Goal: Transaction & Acquisition: Purchase product/service

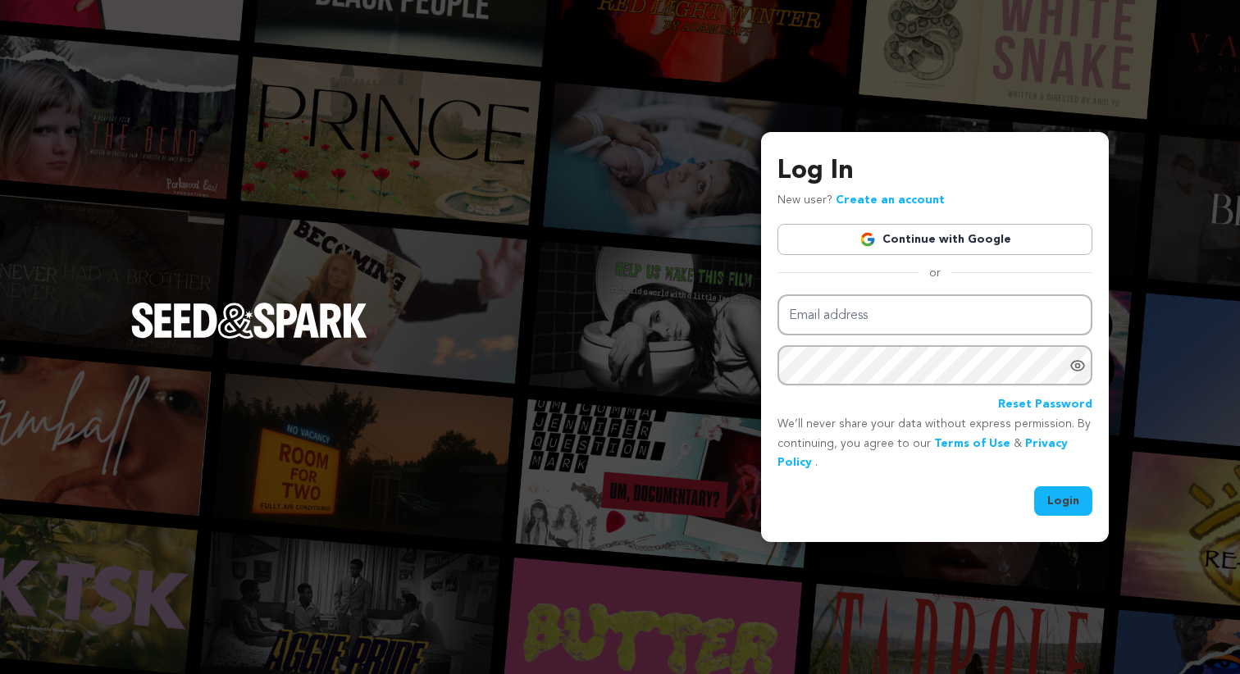
click at [938, 236] on link "Continue with Google" at bounding box center [935, 239] width 315 height 31
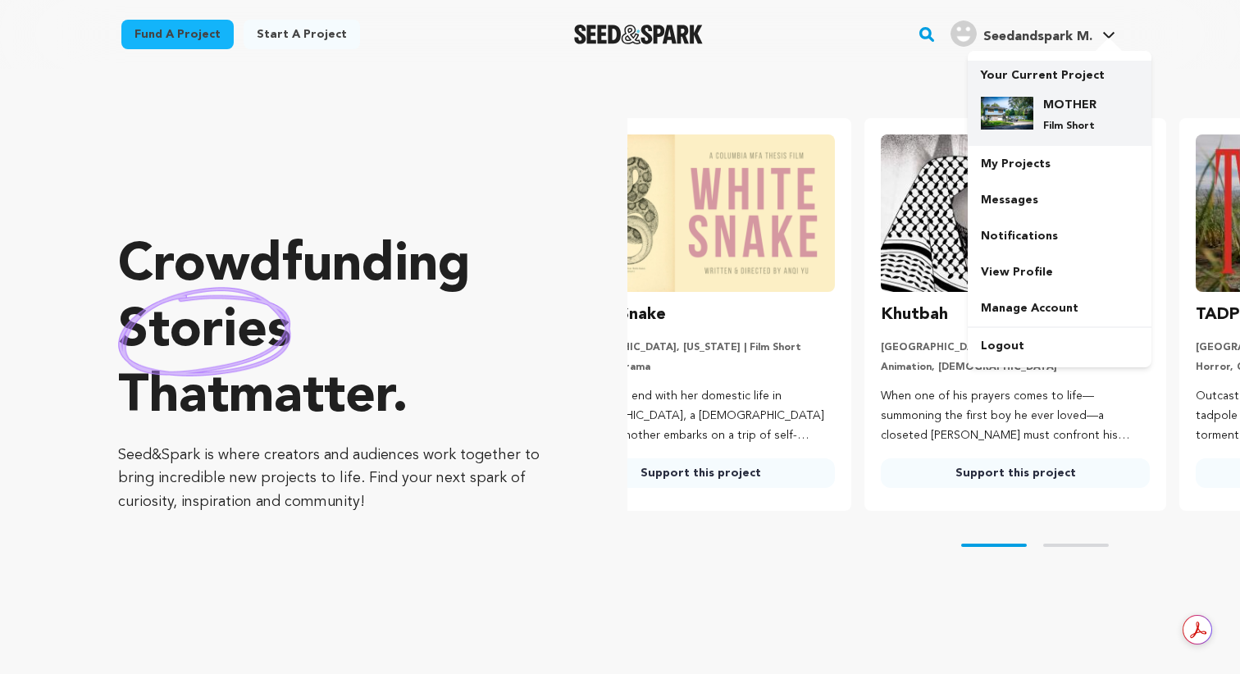
click at [1031, 92] on div "MOTHER Film Short" at bounding box center [1059, 115] width 157 height 62
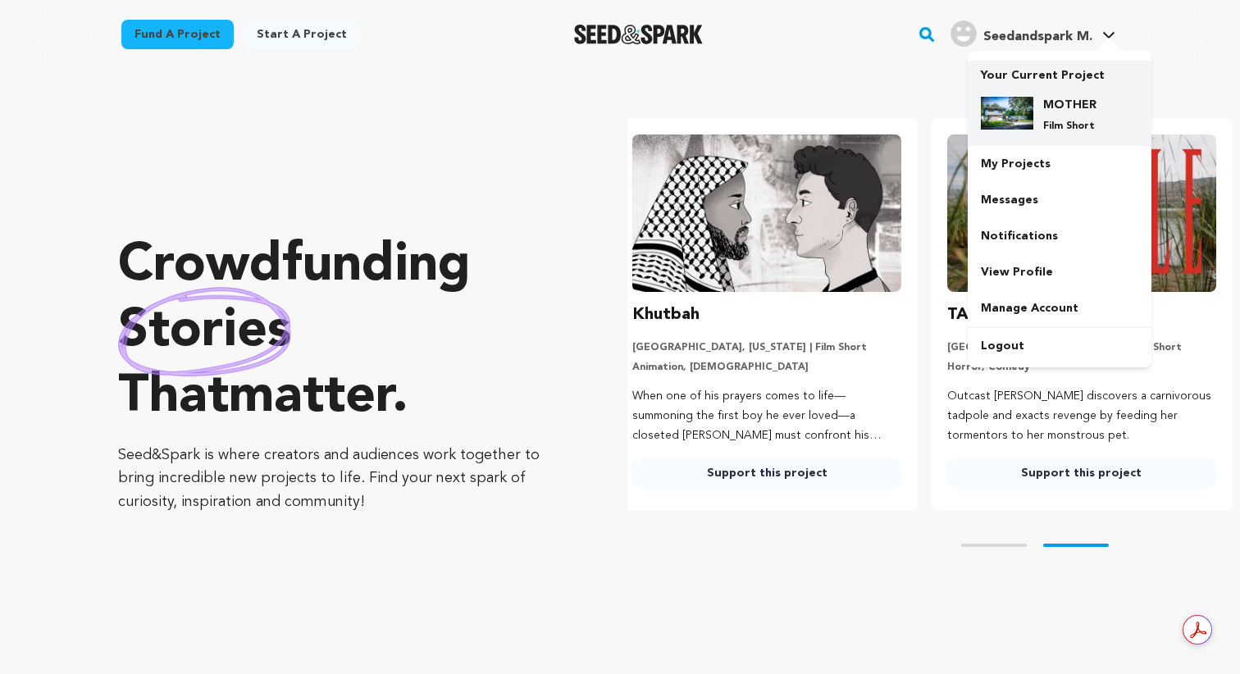
scroll to position [0, 327]
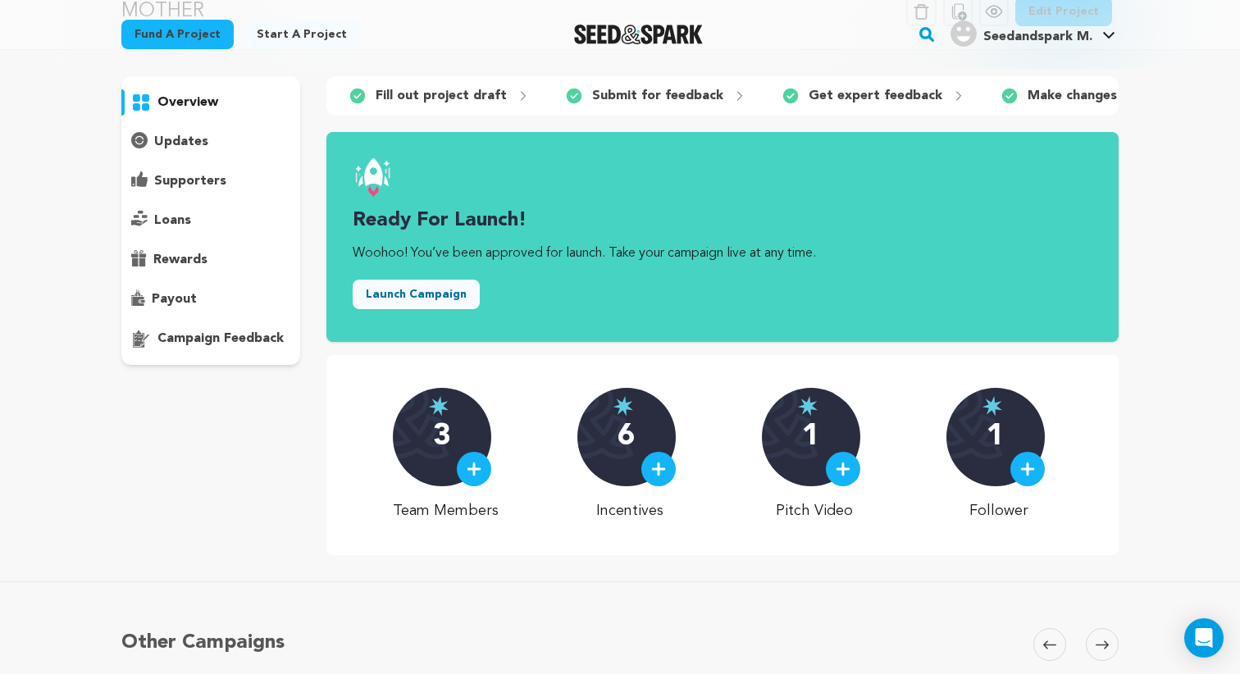
scroll to position [91, 0]
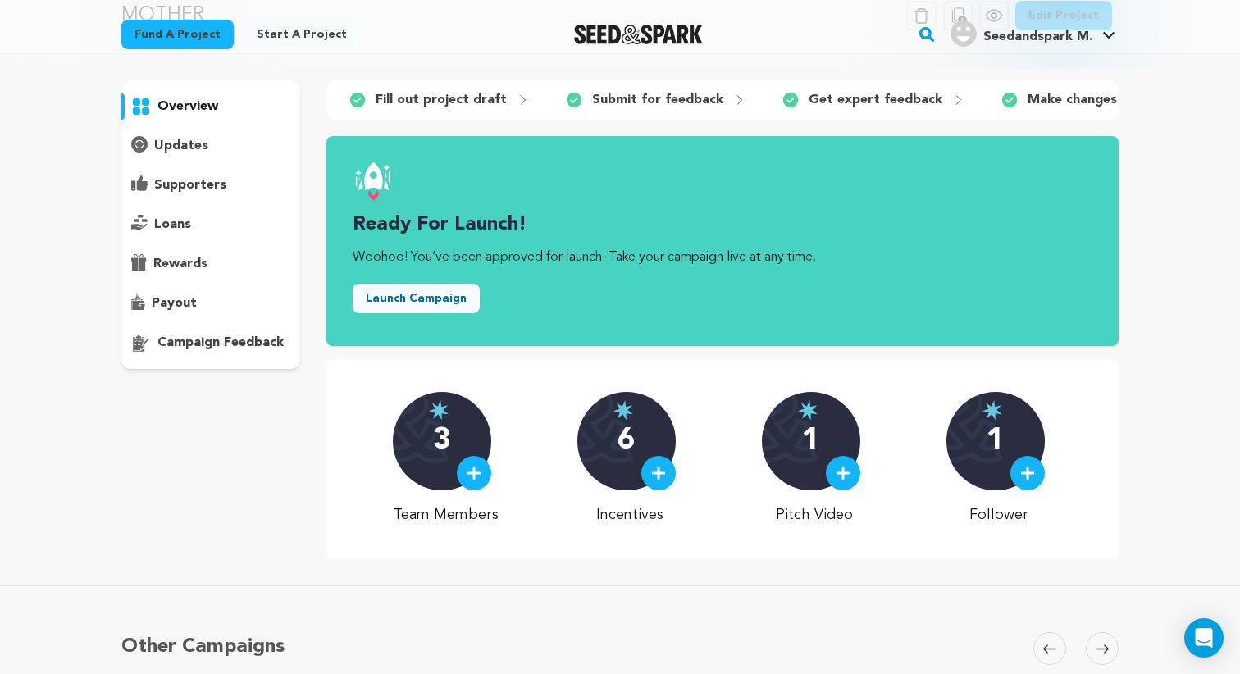
click at [394, 315] on div "Launch Campaign" at bounding box center [416, 302] width 127 height 36
click at [399, 304] on button "Launch Campaign" at bounding box center [416, 299] width 127 height 30
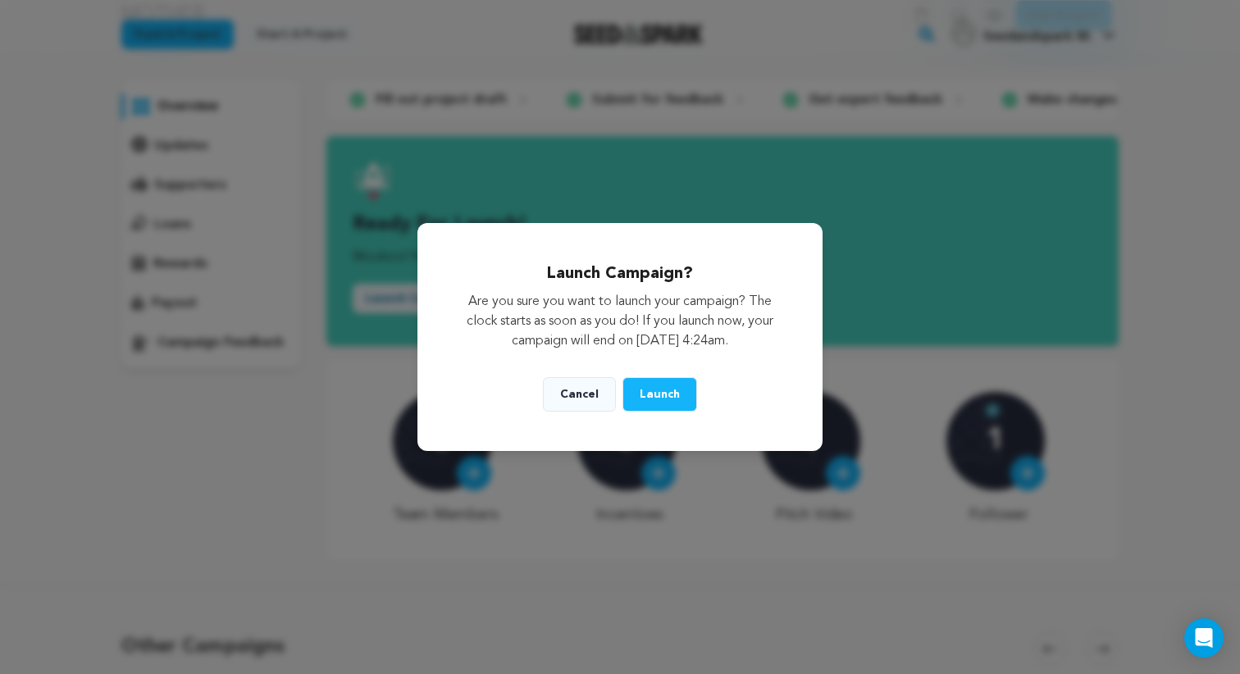
click at [664, 387] on button "Launch" at bounding box center [660, 394] width 75 height 34
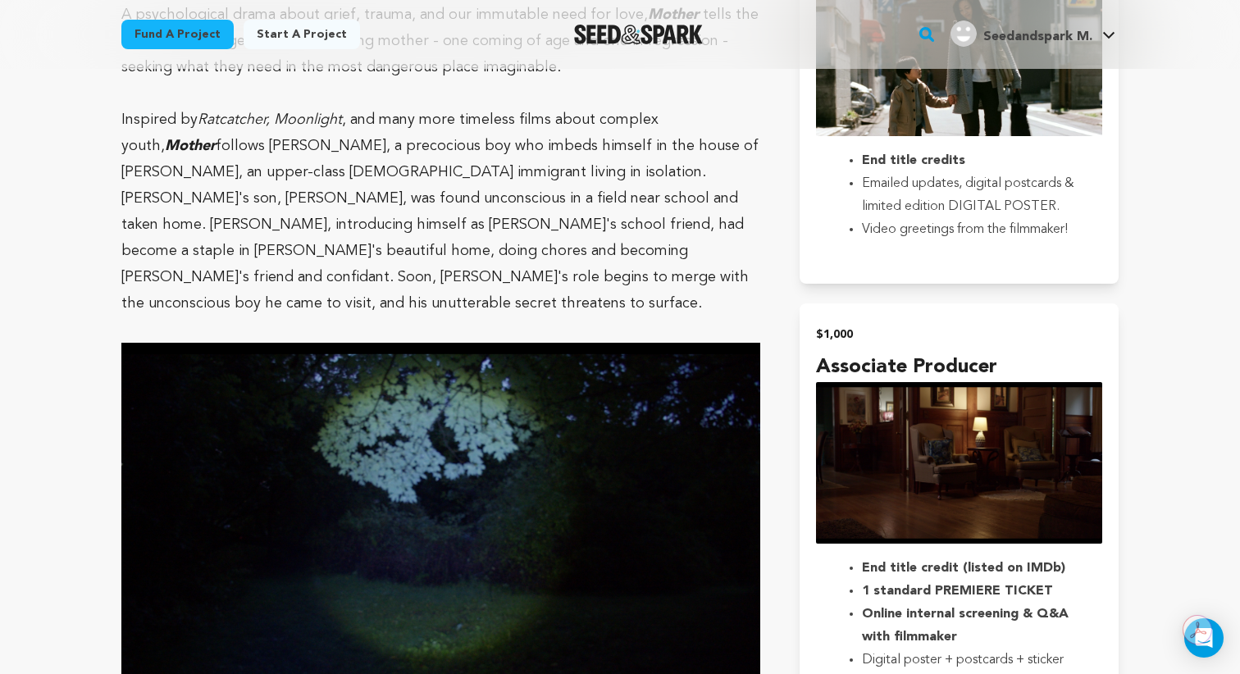
scroll to position [1626, 0]
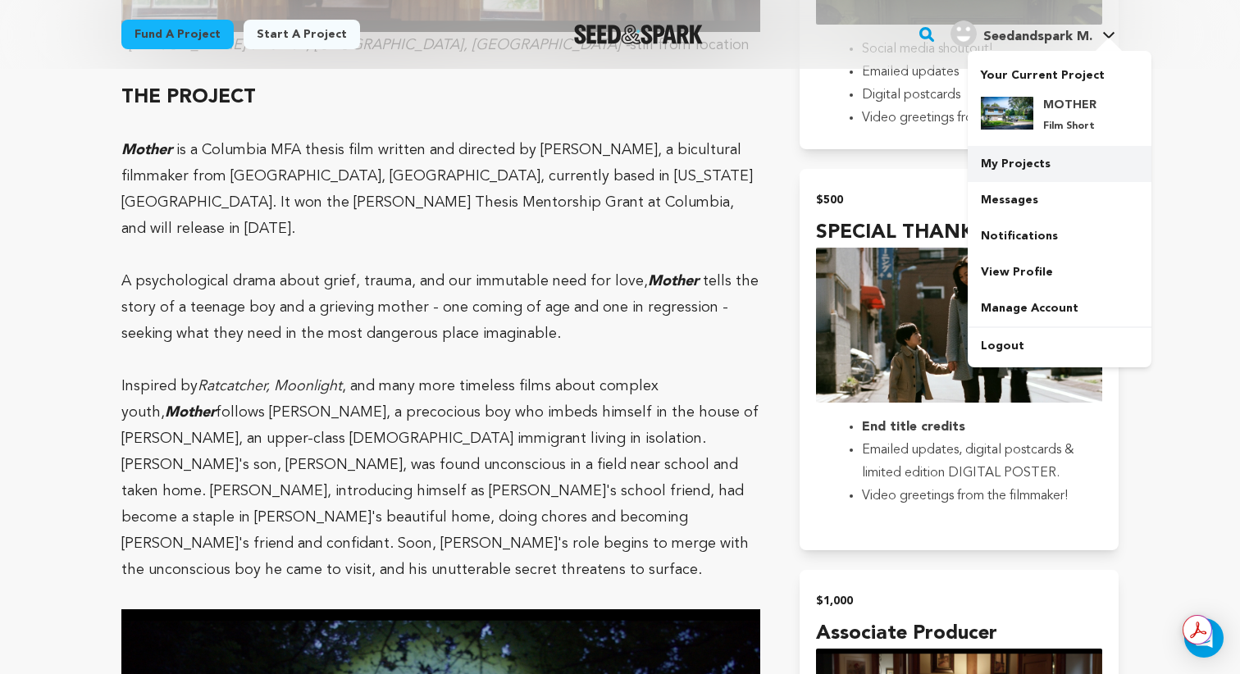
click at [1012, 159] on link "My Projects" at bounding box center [1060, 164] width 184 height 36
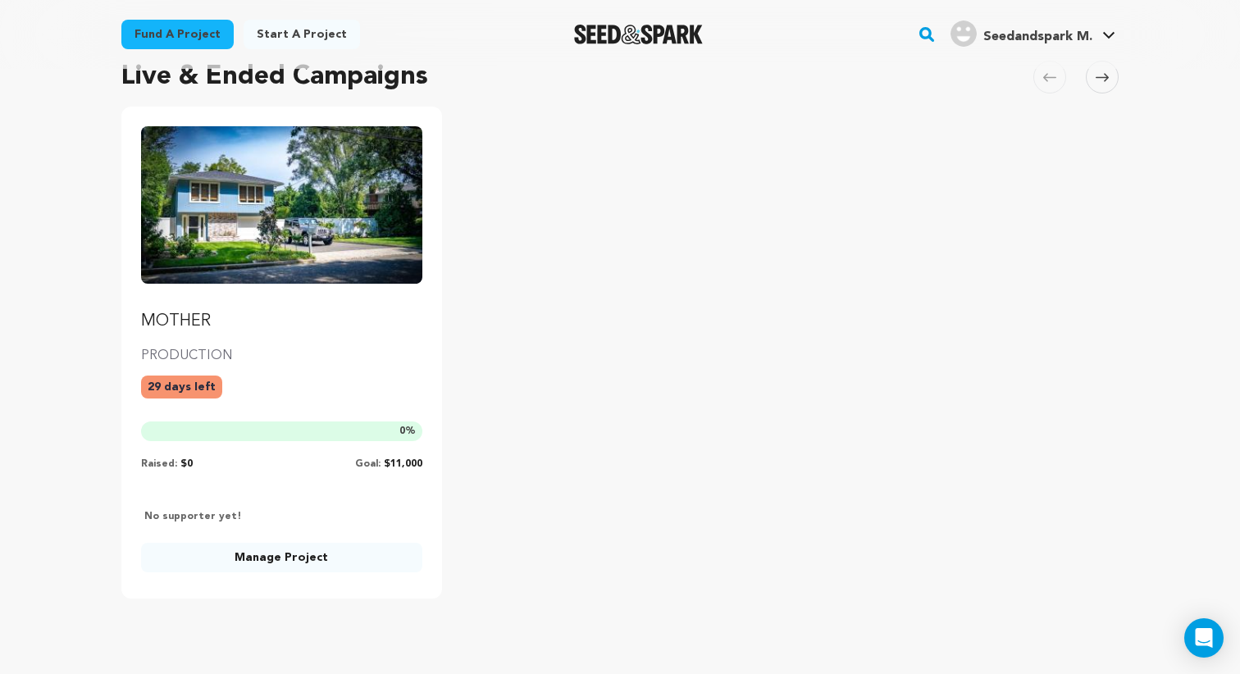
scroll to position [185, 0]
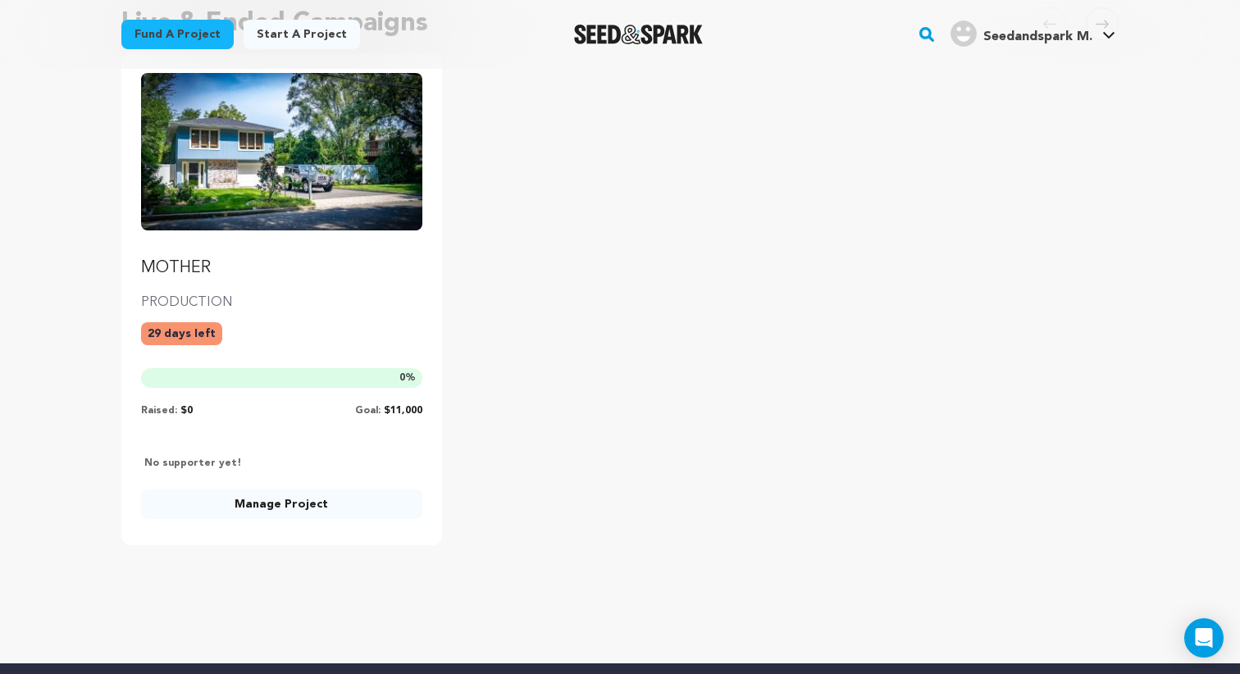
click at [338, 498] on link "Manage Project" at bounding box center [281, 505] width 281 height 30
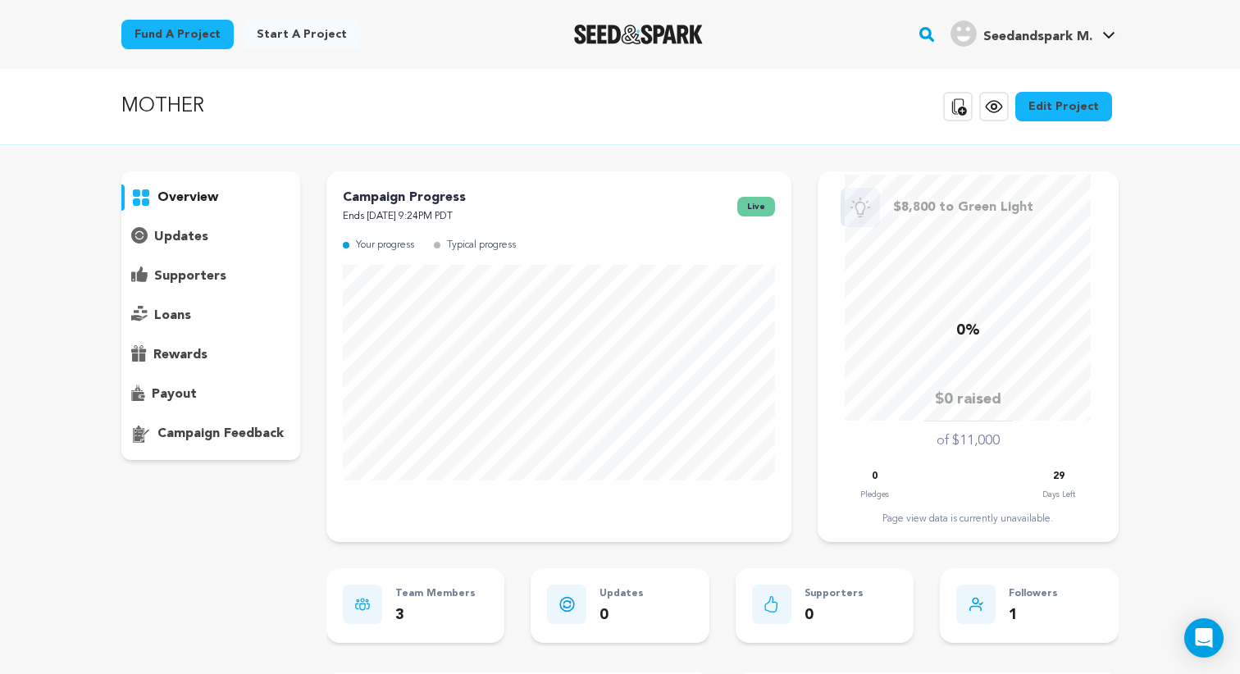
click at [1069, 106] on link "Edit Project" at bounding box center [1063, 107] width 97 height 30
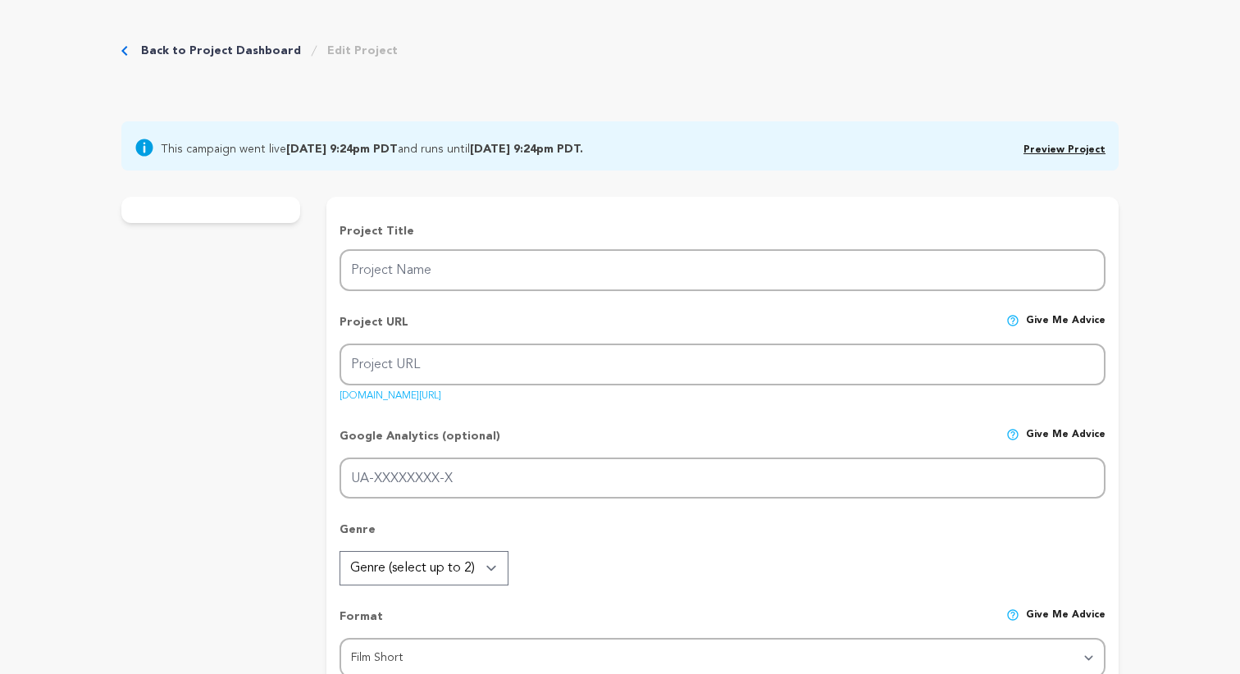
type input "MOTHER"
type input "mother-2"
type input "14-year-old Pierre, burdened by a dark secret, imbeds himself in the life of He…"
type textarea "Pierre, a quiet, intelligent boy, frequents the home of Helen, a Chinese immigr…"
type textarea "MOTHER is a classic story of human duality told through the modern lens of disp…"
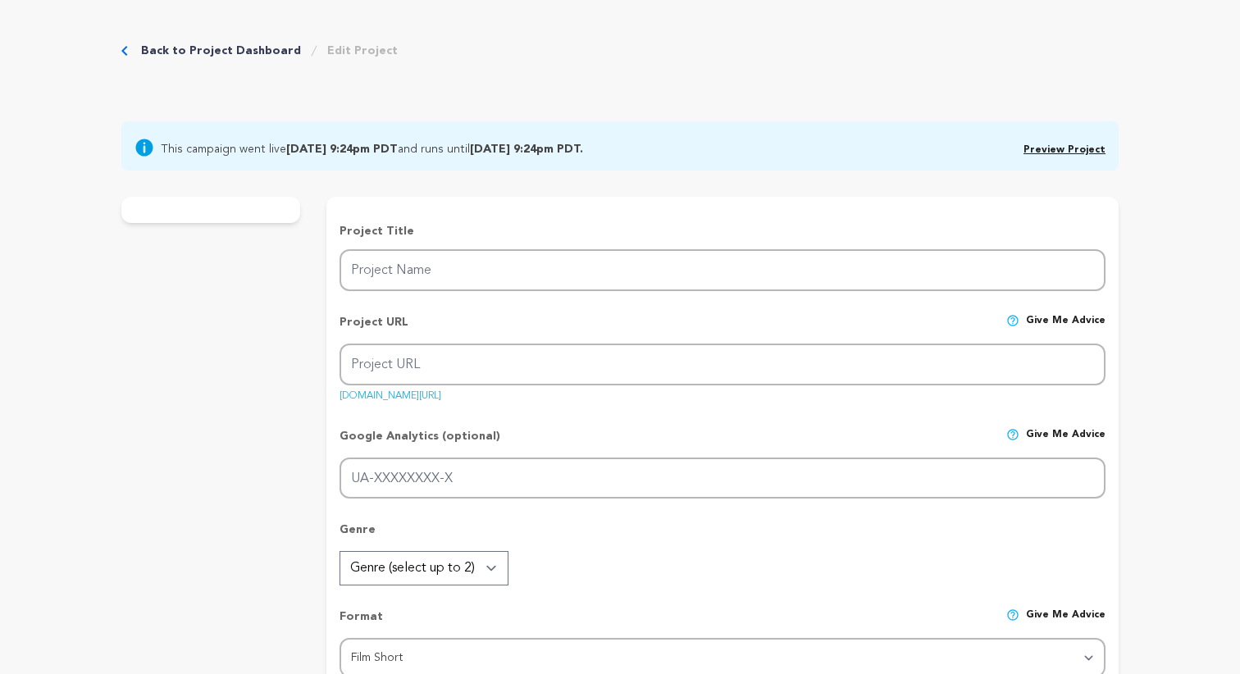
radio input "true"
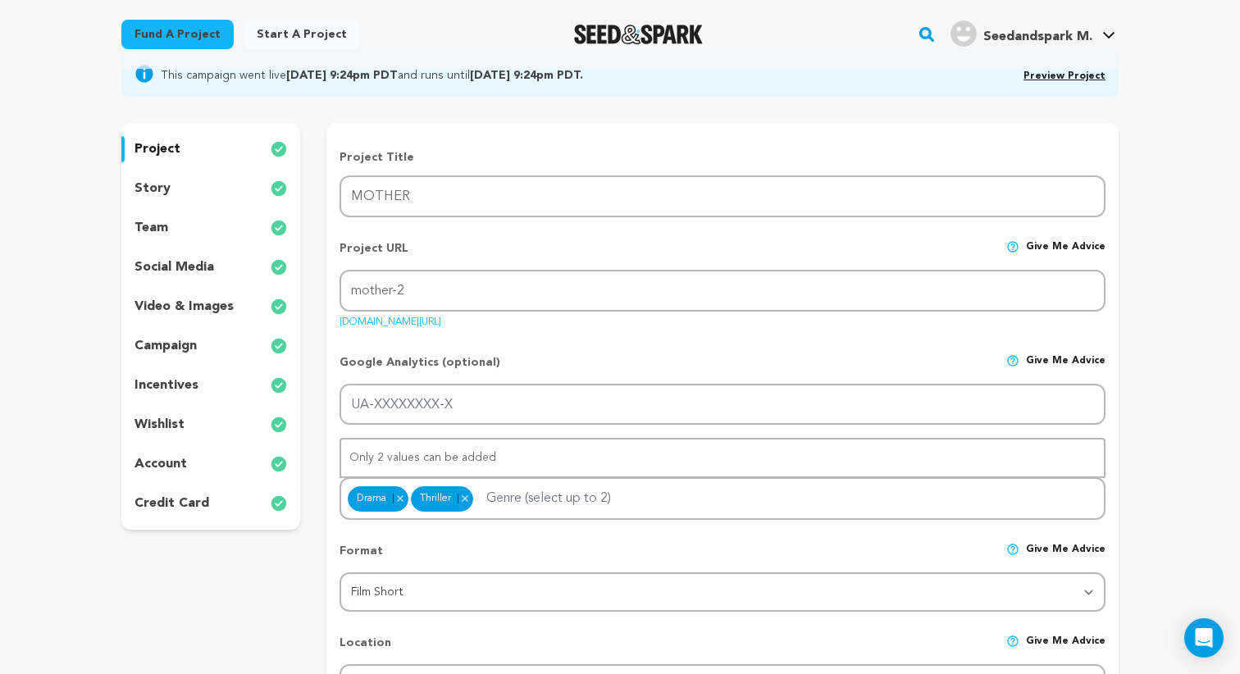
scroll to position [157, 0]
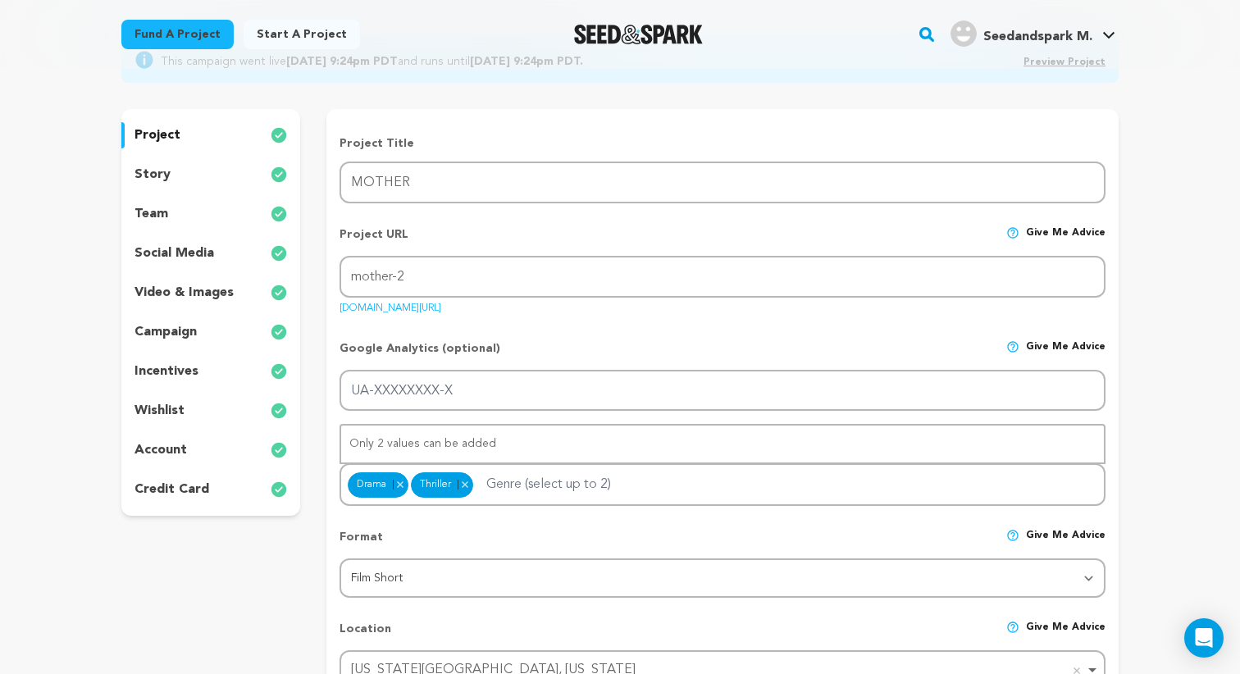
click at [194, 359] on div "incentives" at bounding box center [210, 371] width 179 height 26
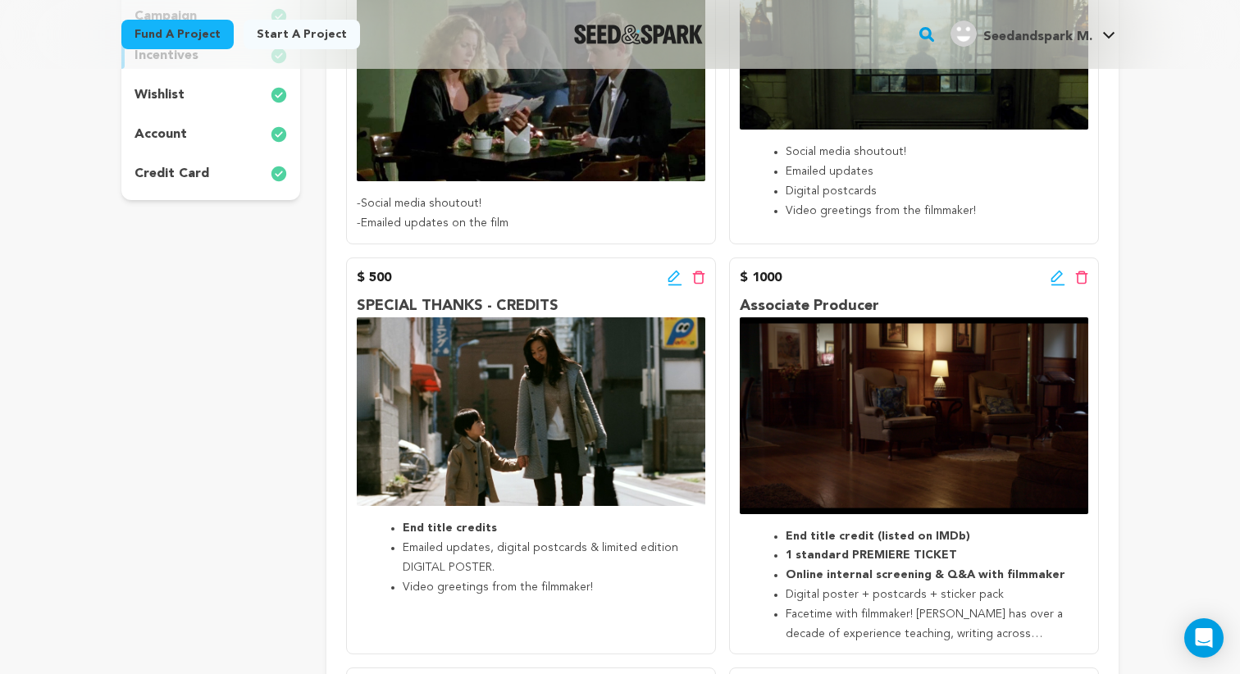
scroll to position [458, 0]
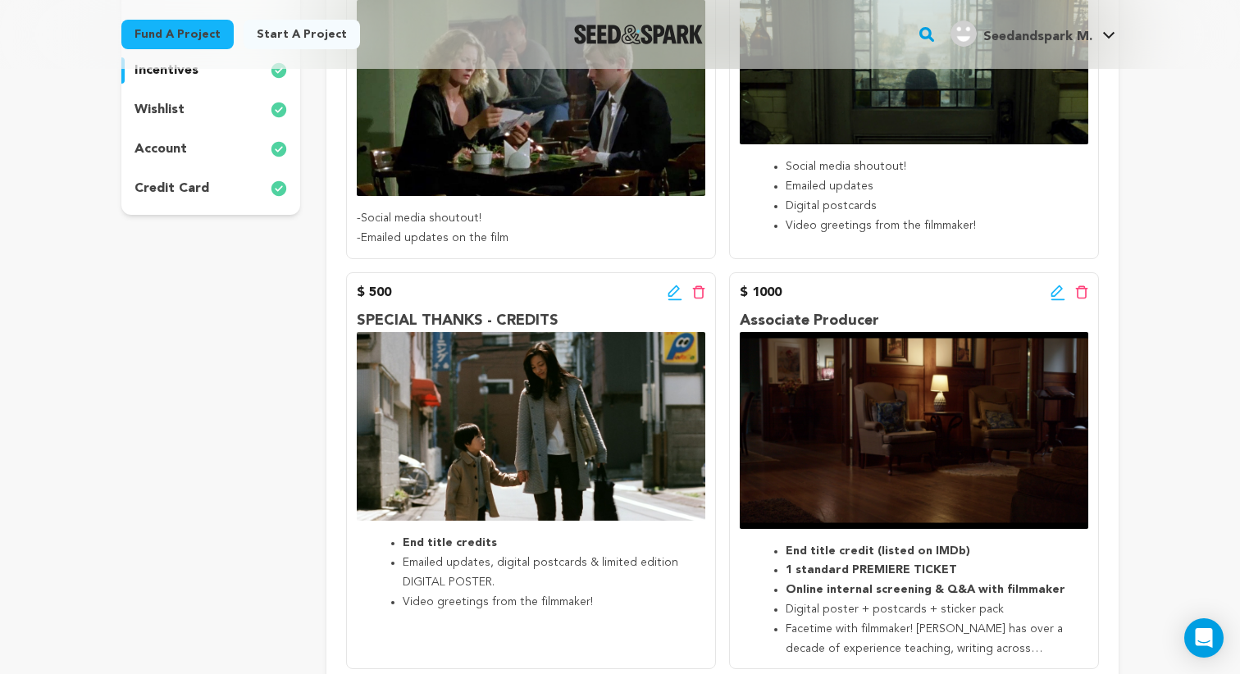
click at [1056, 292] on icon at bounding box center [1058, 293] width 15 height 16
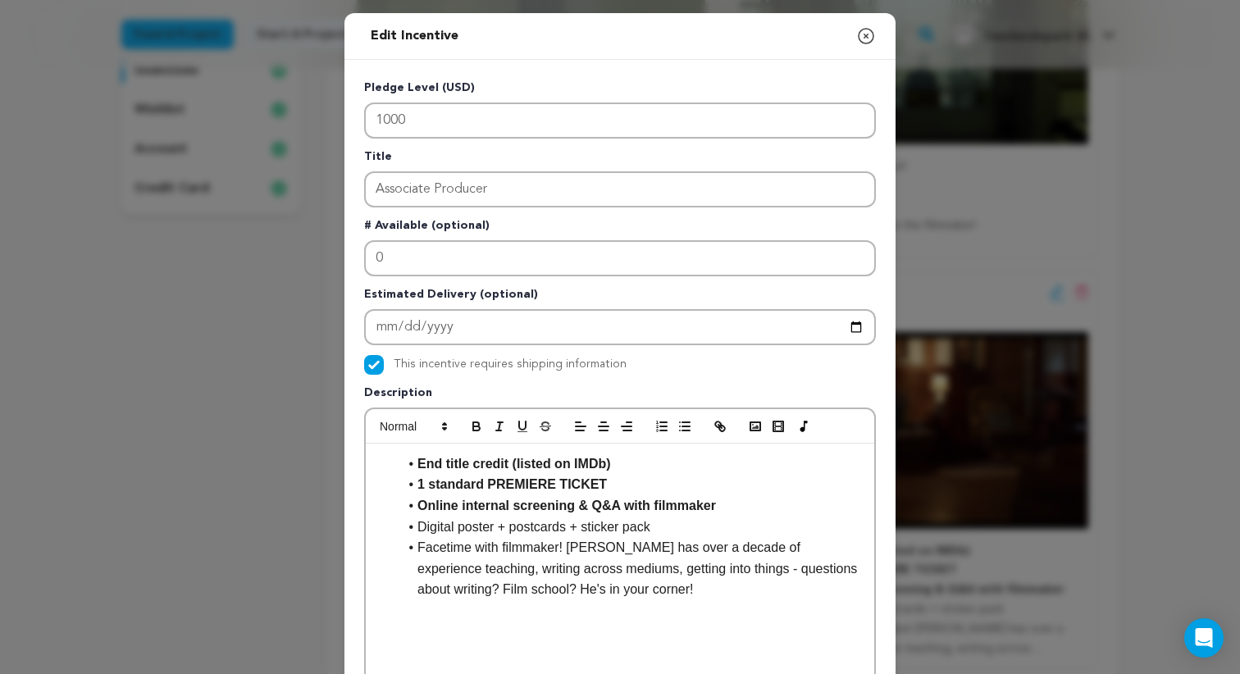
click at [864, 38] on icon "button" at bounding box center [866, 36] width 20 height 20
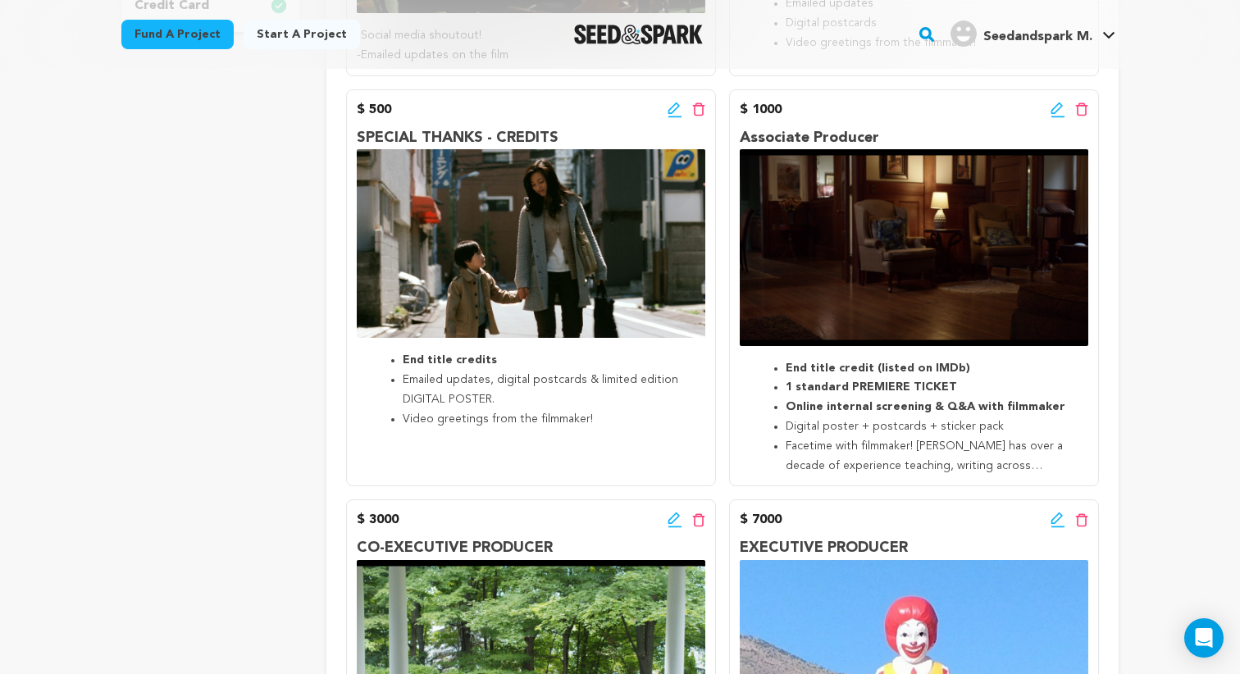
scroll to position [873, 0]
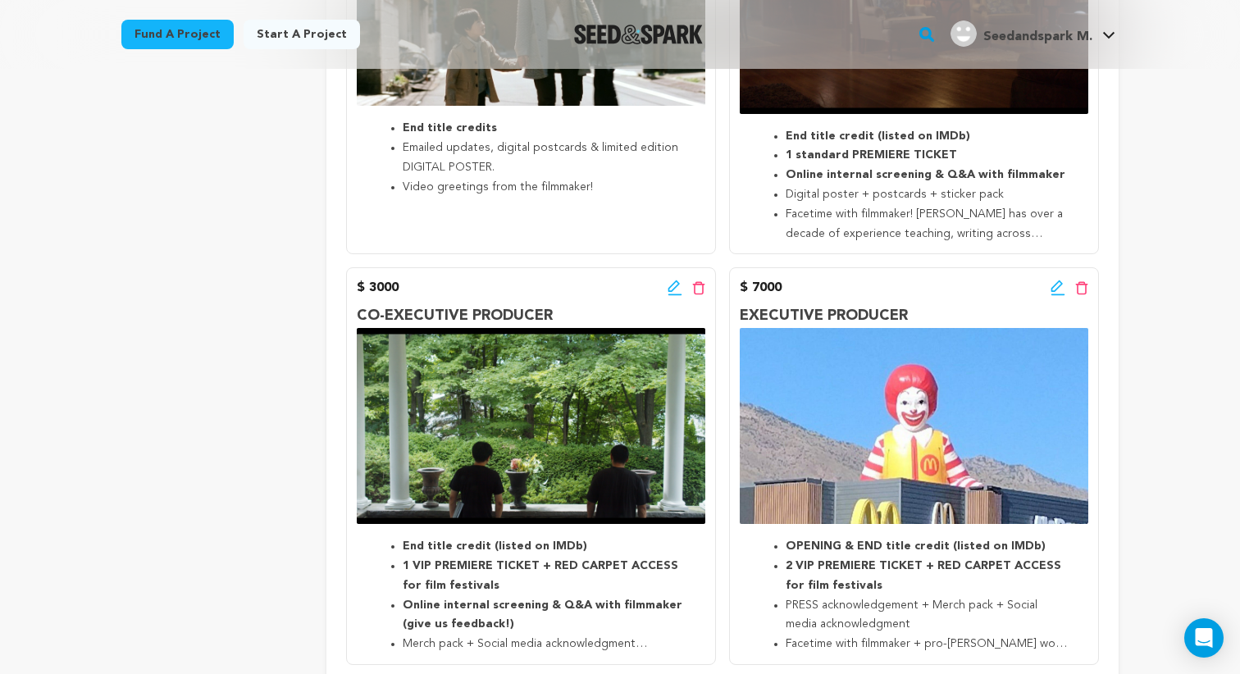
click at [673, 284] on icon at bounding box center [673, 285] width 11 height 11
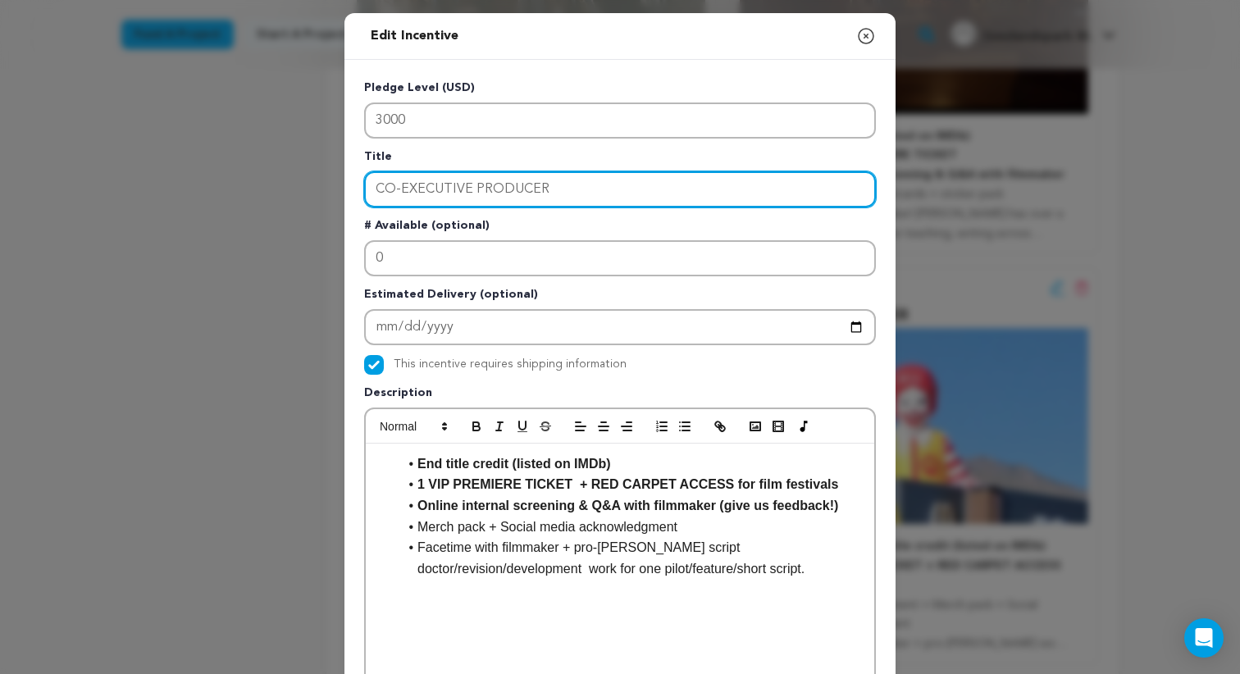
drag, startPoint x: 384, startPoint y: 185, endPoint x: 598, endPoint y: 180, distance: 214.1
click at [598, 180] on input "CO-EXECUTIVE PRODUCER" at bounding box center [620, 189] width 512 height 36
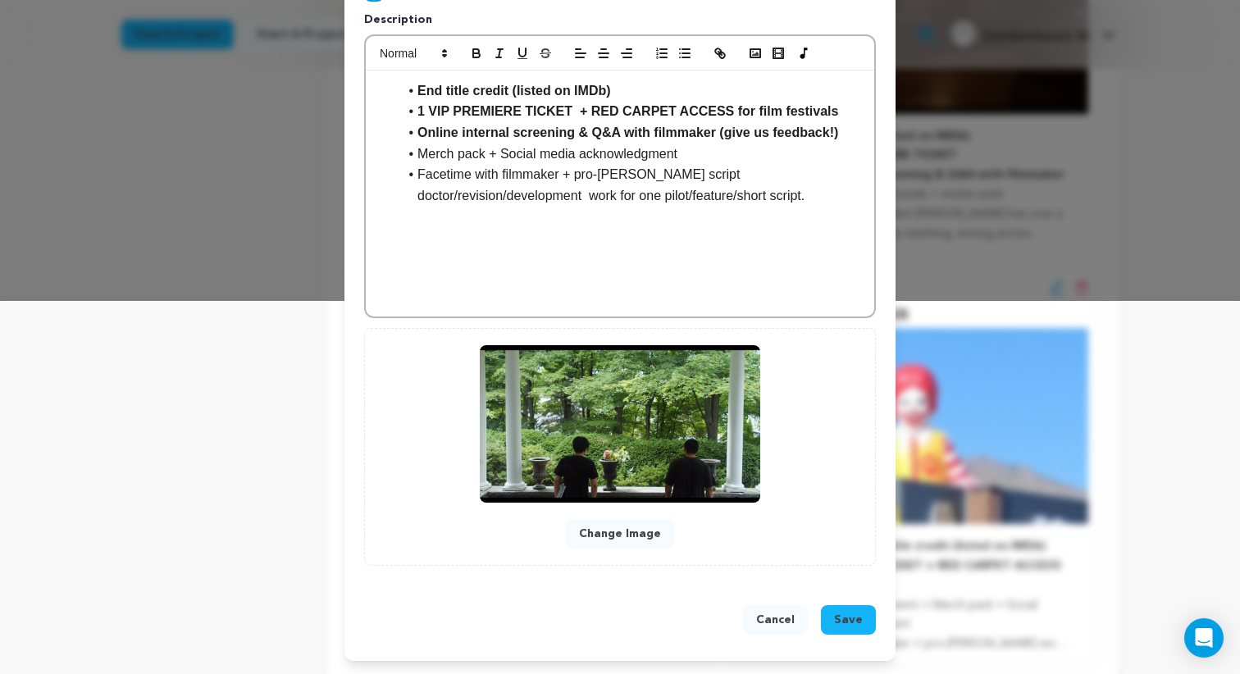
type input "Co-Executive Producer"
click at [856, 619] on span "Save" at bounding box center [848, 620] width 29 height 16
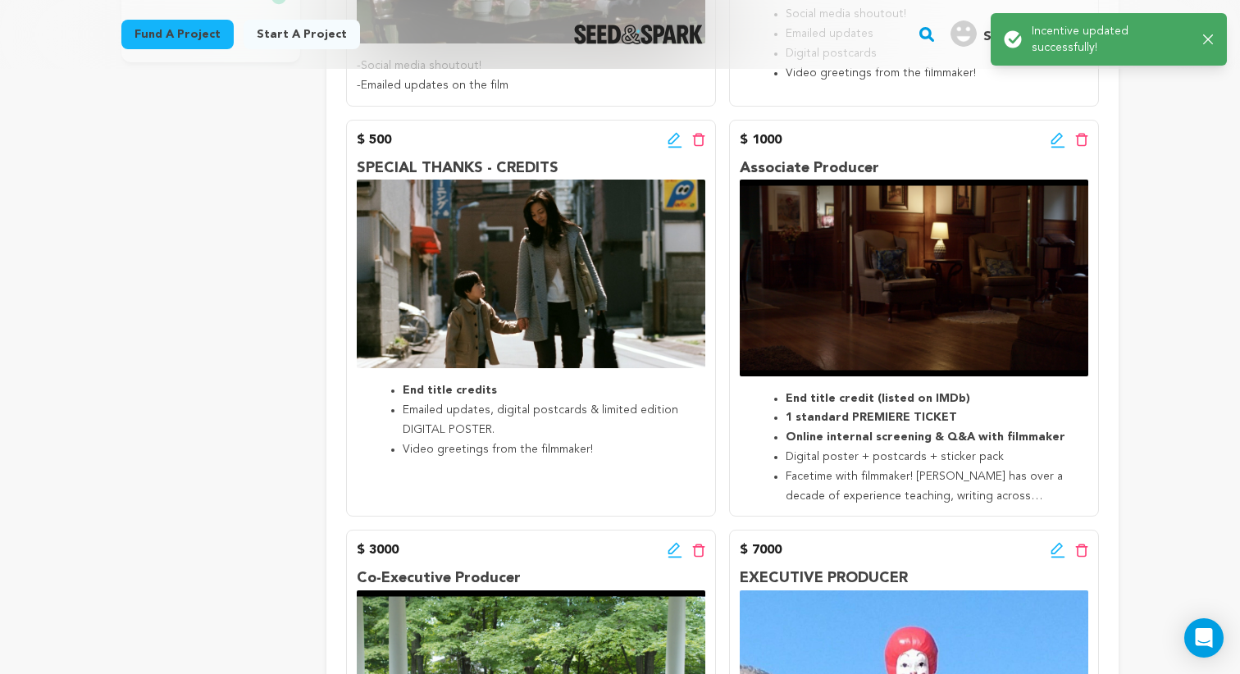
scroll to position [664, 0]
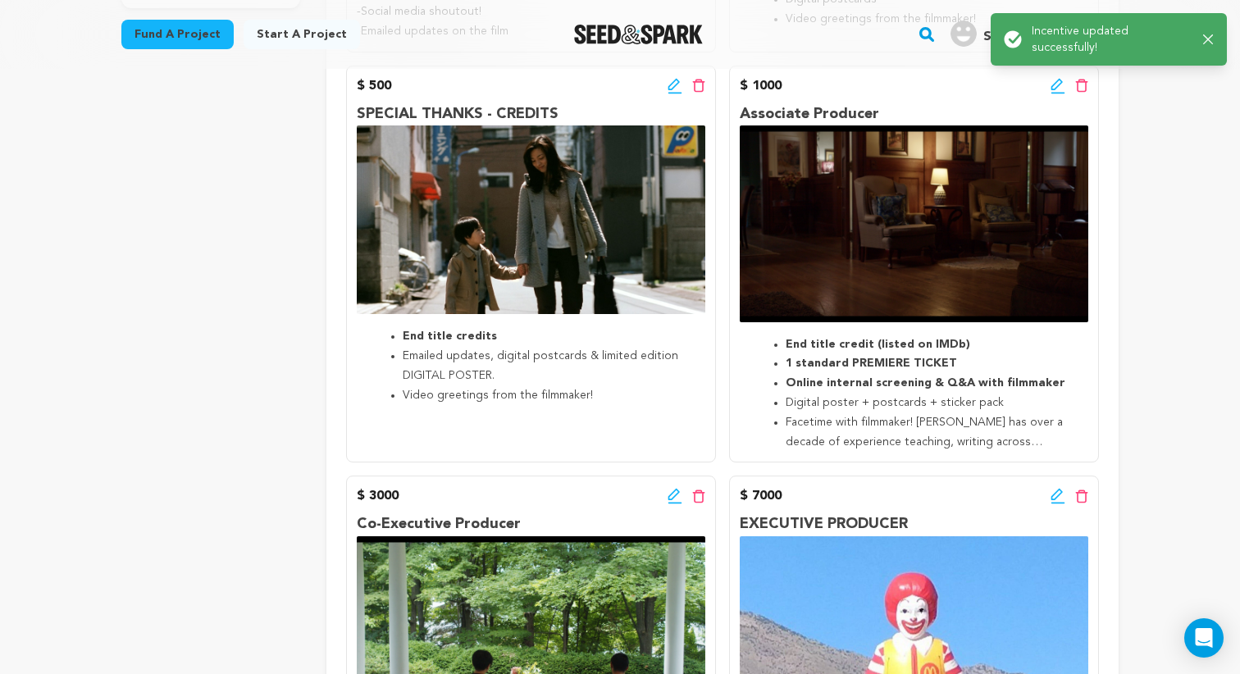
click at [1060, 501] on icon at bounding box center [1058, 496] width 15 height 16
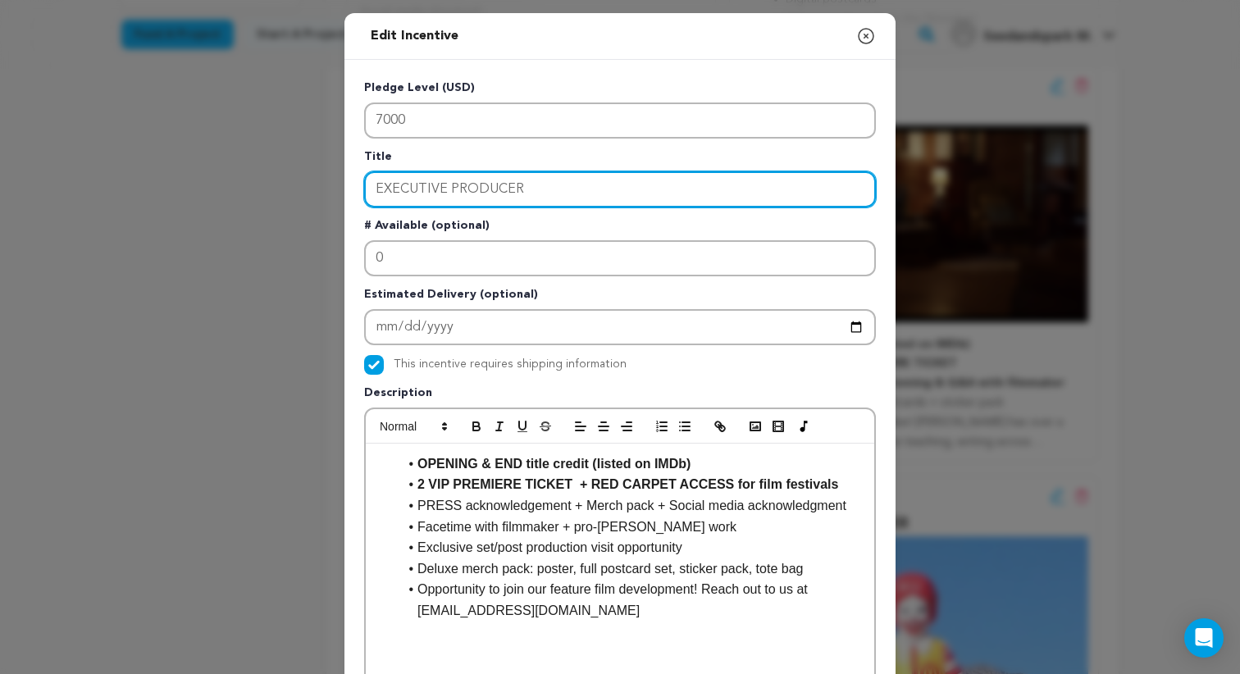
click at [499, 187] on input "EXECUTIVE PRODUCER" at bounding box center [620, 189] width 512 height 36
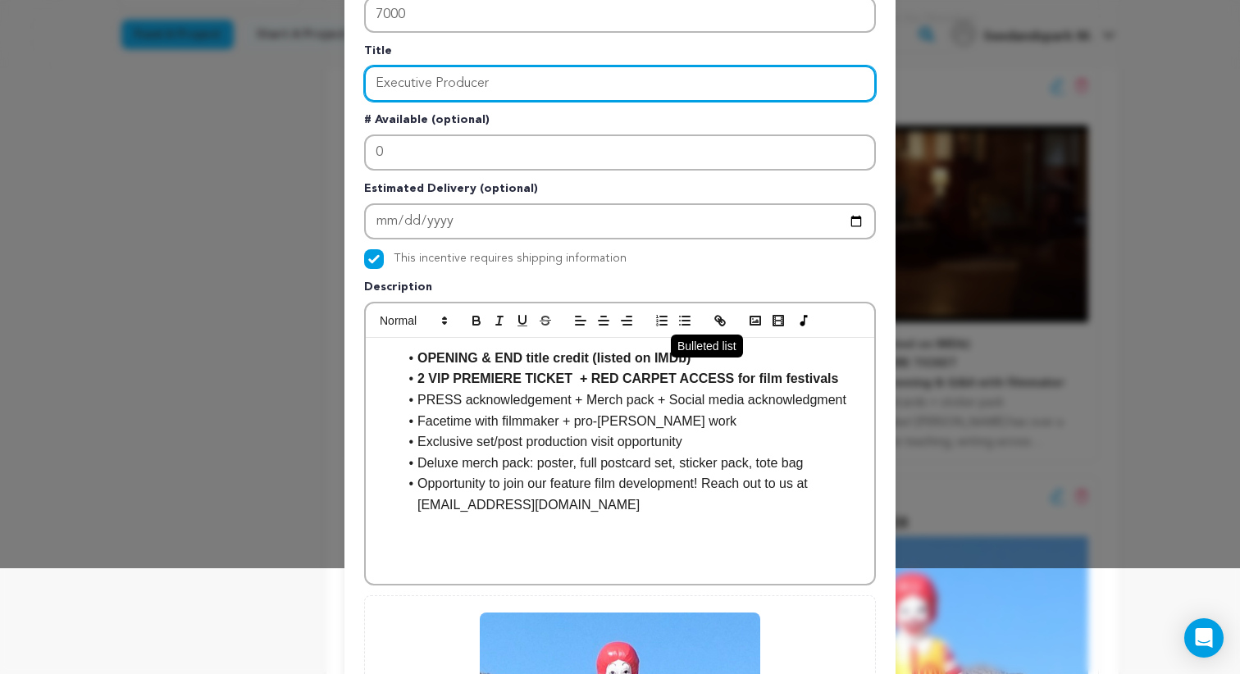
scroll to position [373, 0]
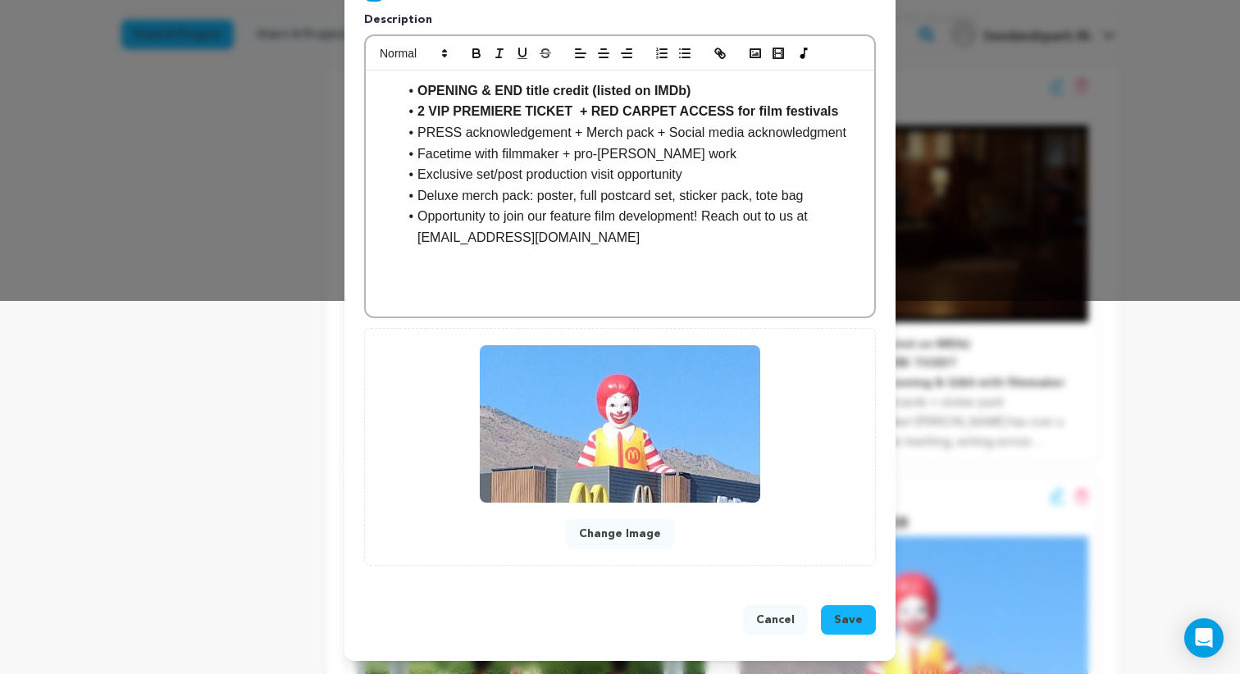
type input "Executive Producer"
click at [848, 634] on button "Save" at bounding box center [848, 620] width 55 height 30
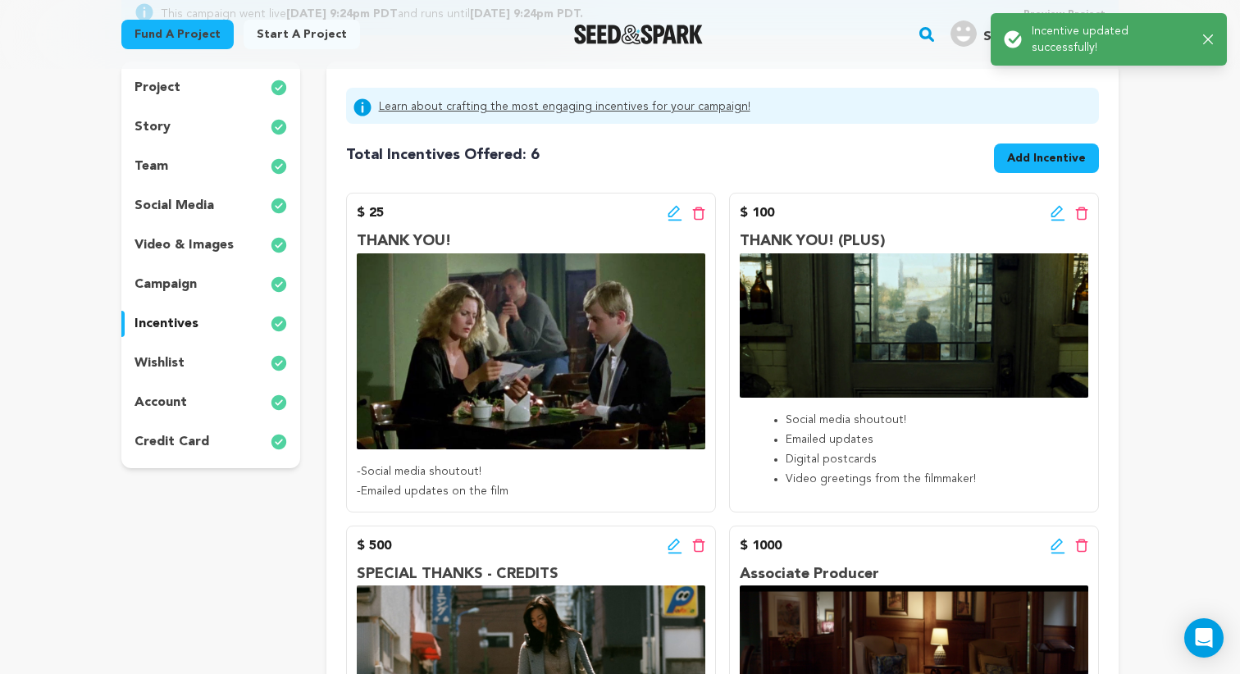
scroll to position [821, 0]
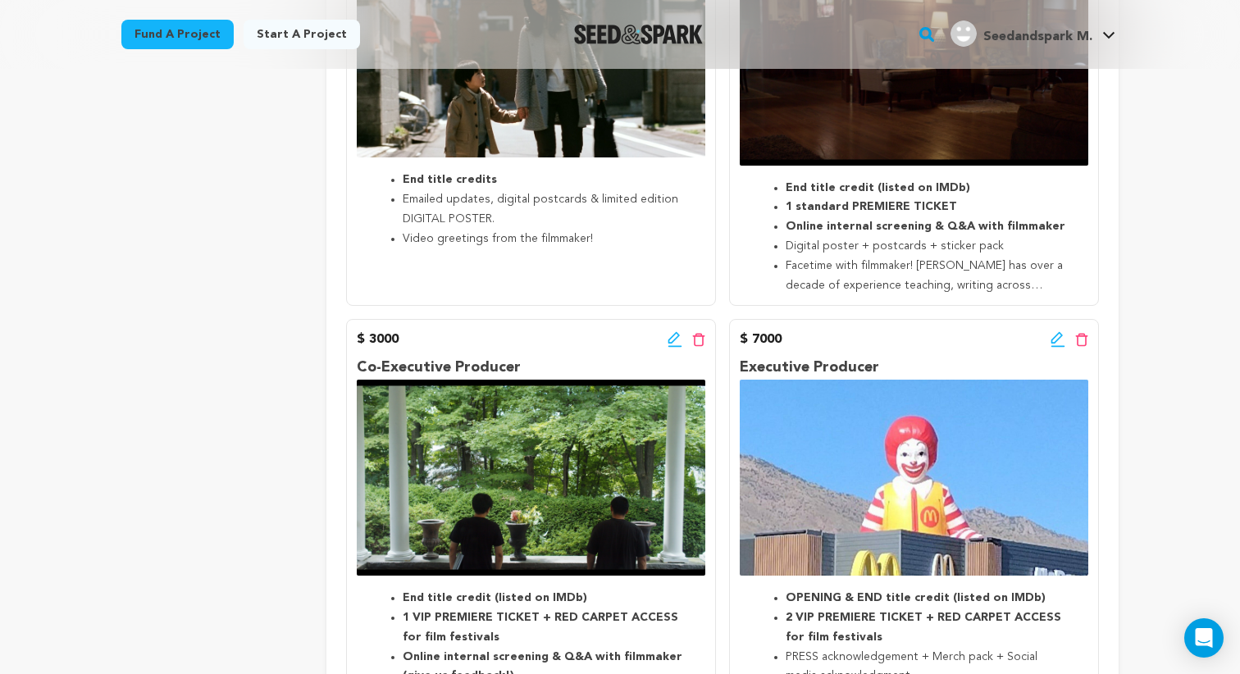
click at [668, 339] on icon at bounding box center [675, 339] width 15 height 16
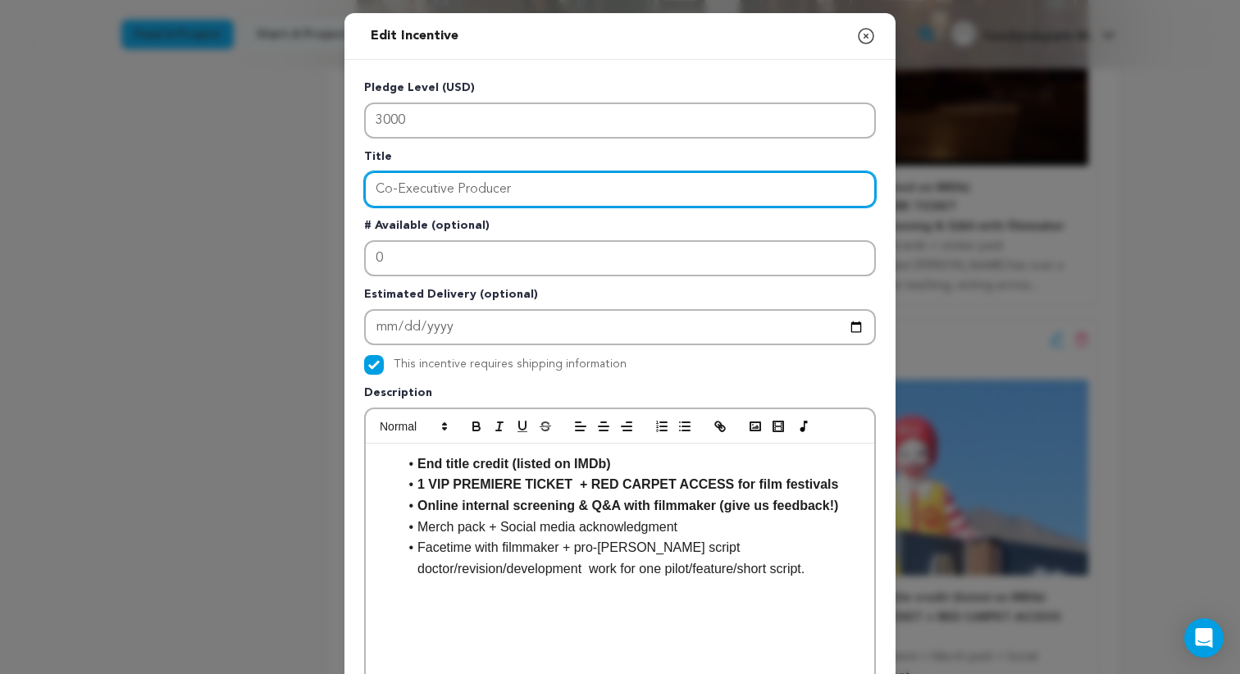
click at [458, 196] on input "Co-Executive Producer" at bounding box center [620, 189] width 512 height 36
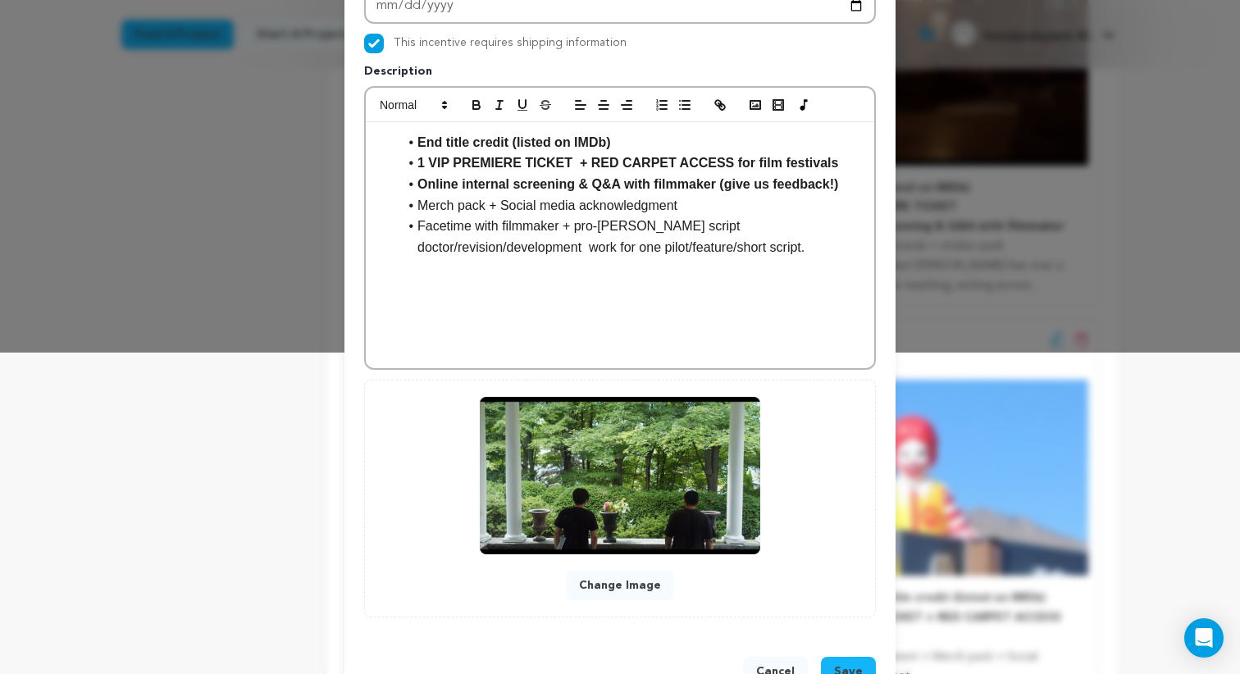
type input "CO-EXECUTIVE PRODUCER"
click at [855, 661] on button "Save" at bounding box center [848, 672] width 55 height 30
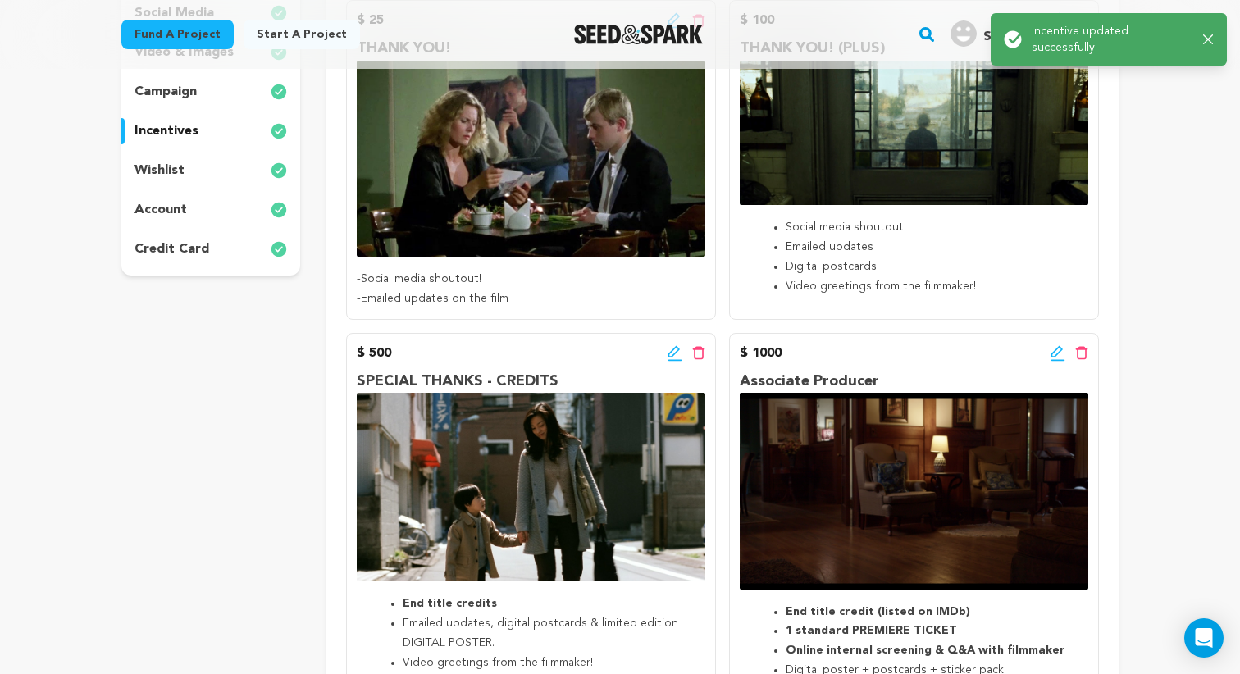
scroll to position [499, 0]
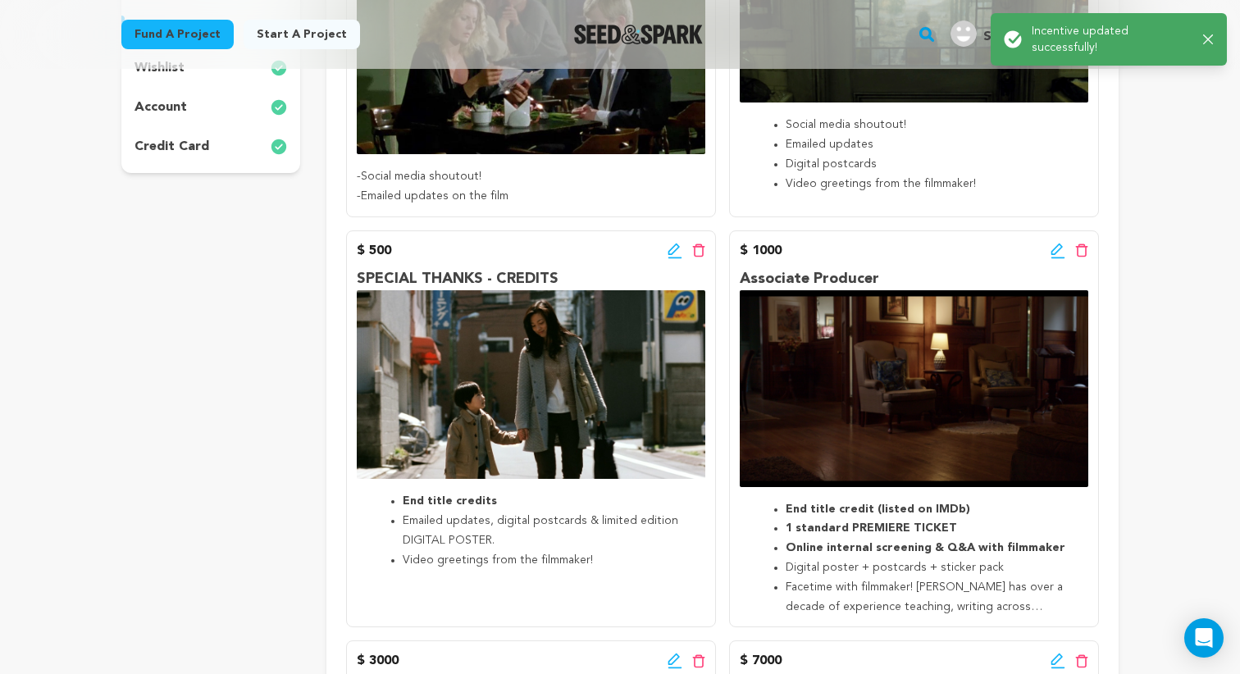
click at [1053, 249] on icon at bounding box center [1056, 248] width 11 height 11
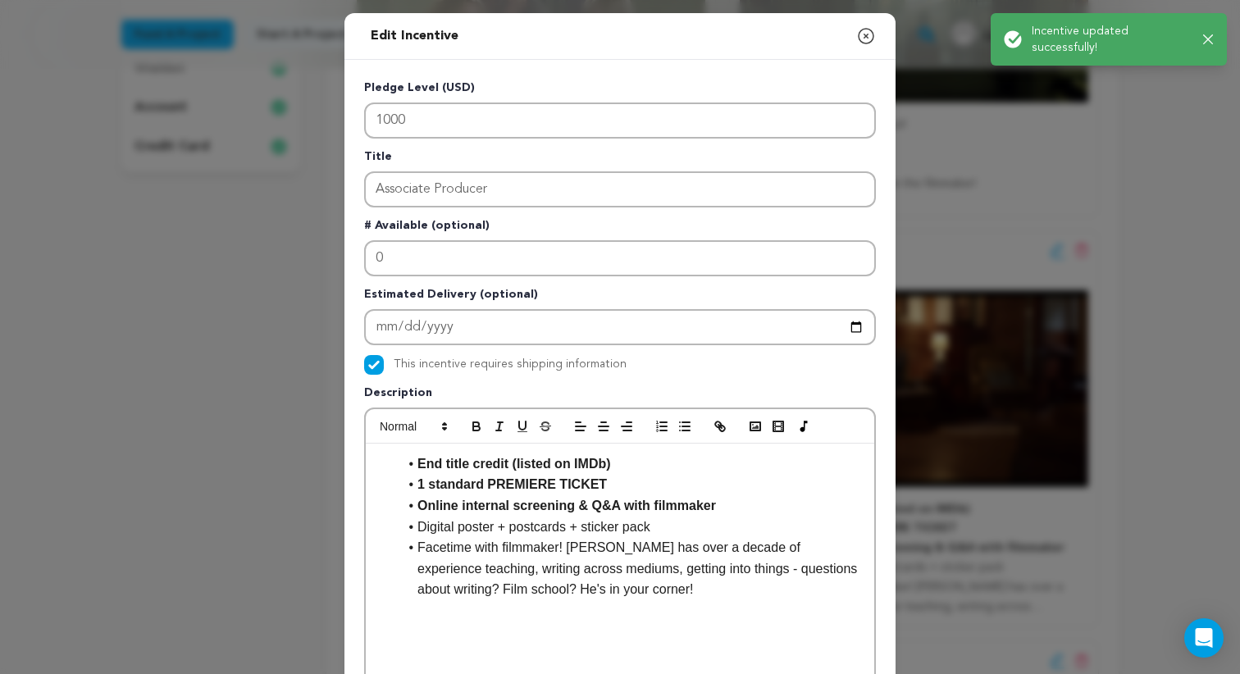
click at [477, 170] on p "Title" at bounding box center [620, 159] width 512 height 23
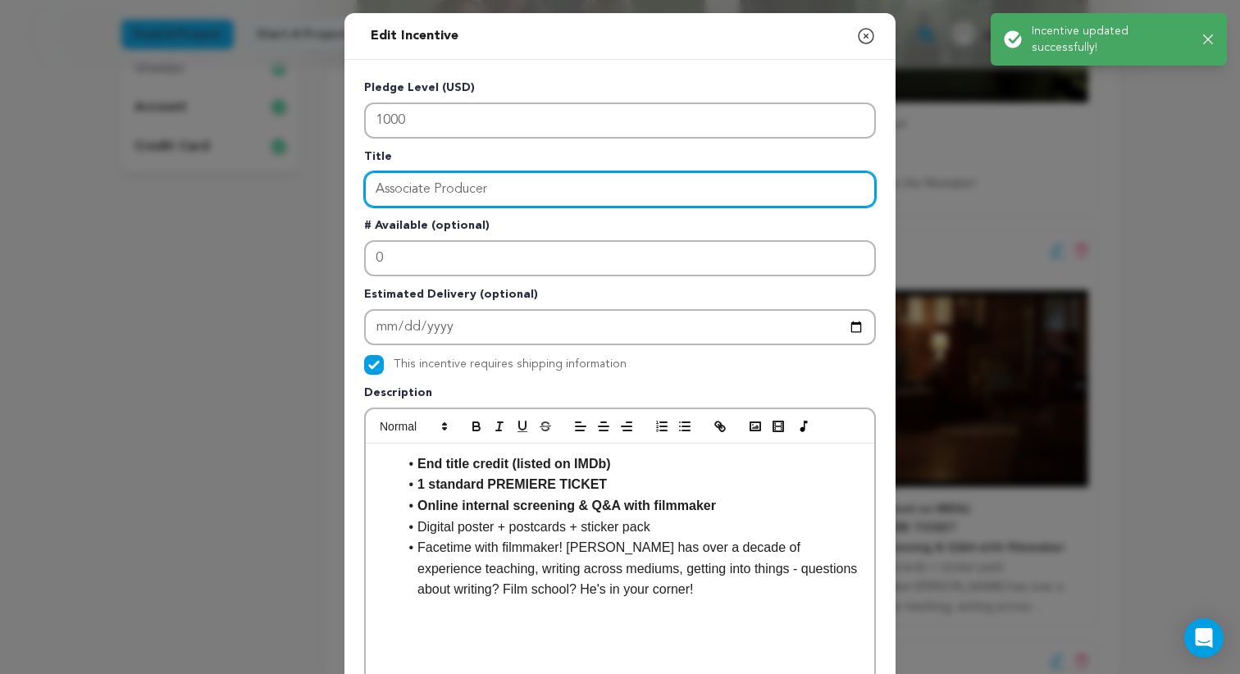
click at [476, 198] on input "Associate Producer" at bounding box center [620, 189] width 512 height 36
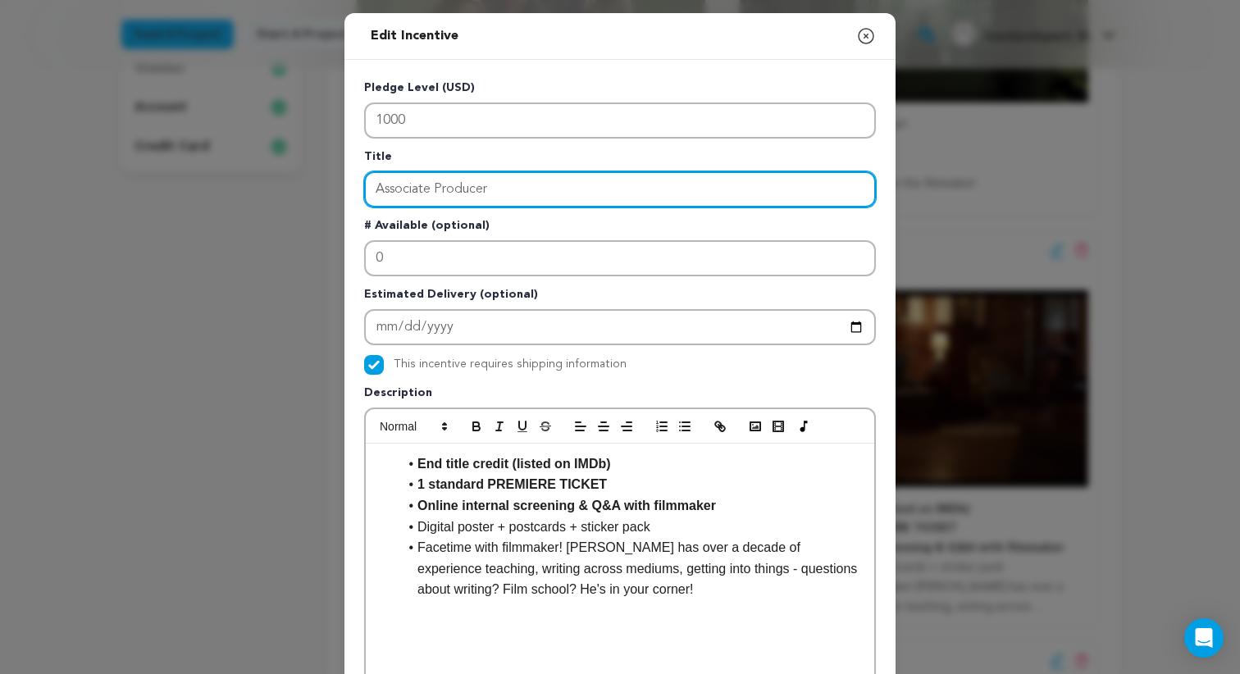
click at [476, 198] on input "Associate Producer" at bounding box center [620, 189] width 512 height 36
type input "a"
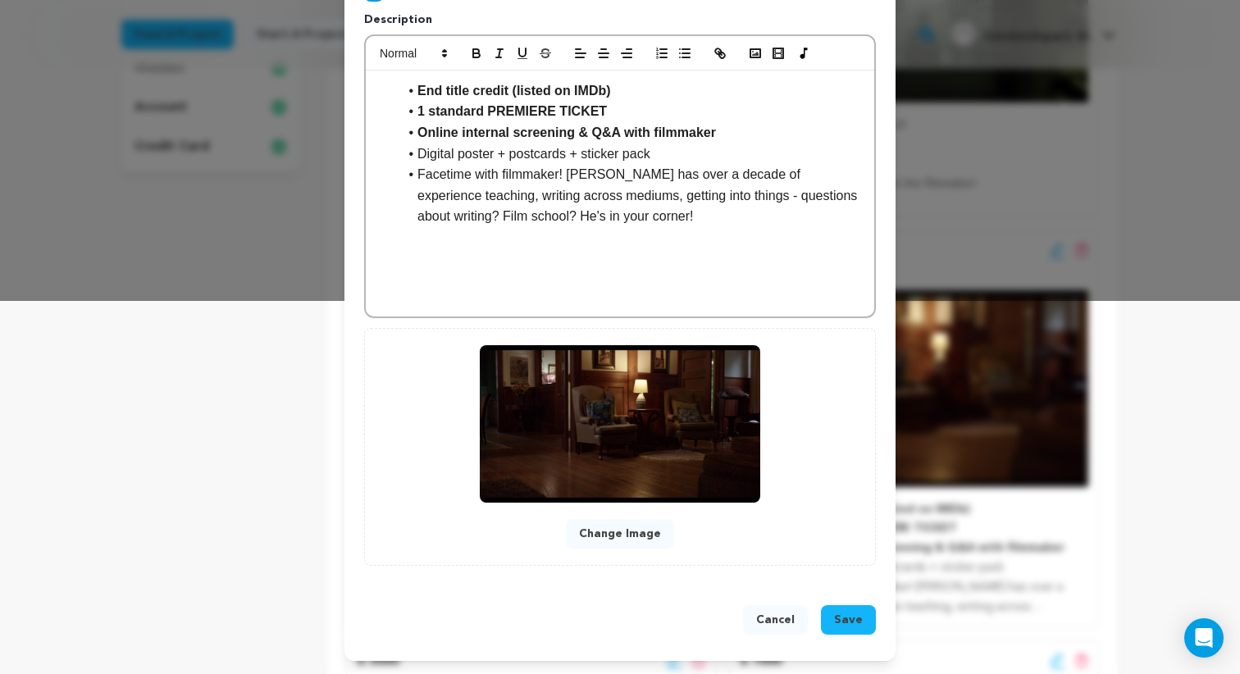
type input "ASSOCIATE PRODUCER"
click at [841, 621] on span "Save" at bounding box center [848, 620] width 29 height 16
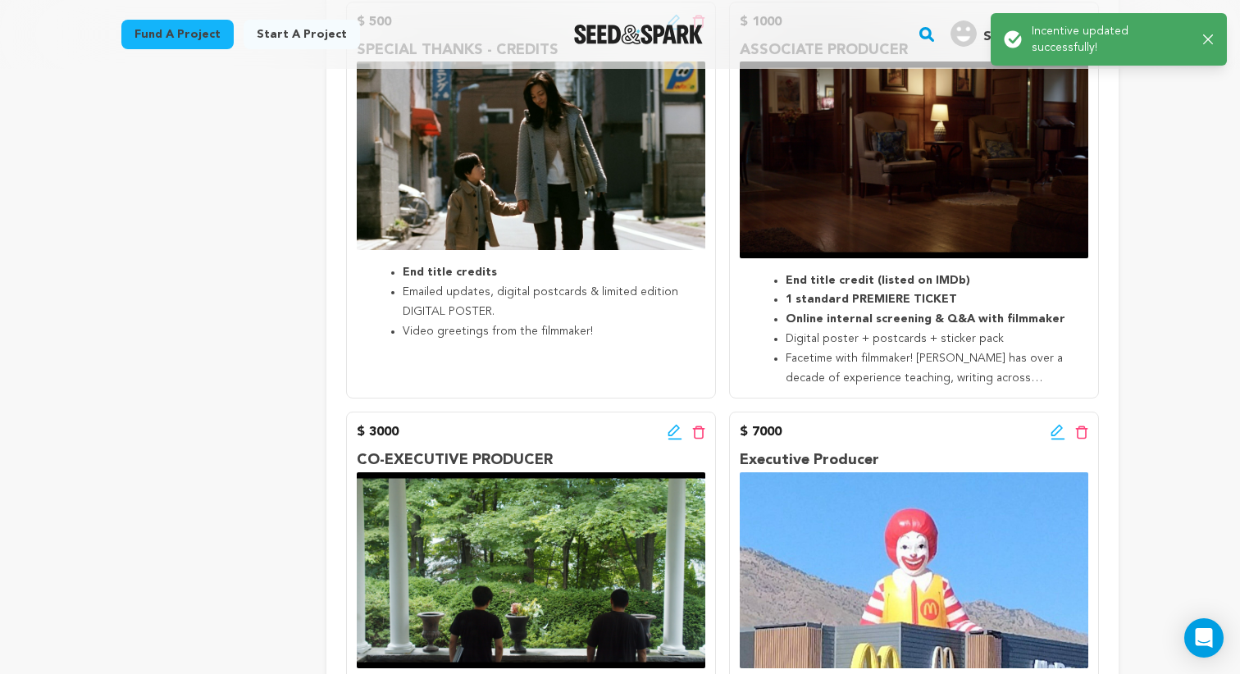
scroll to position [708, 0]
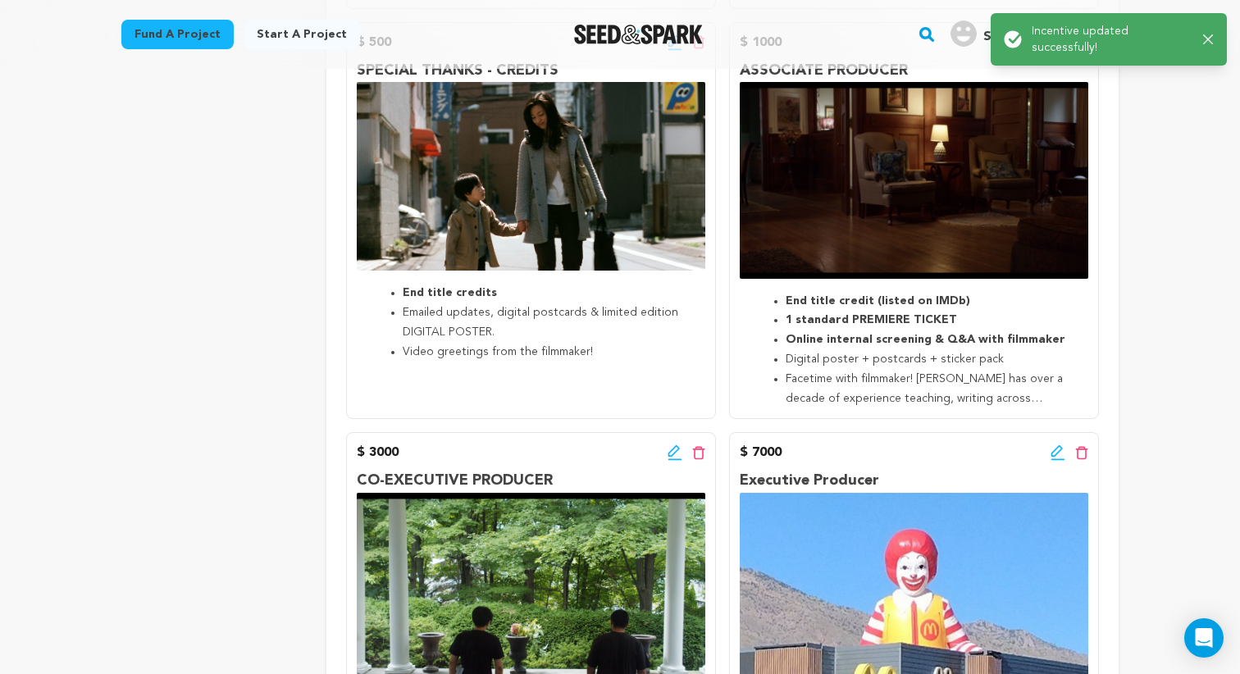
click at [1053, 453] on icon at bounding box center [1056, 450] width 11 height 11
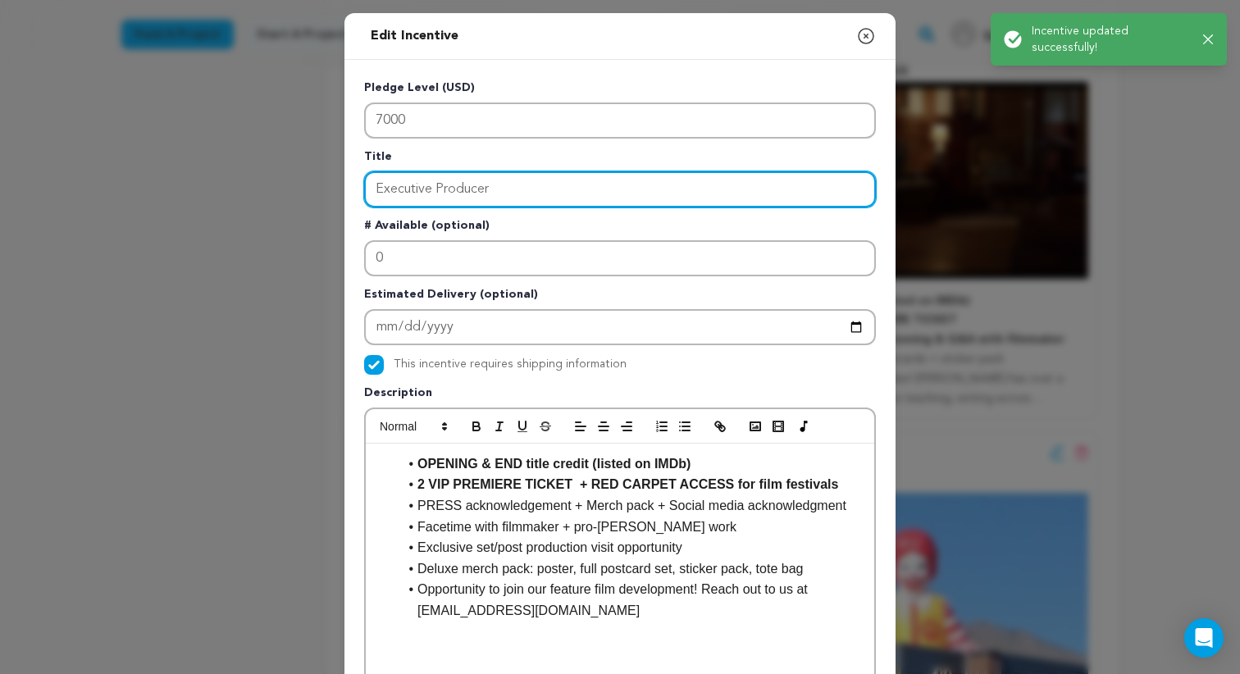
click at [513, 189] on input "Executive Producer" at bounding box center [620, 189] width 512 height 36
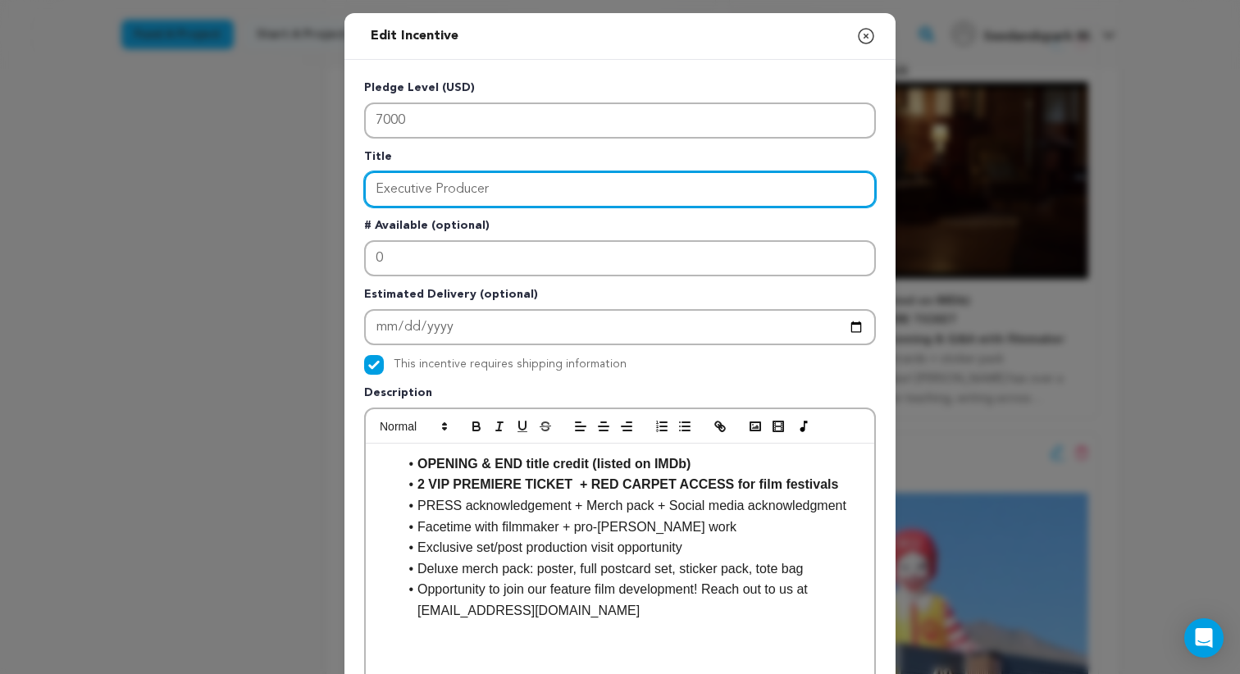
click at [513, 189] on input "Executive Producer" at bounding box center [620, 189] width 512 height 36
type input "e"
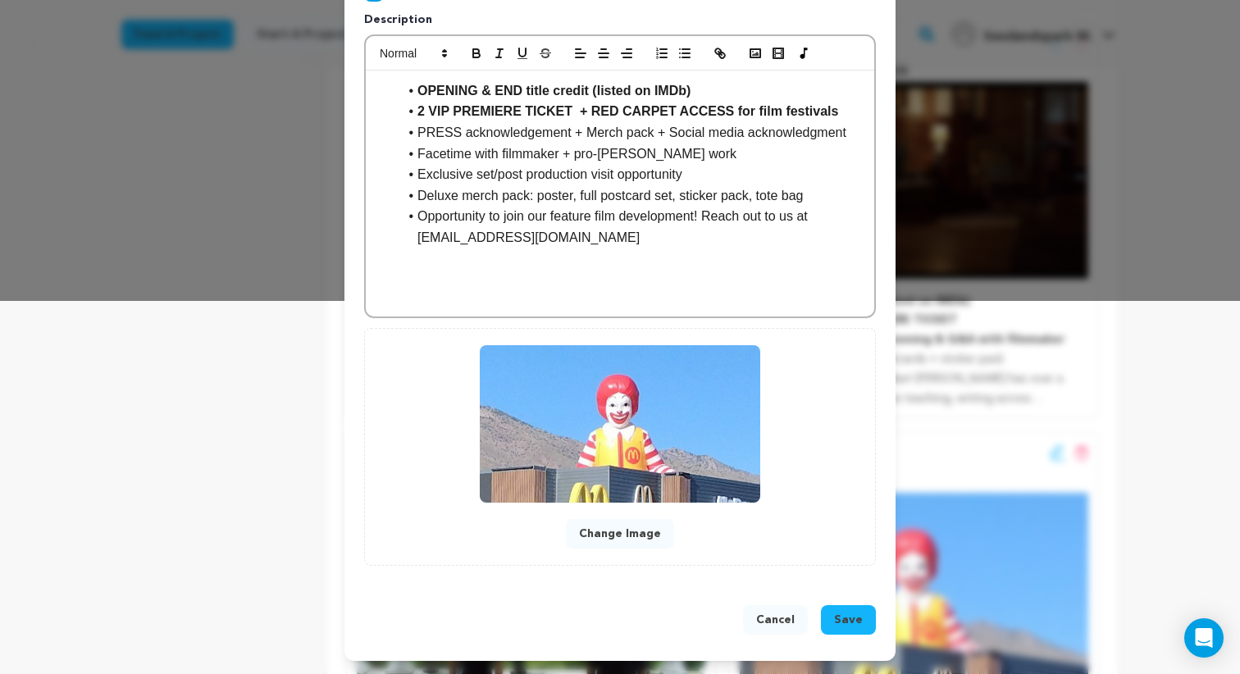
type input "EXECUTIVE PRODUCER"
click at [841, 615] on span "Save" at bounding box center [848, 620] width 29 height 16
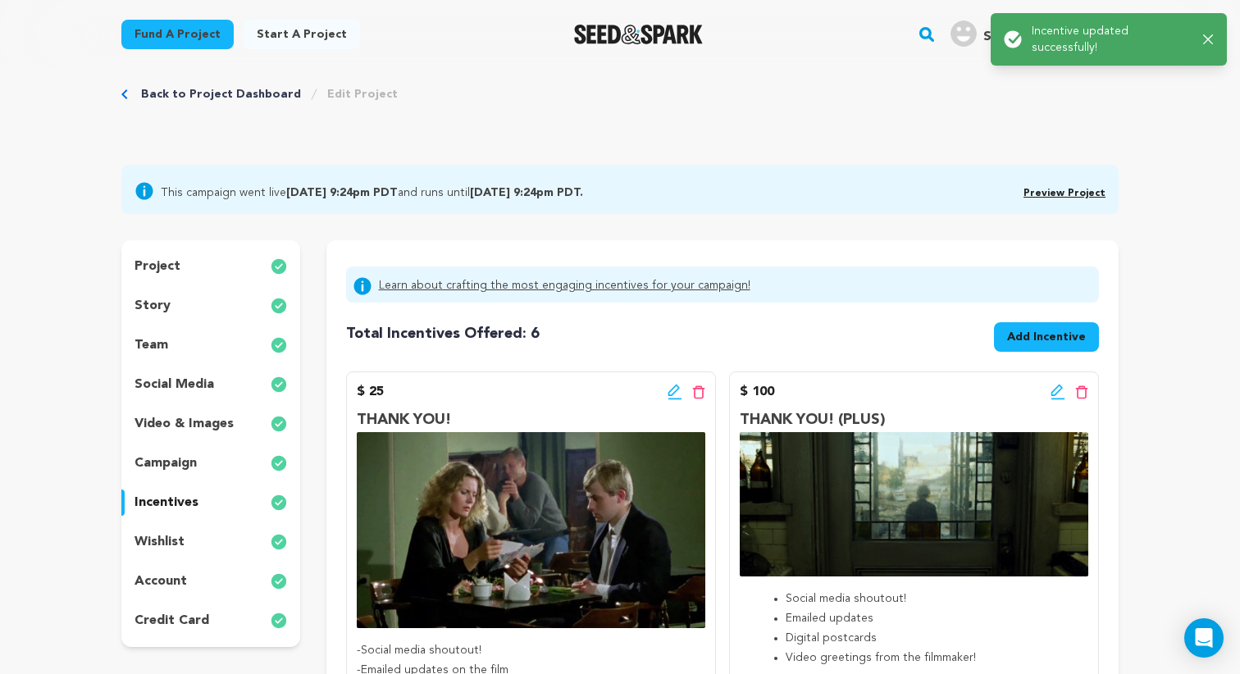
scroll to position [0, 0]
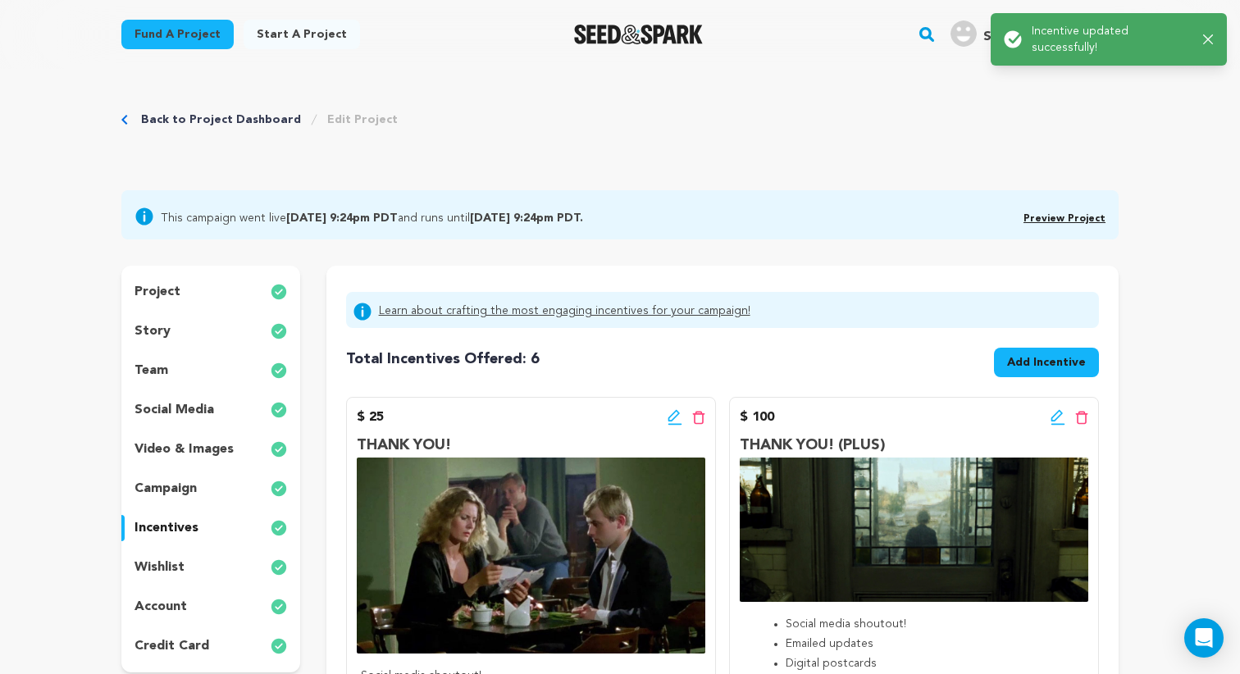
click at [193, 41] on link "Fund a project" at bounding box center [177, 35] width 112 height 30
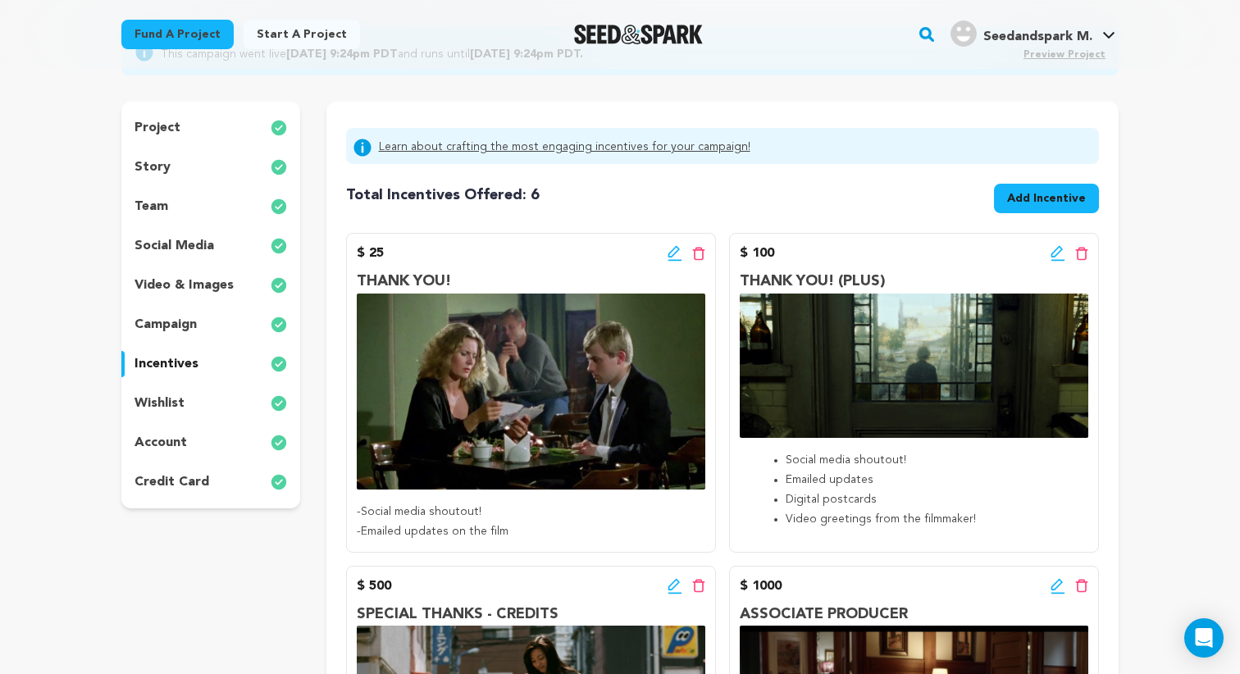
scroll to position [139, 0]
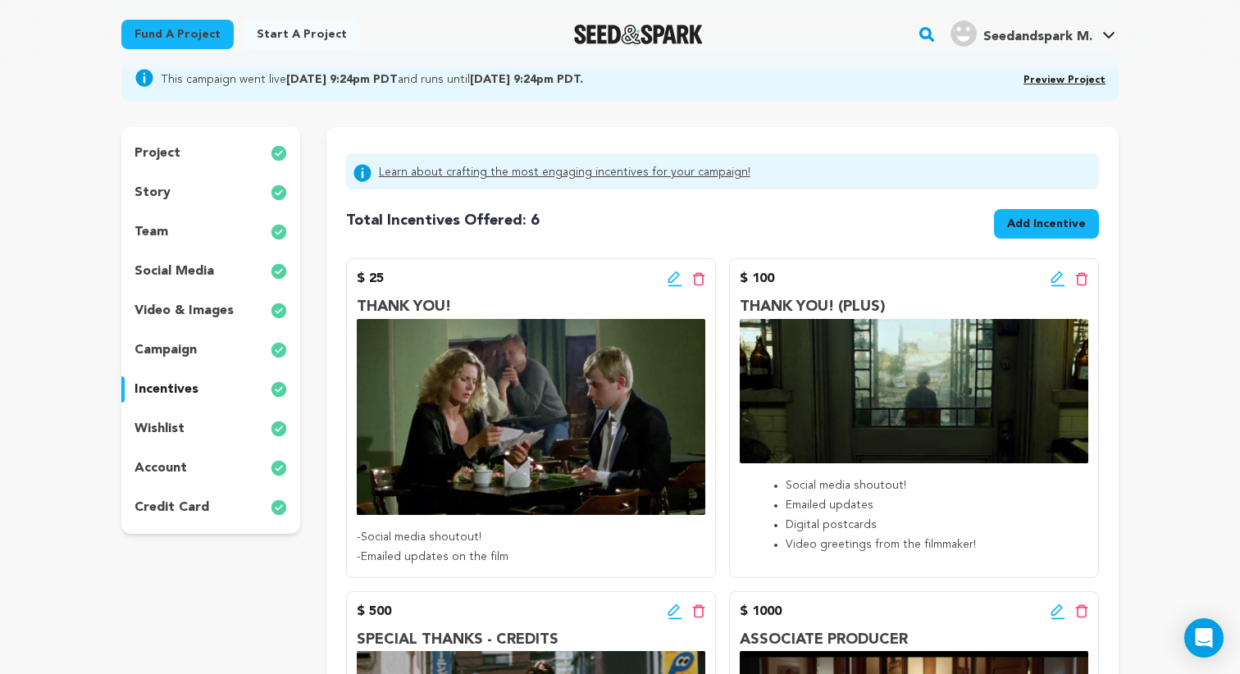
click at [673, 283] on icon at bounding box center [675, 279] width 15 height 16
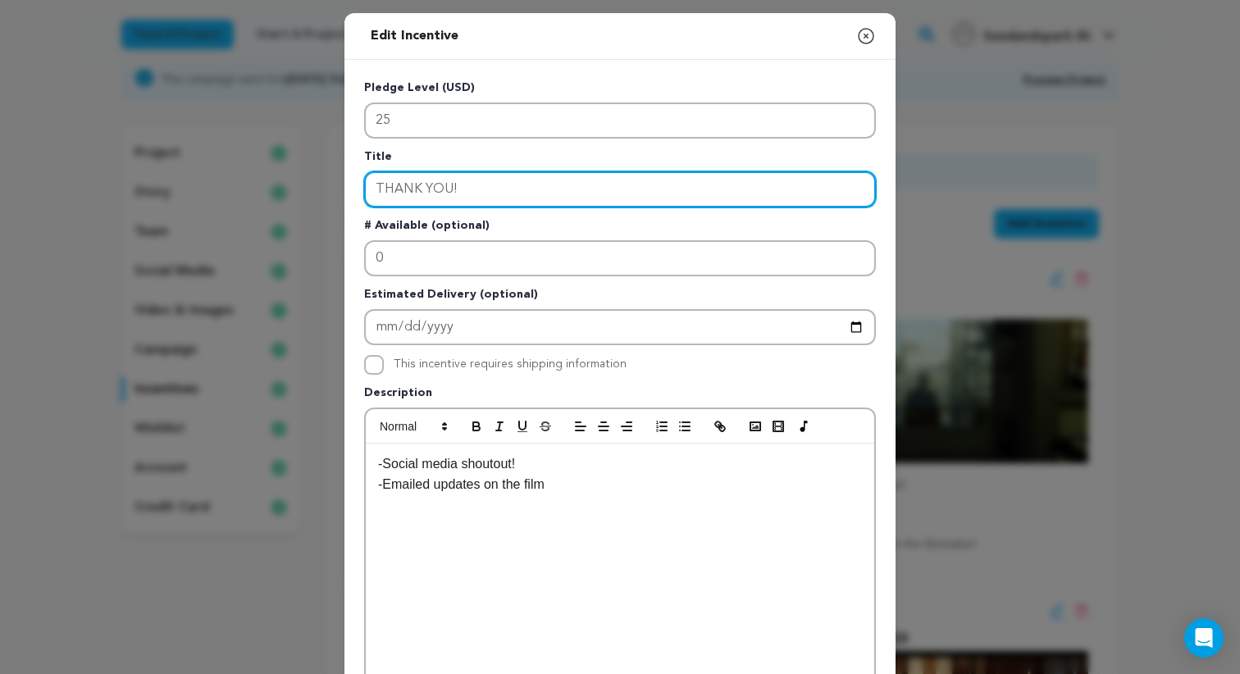
click at [431, 189] on input "THANK YOU!" at bounding box center [620, 189] width 512 height 36
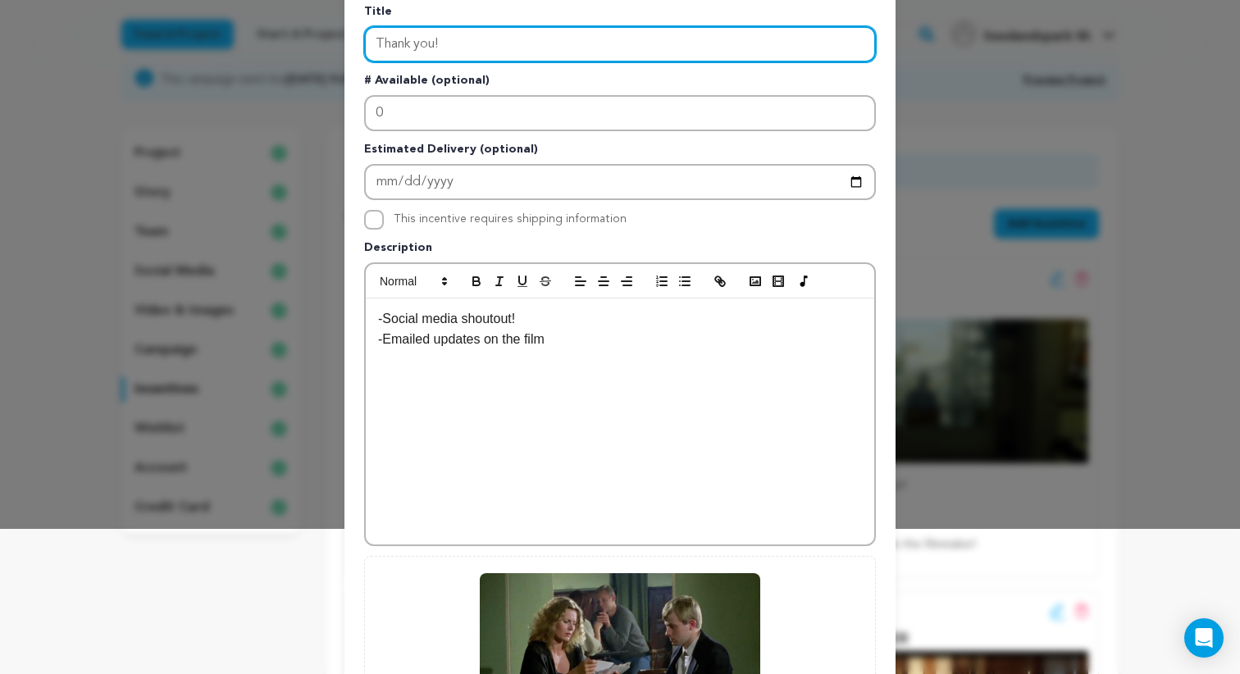
scroll to position [373, 0]
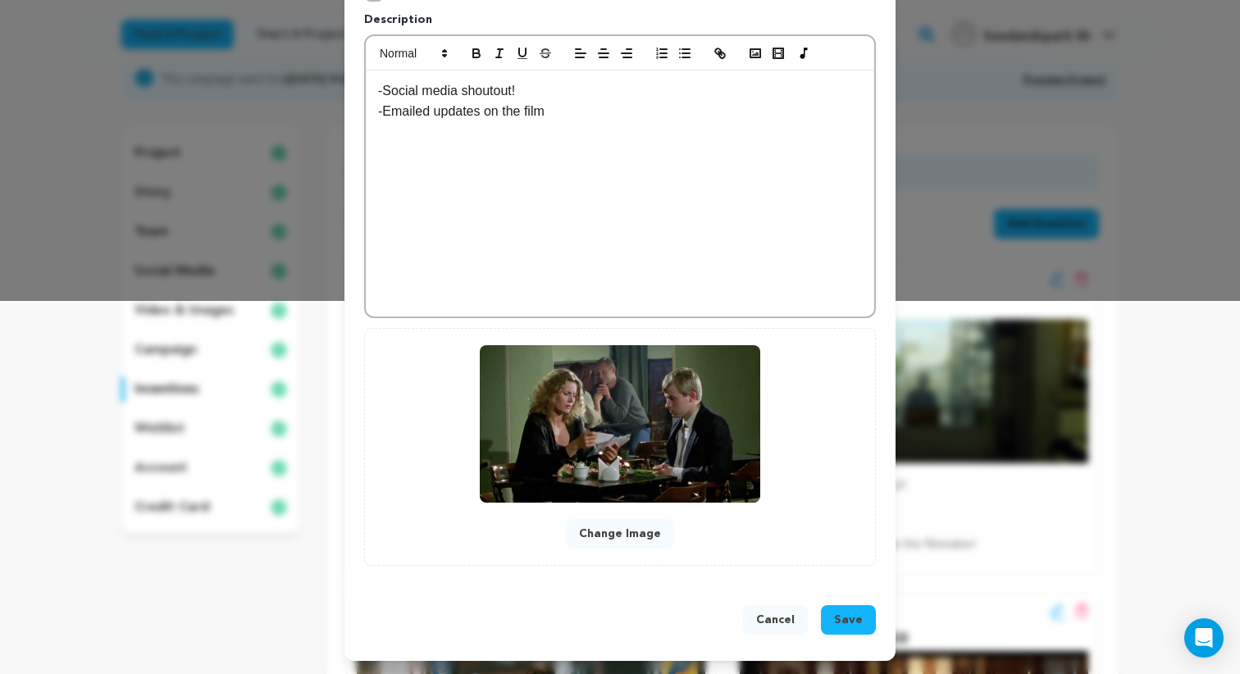
type input "Thank you!"
click at [866, 630] on button "Save" at bounding box center [848, 620] width 55 height 30
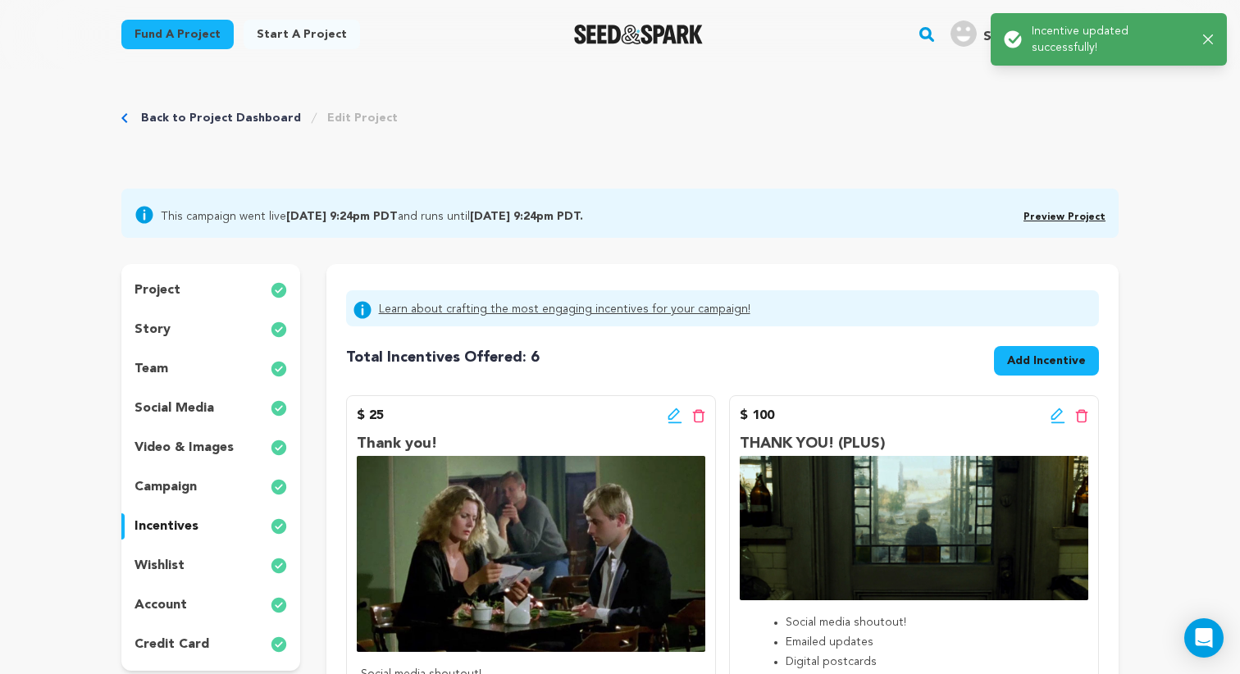
scroll to position [0, 0]
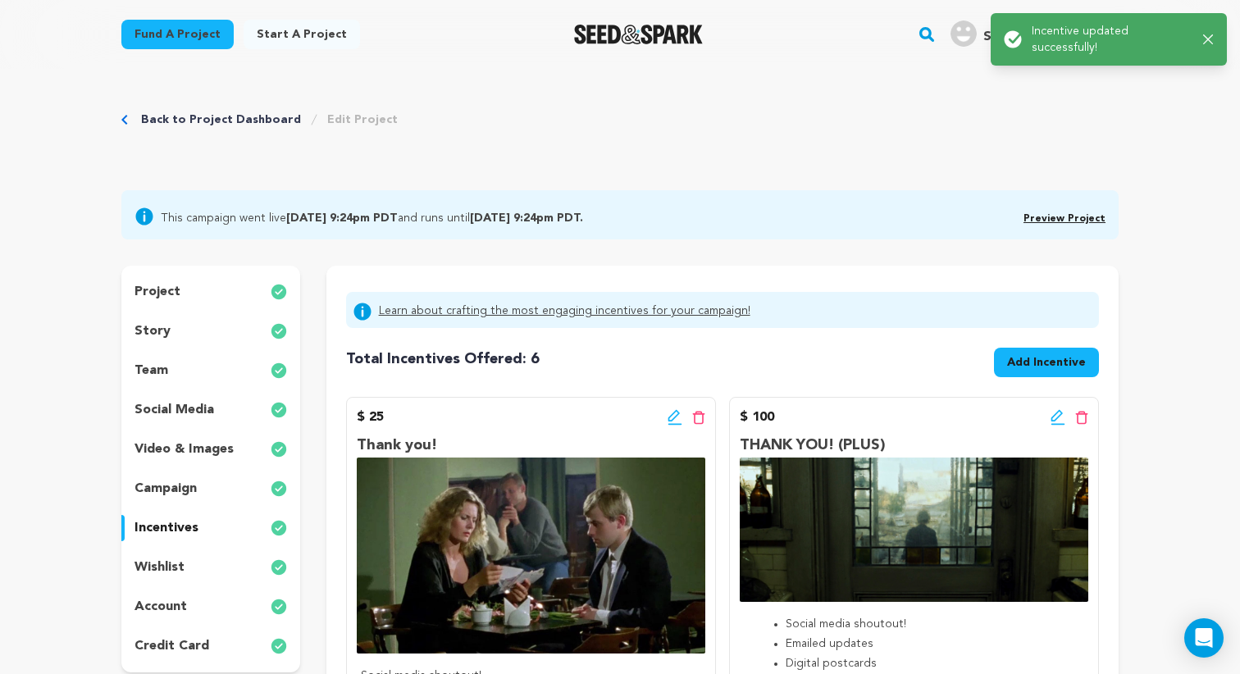
click at [1054, 416] on icon at bounding box center [1056, 415] width 11 height 11
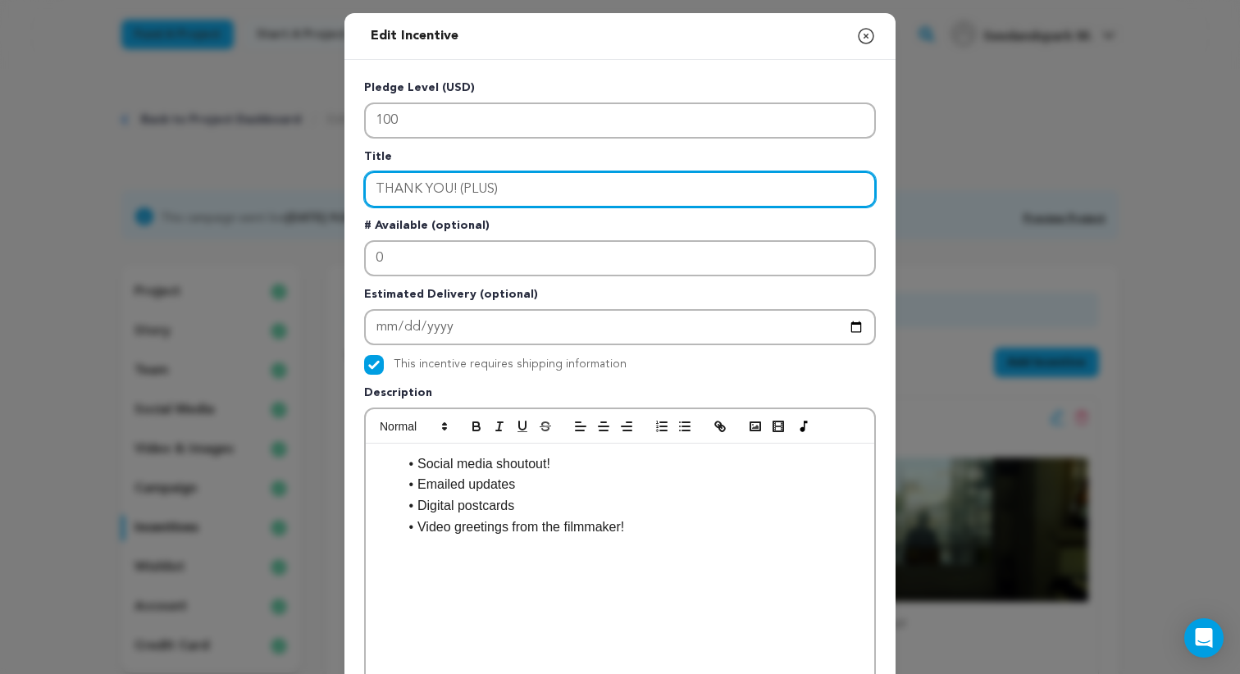
drag, startPoint x: 451, startPoint y: 189, endPoint x: 303, endPoint y: 178, distance: 148.1
click at [298, 184] on div "Edit Incentive Close modal Pledge Level (USD) 100 Title THANK YOU! (PLUS) # Ava…" at bounding box center [620, 523] width 1240 height 1047
click at [463, 190] on input "Thank you! (PLUS)" at bounding box center [620, 189] width 512 height 36
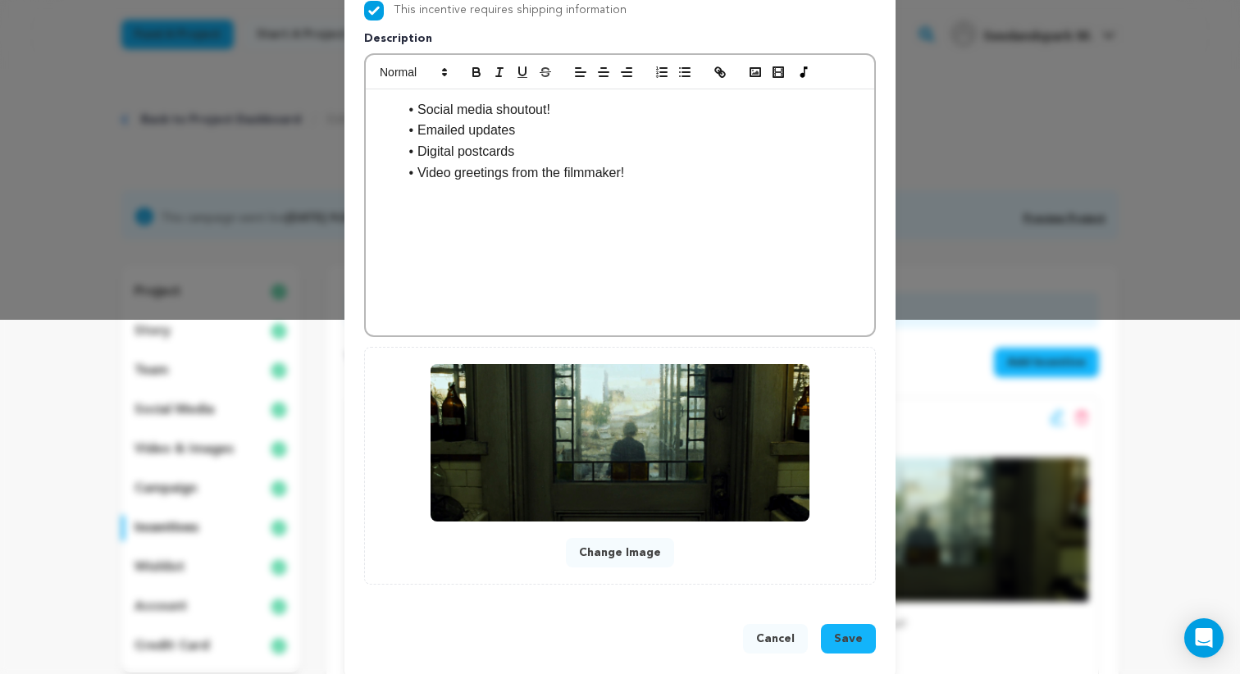
scroll to position [373, 0]
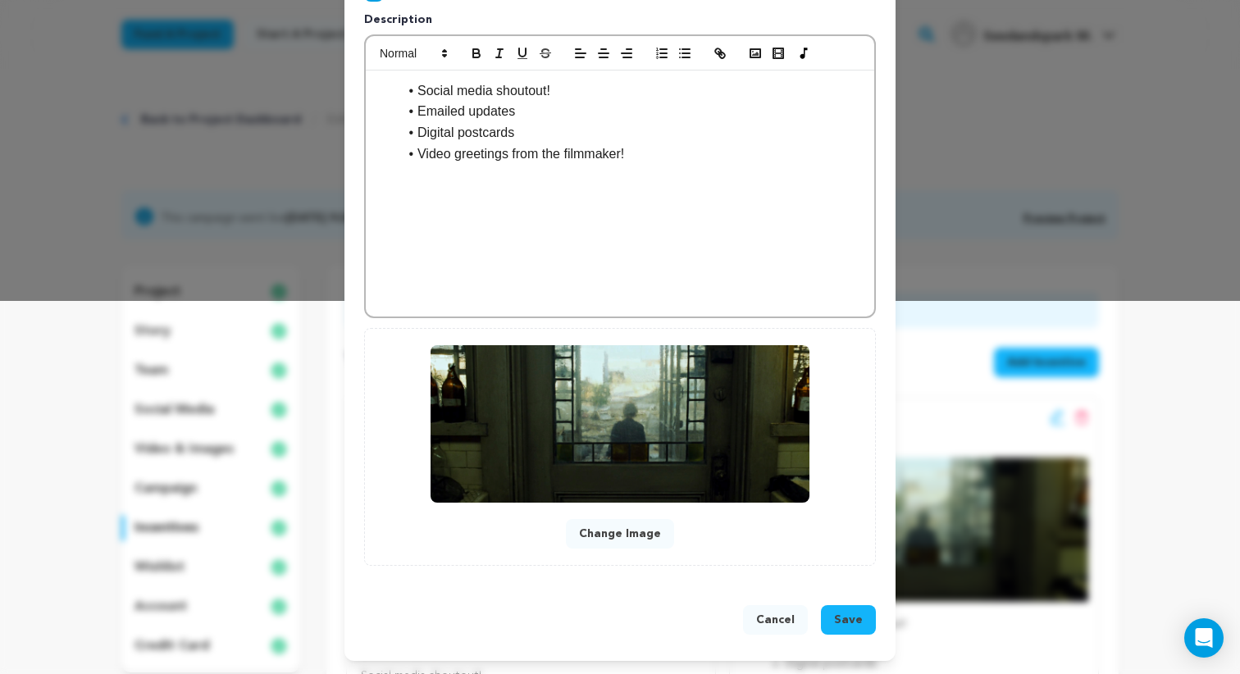
type input "Thank you! (Plus)"
click at [855, 613] on span "Save" at bounding box center [848, 620] width 29 height 16
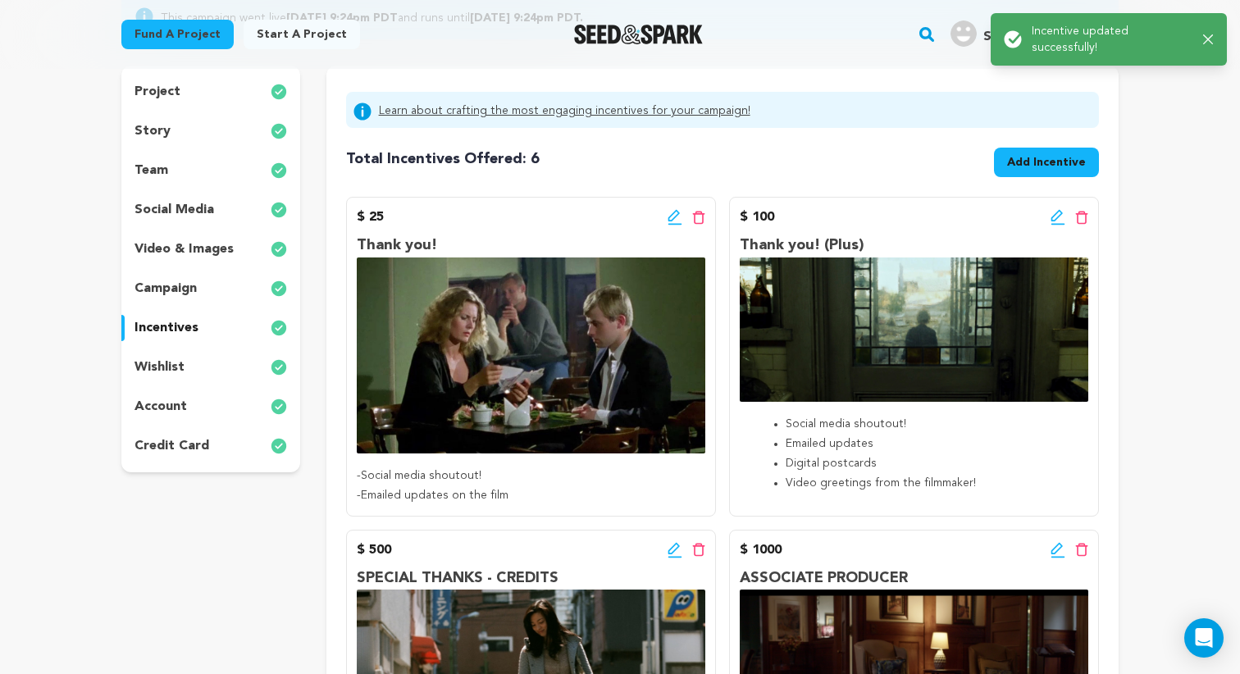
scroll to position [420, 0]
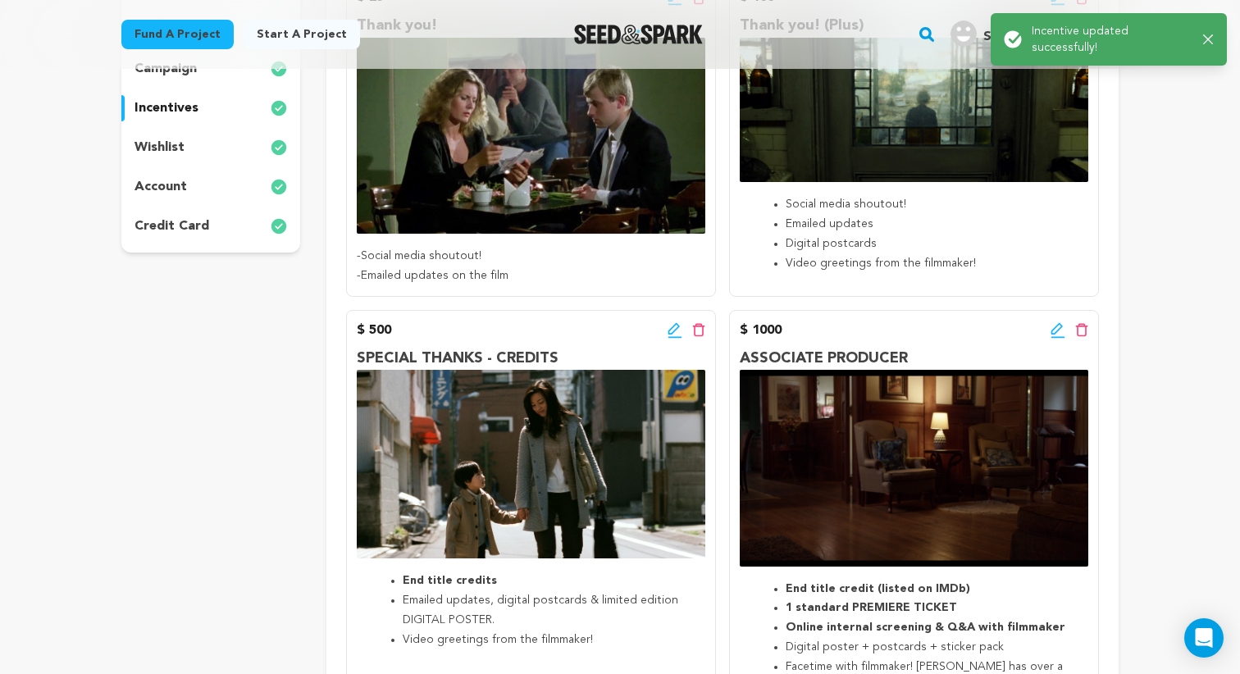
click at [672, 328] on icon at bounding box center [675, 330] width 15 height 16
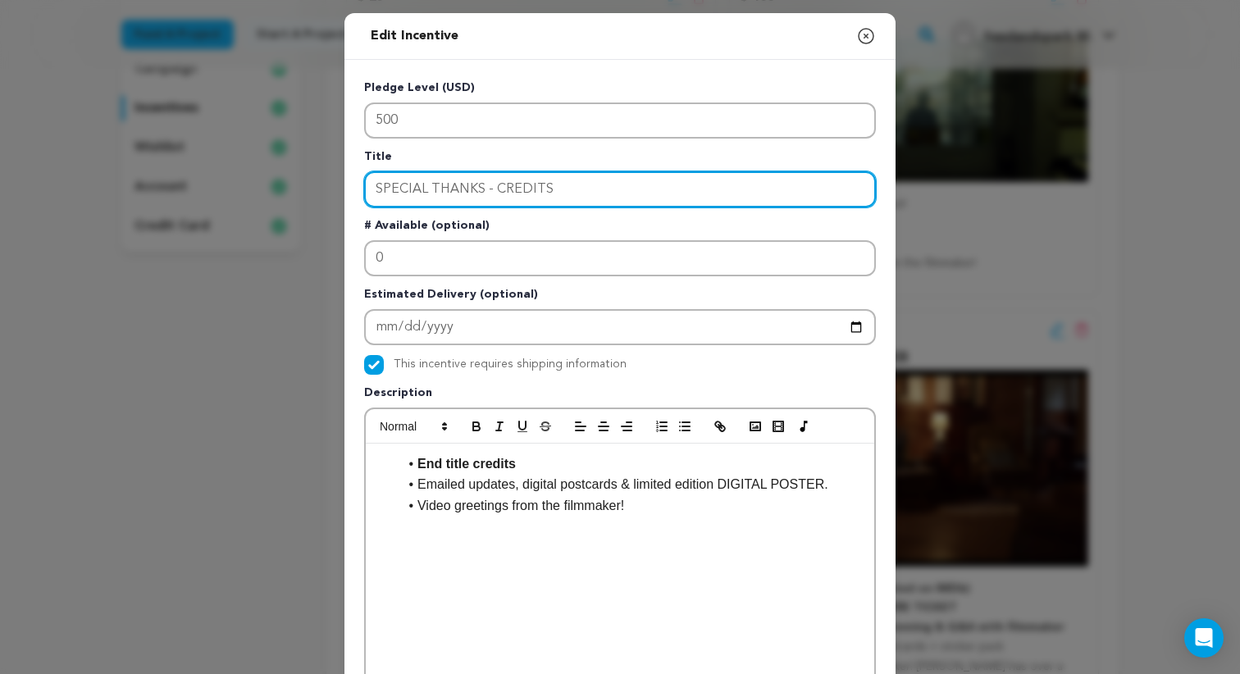
drag, startPoint x: 551, startPoint y: 181, endPoint x: 253, endPoint y: 189, distance: 298.6
click at [247, 189] on div "Edit Incentive Close modal Pledge Level (USD) 500 Title SPECIAL THANKS - CREDIT…" at bounding box center [620, 523] width 1240 height 1047
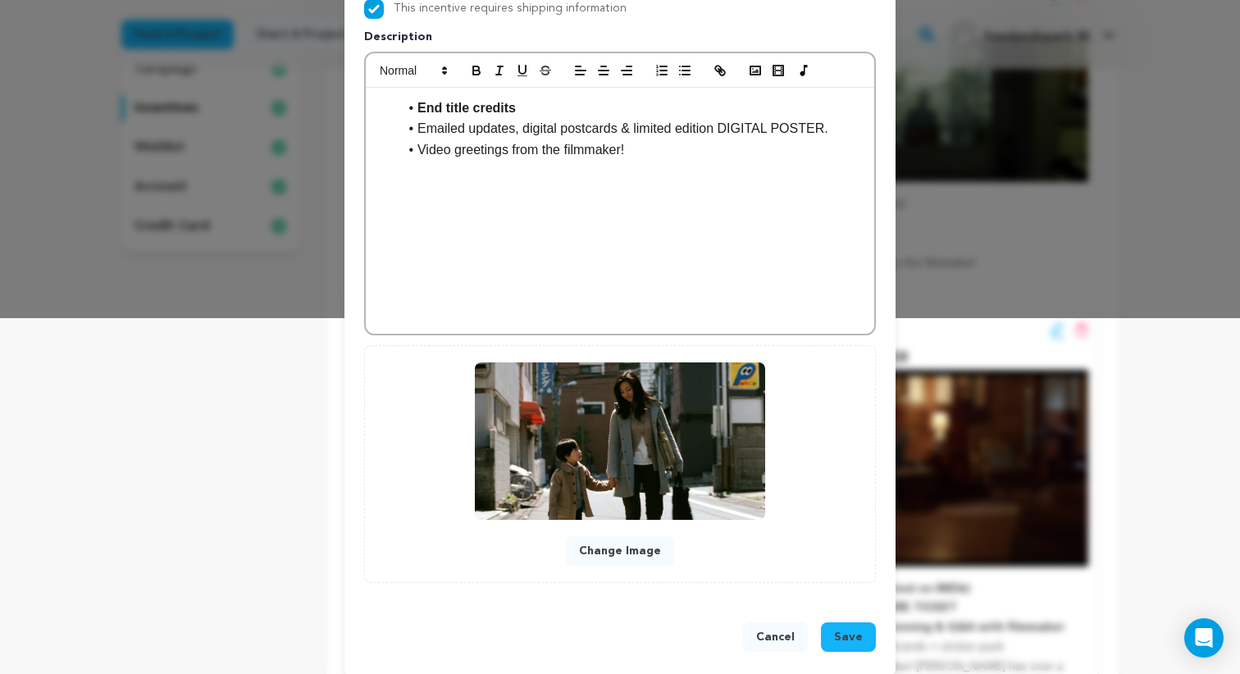
scroll to position [373, 0]
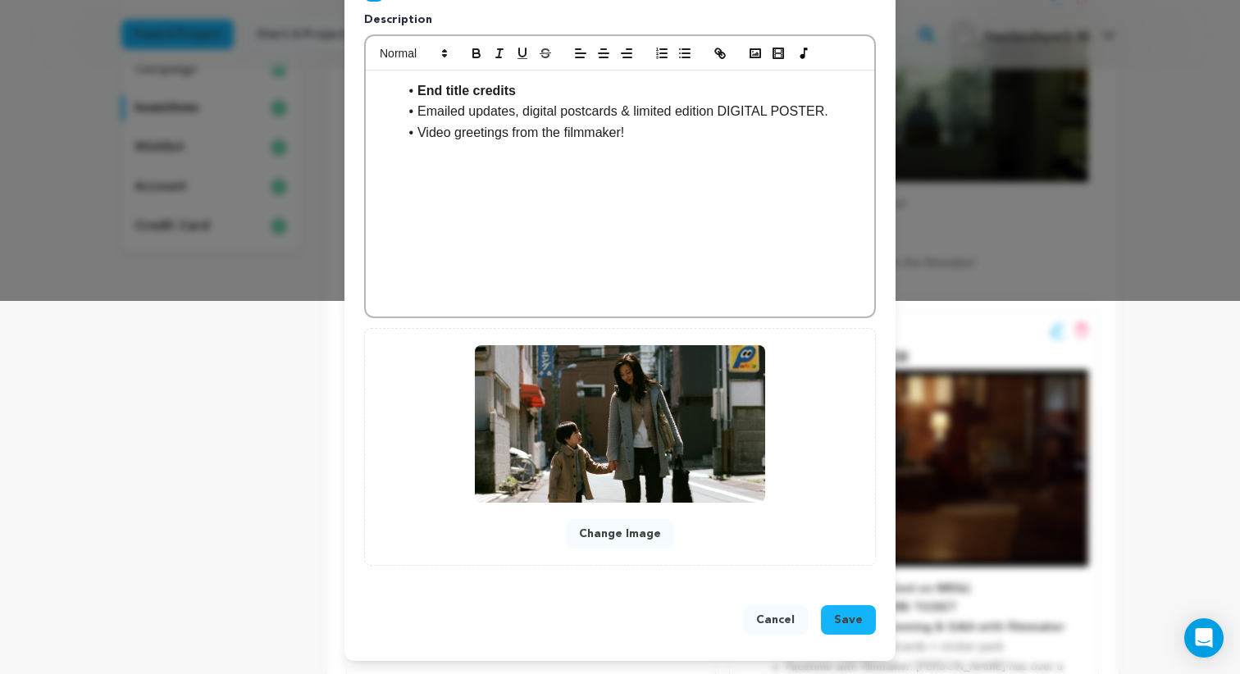
type input "Special Thanks - Credits"
click at [841, 623] on span "Save" at bounding box center [848, 620] width 29 height 16
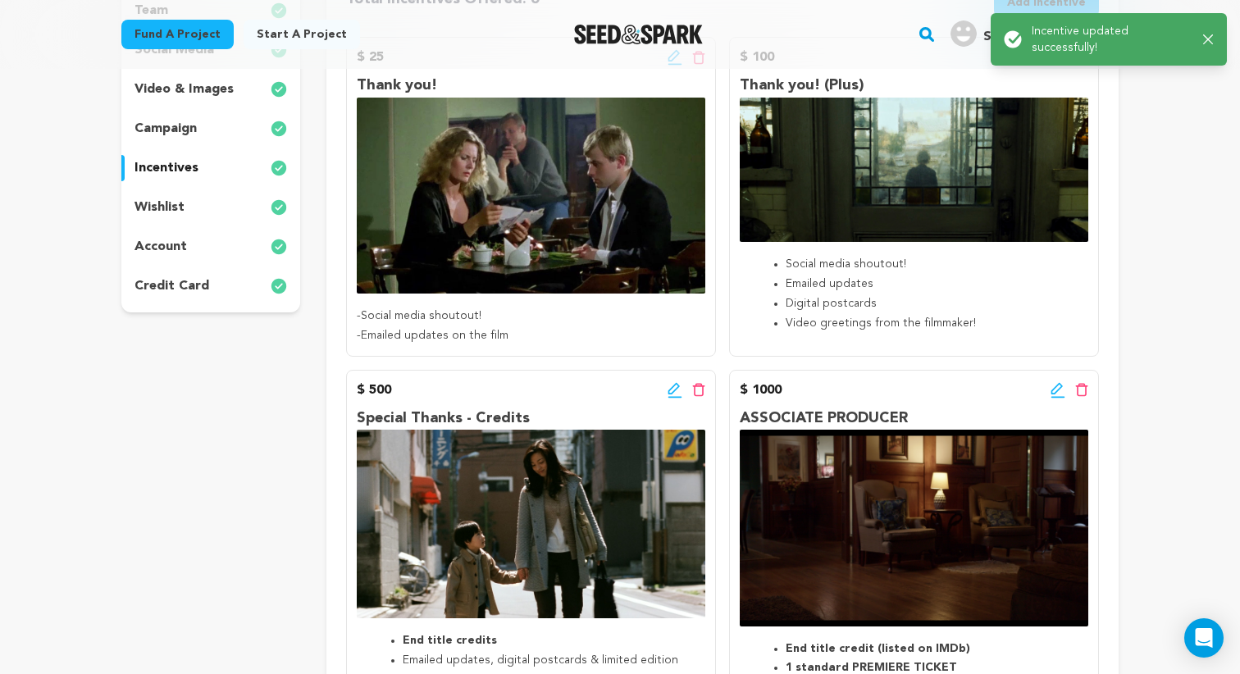
scroll to position [550, 0]
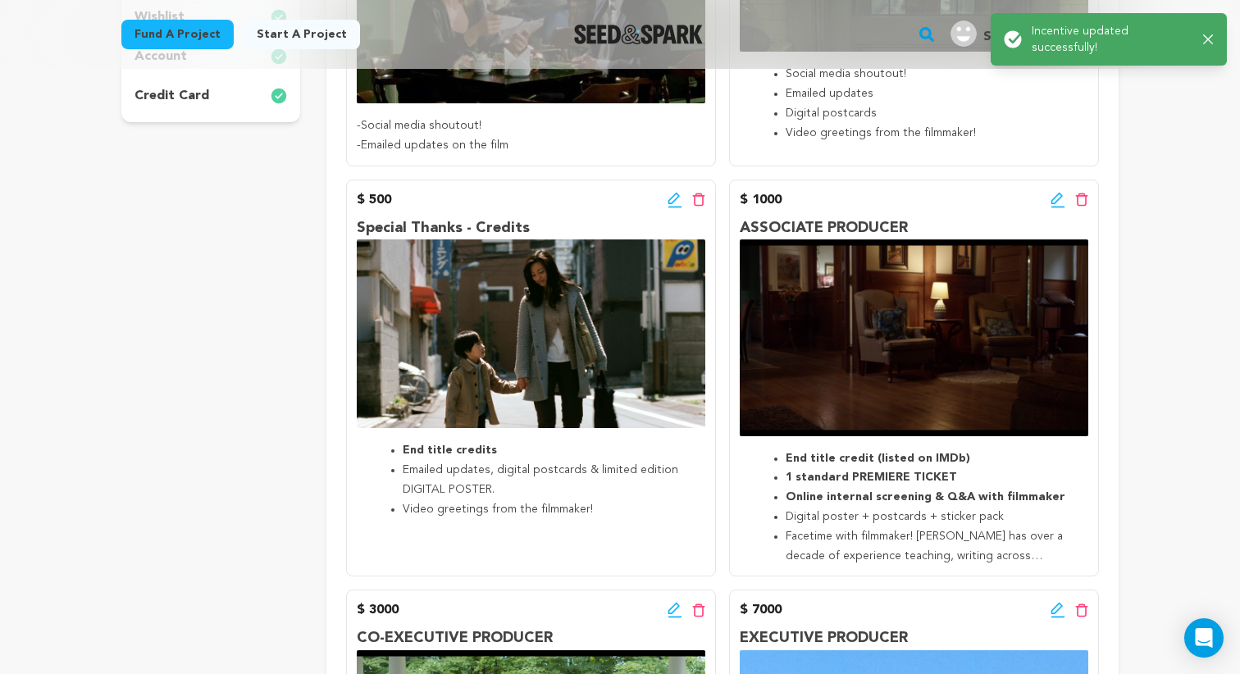
click at [1051, 200] on icon at bounding box center [1058, 200] width 15 height 16
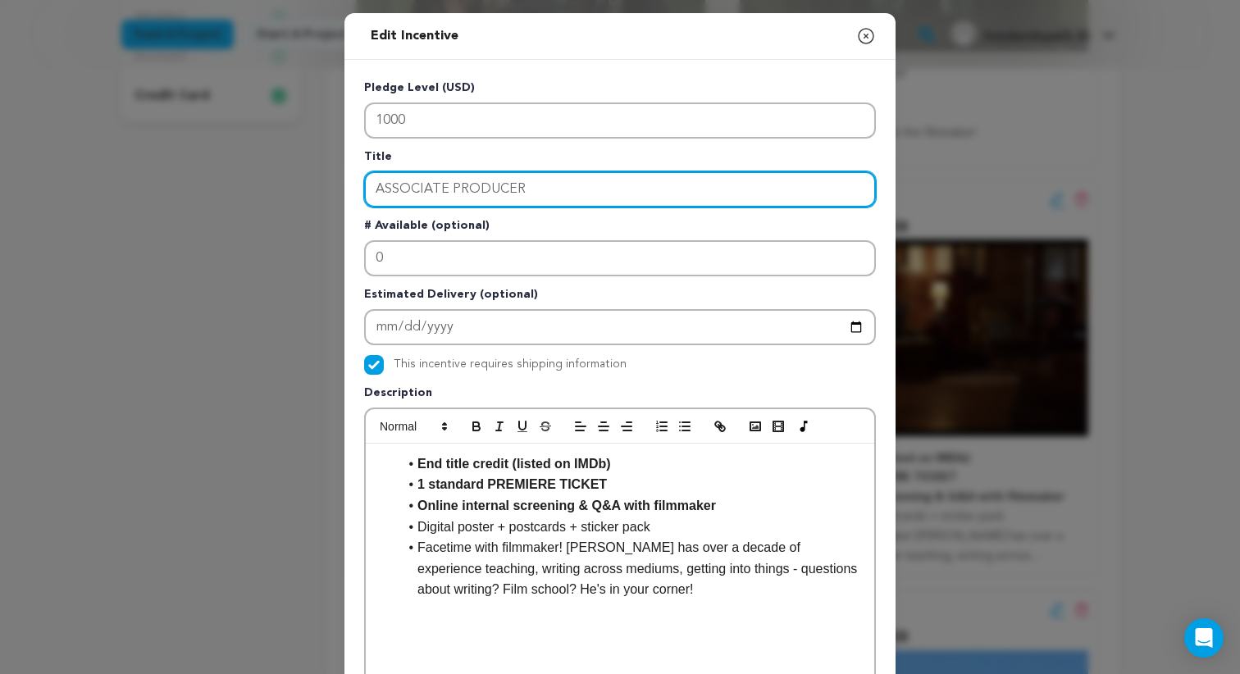
drag, startPoint x: 511, startPoint y: 176, endPoint x: 262, endPoint y: 180, distance: 248.6
click at [262, 180] on div "Edit Incentive Close modal Pledge Level (USD) 1000 Title ASSOCIATE PRODUCER # A…" at bounding box center [620, 523] width 1240 height 1047
click at [570, 193] on input "ASSOCIATE PRODUCER" at bounding box center [620, 189] width 512 height 36
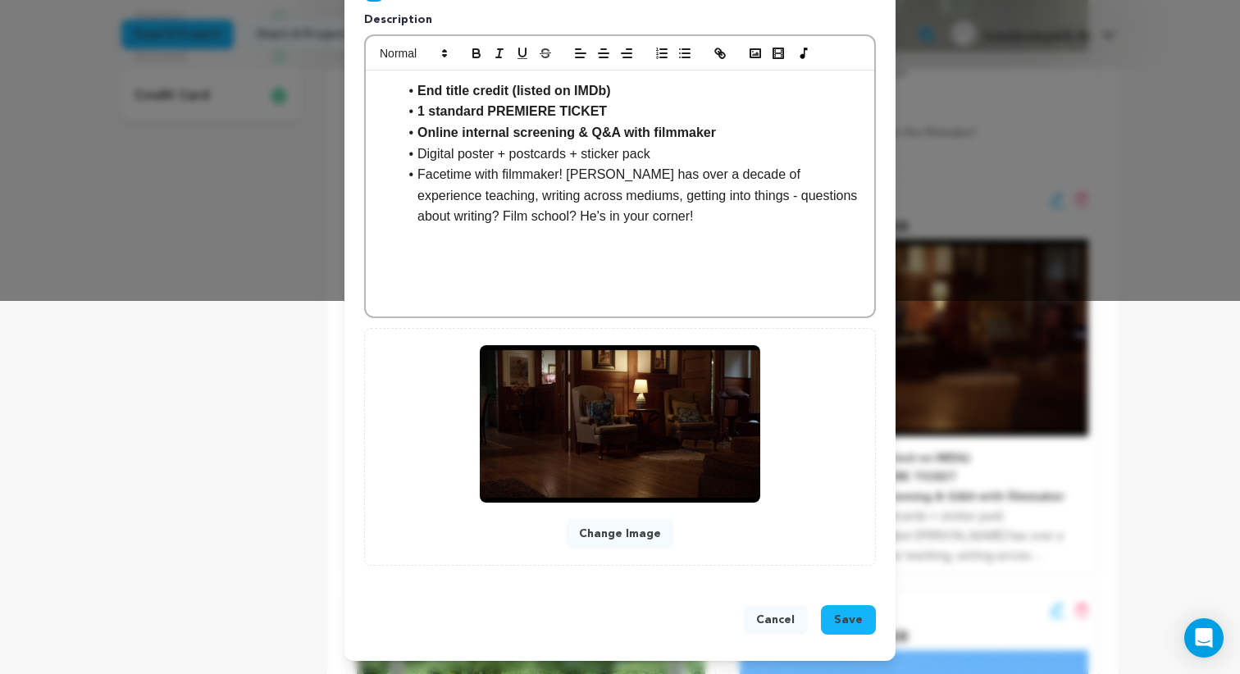
type input "Associate Producer"
click at [856, 617] on span "Save" at bounding box center [848, 620] width 29 height 16
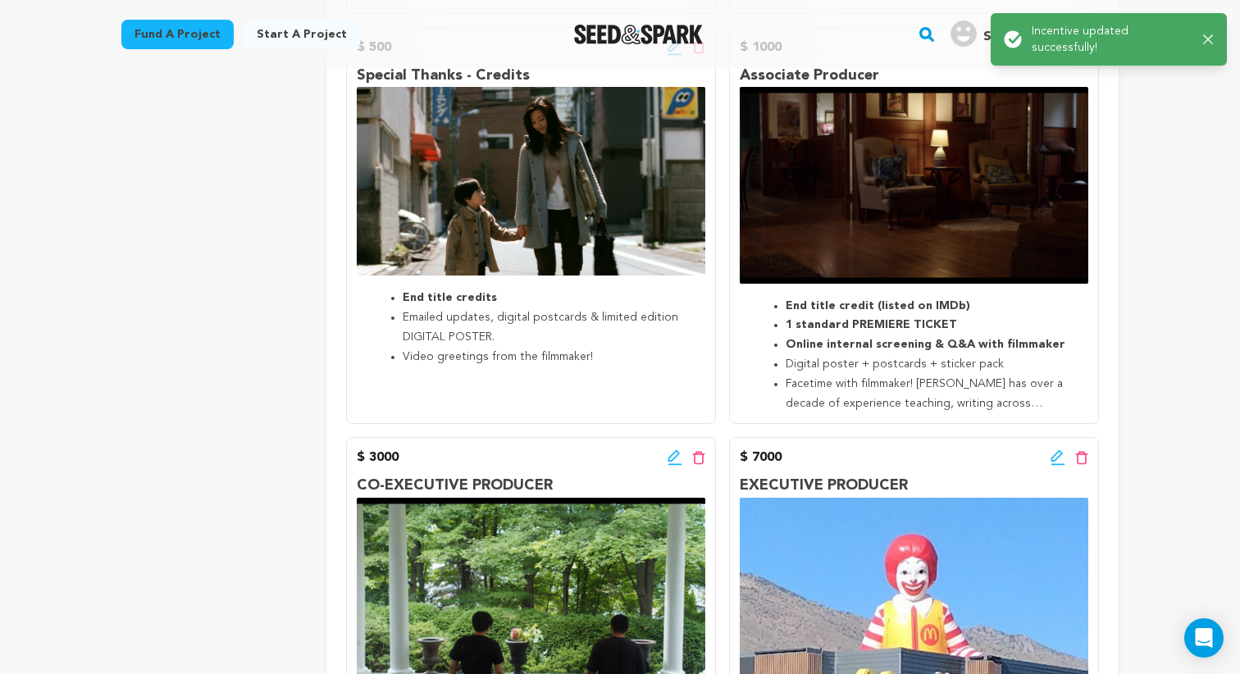
scroll to position [952, 0]
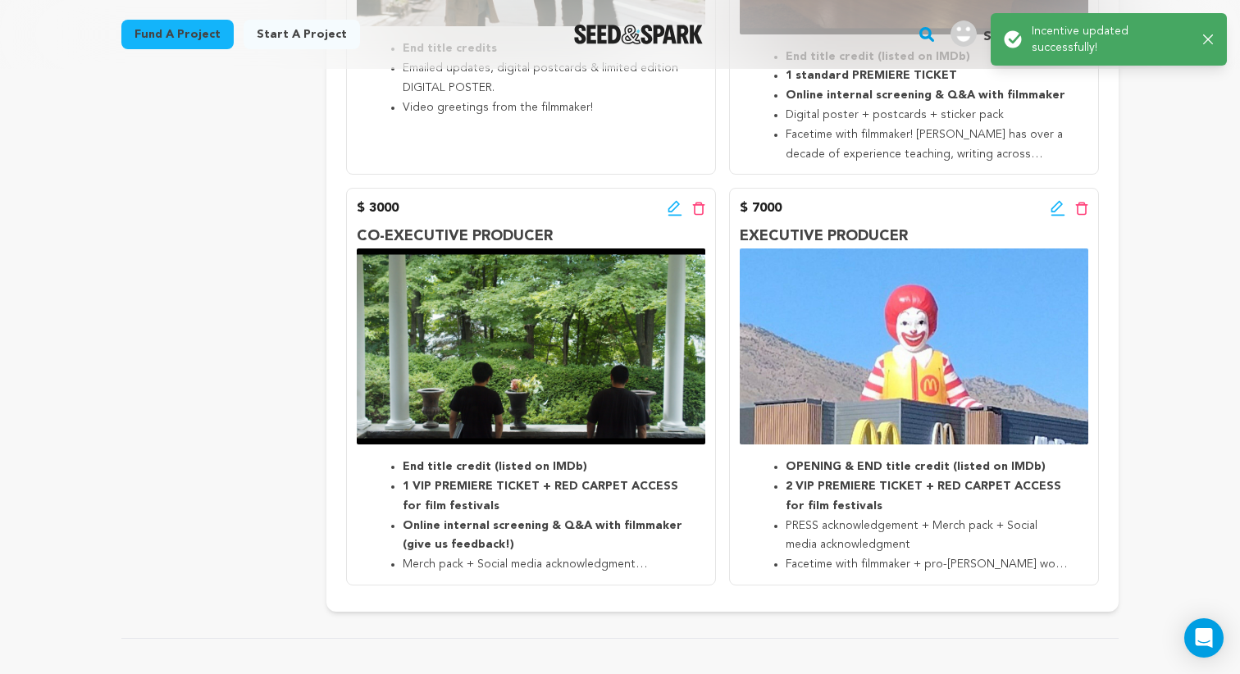
click at [671, 208] on icon at bounding box center [675, 208] width 15 height 16
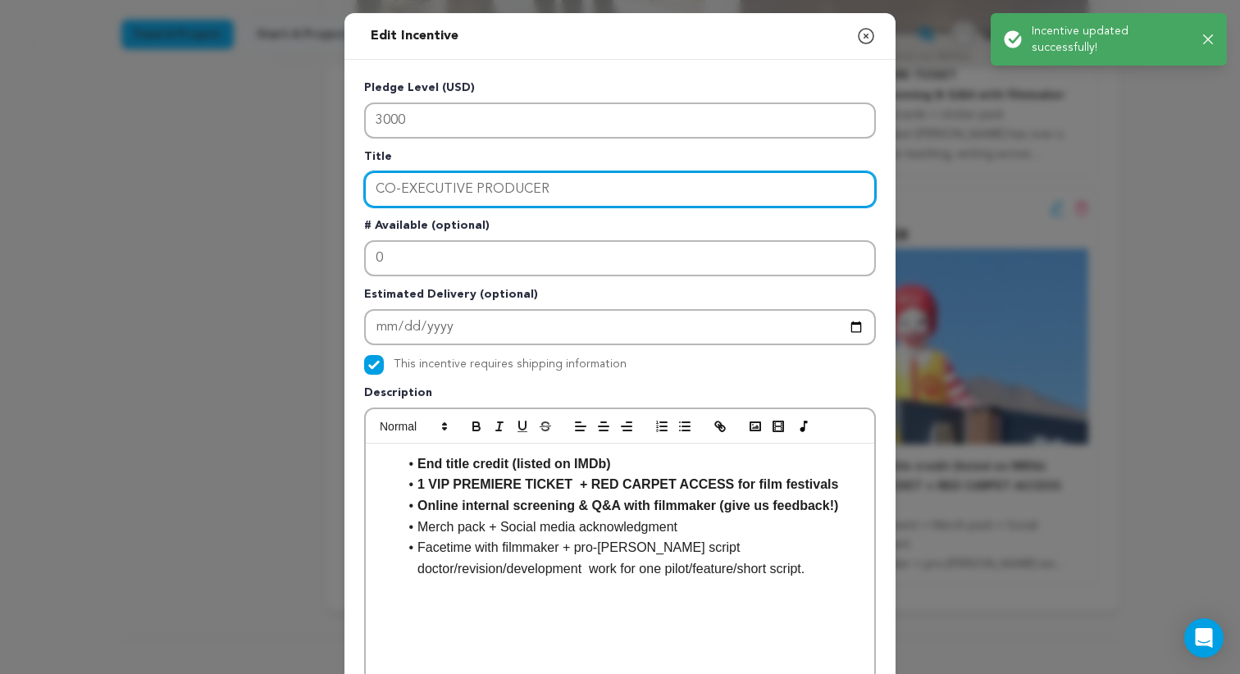
click at [456, 190] on input "CO-EXECUTIVE PRODUCER" at bounding box center [620, 189] width 512 height 36
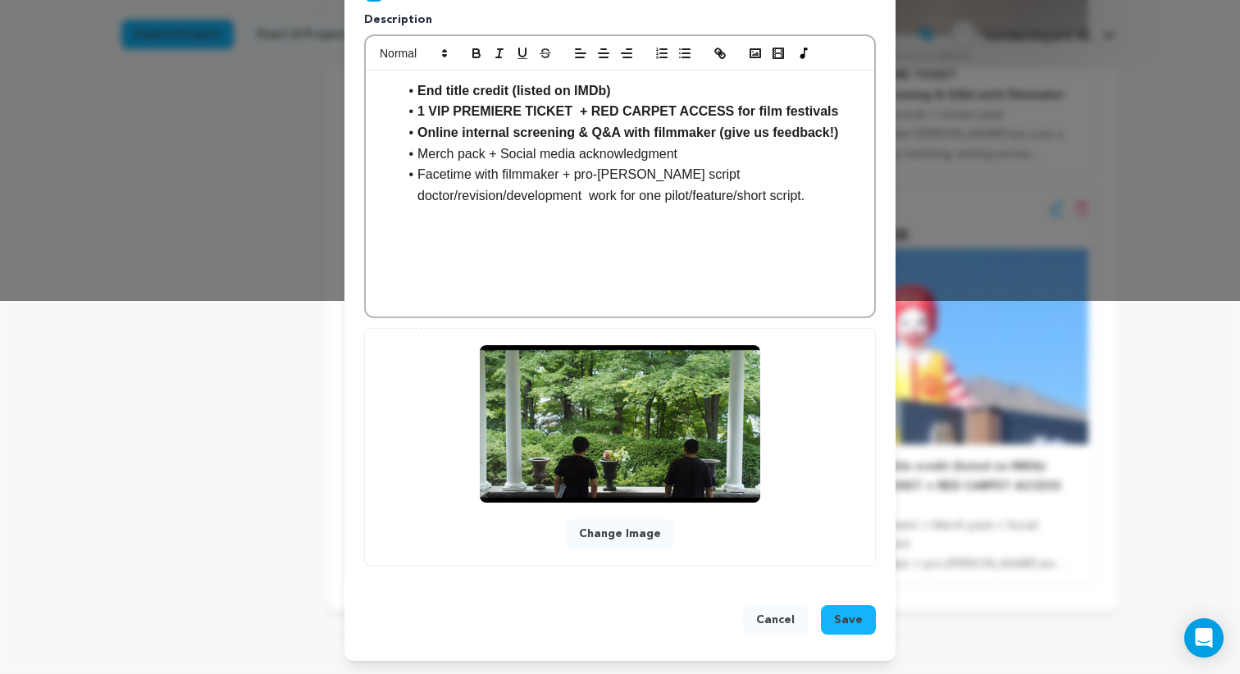
type input "Co-Executive Producer"
click at [858, 618] on span "Save" at bounding box center [848, 620] width 29 height 16
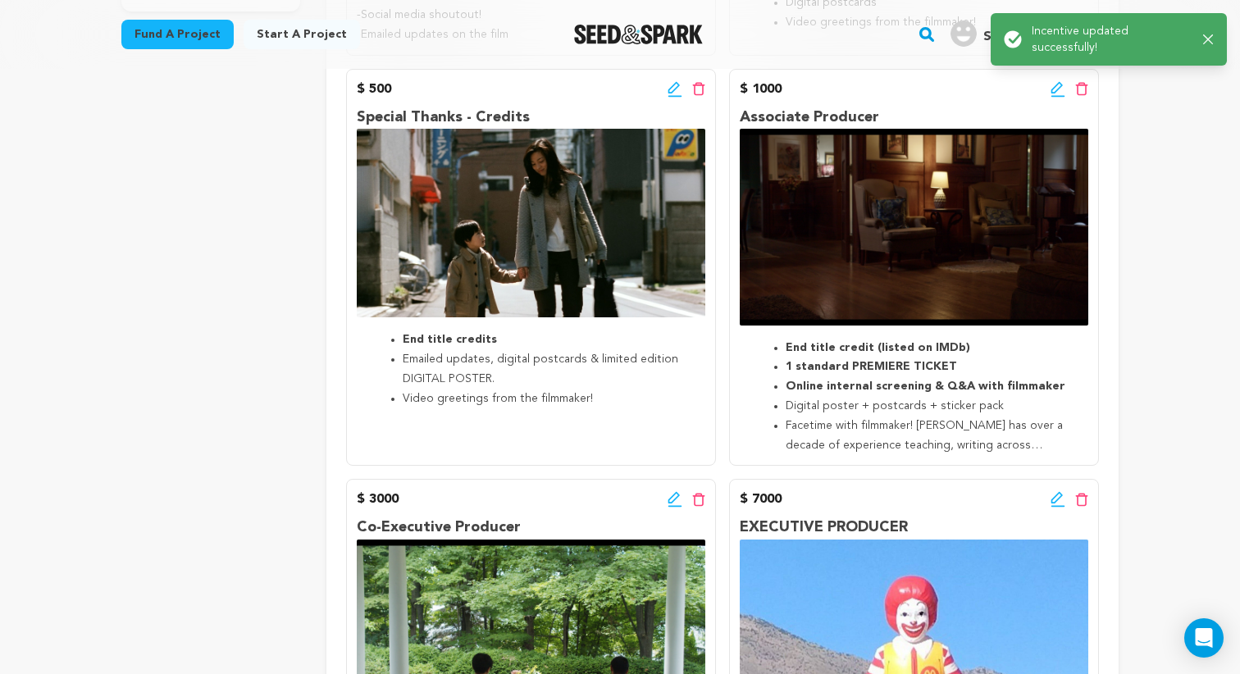
scroll to position [692, 0]
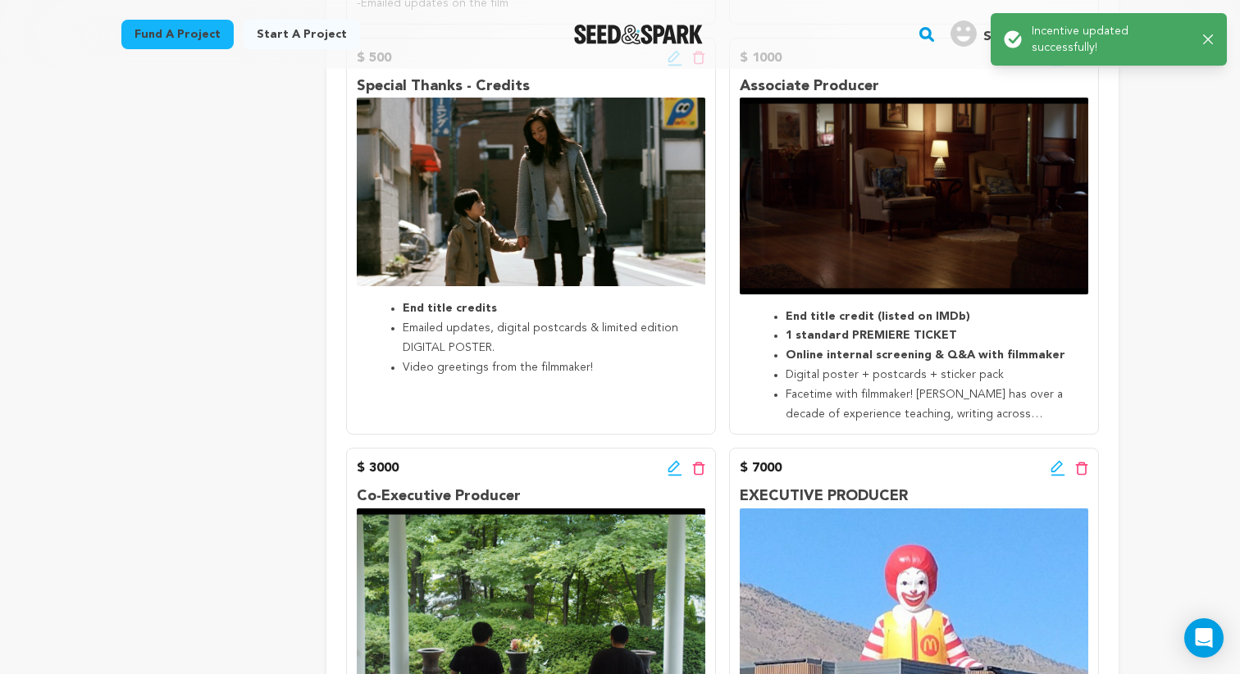
click at [1047, 468] on div "$ 7000 Edit incentive button Delete incentive button" at bounding box center [914, 468] width 349 height 20
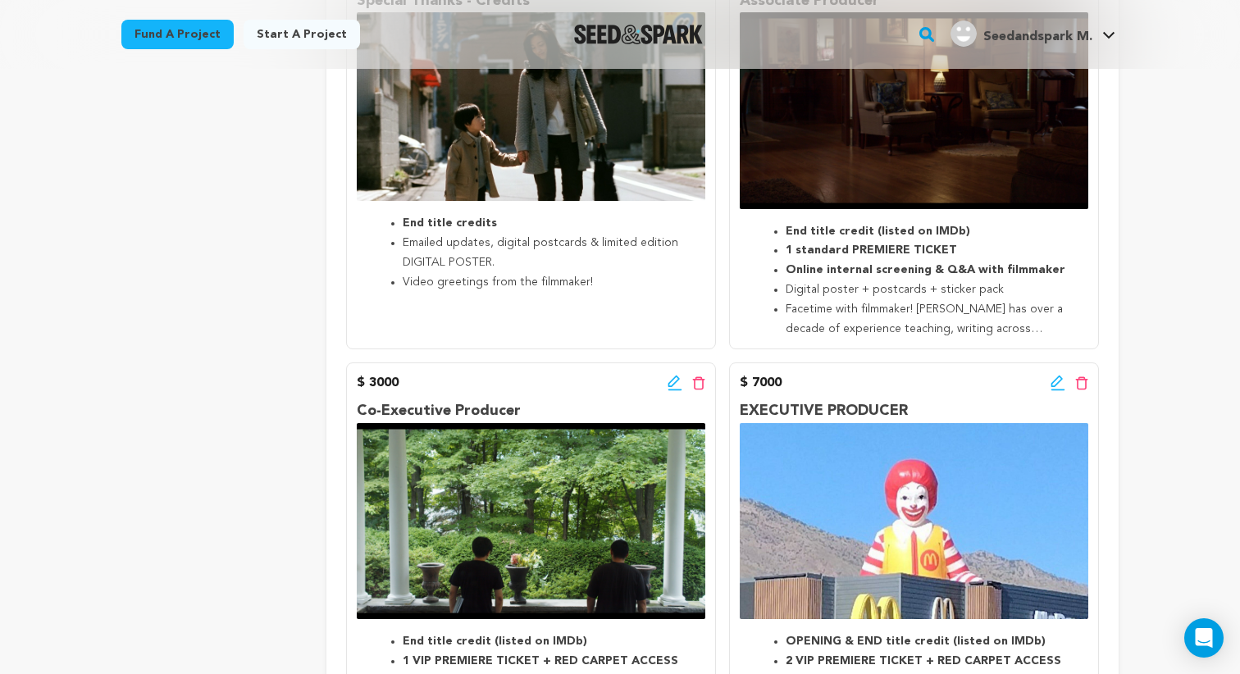
scroll to position [786, 0]
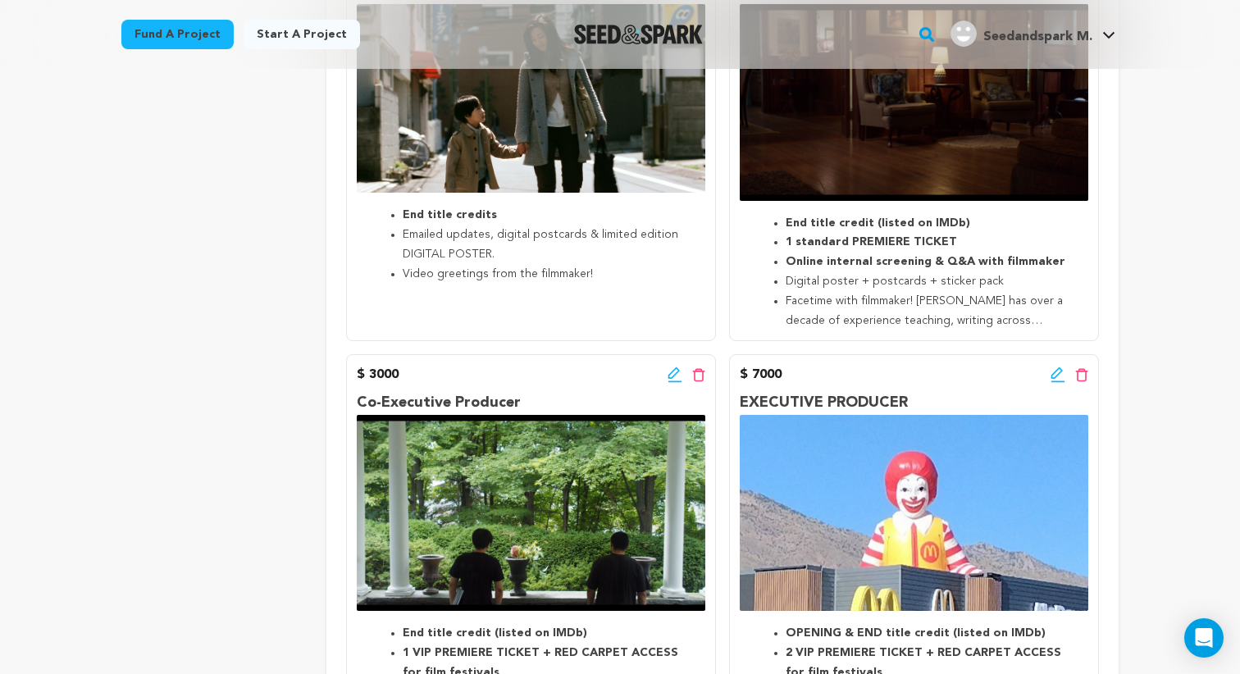
click at [1057, 372] on icon at bounding box center [1058, 375] width 15 height 16
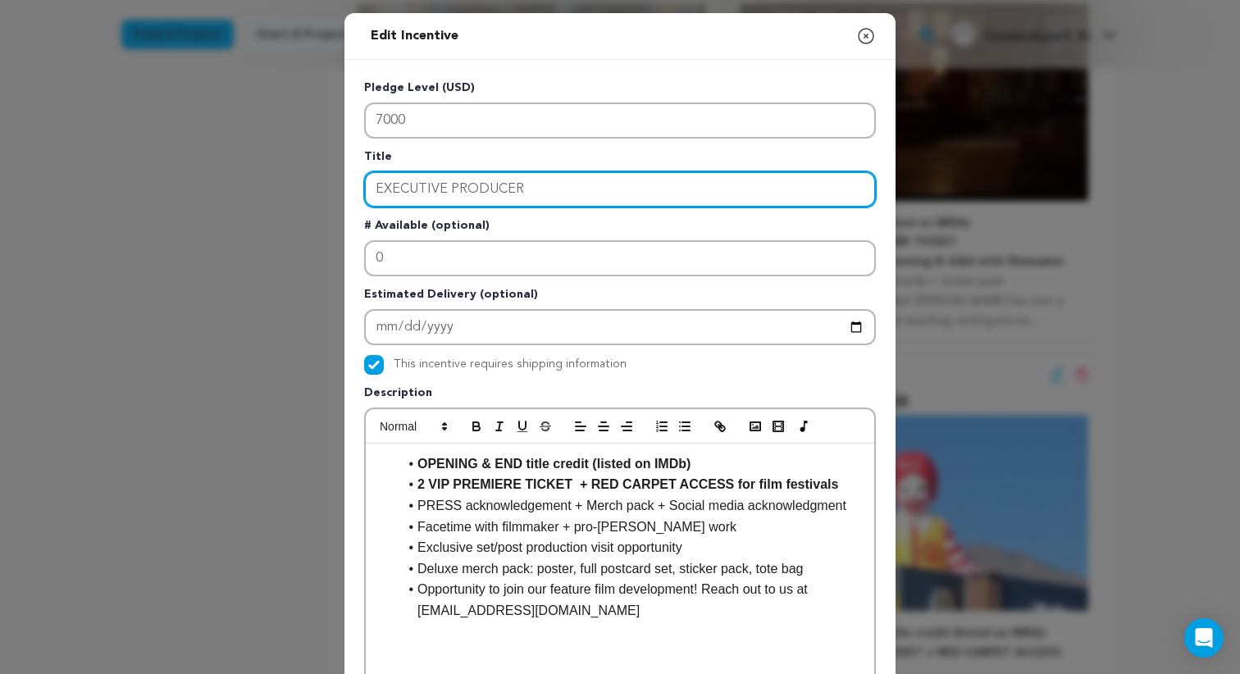
click at [429, 193] on input "EXECUTIVE PRODUCER" at bounding box center [620, 189] width 512 height 36
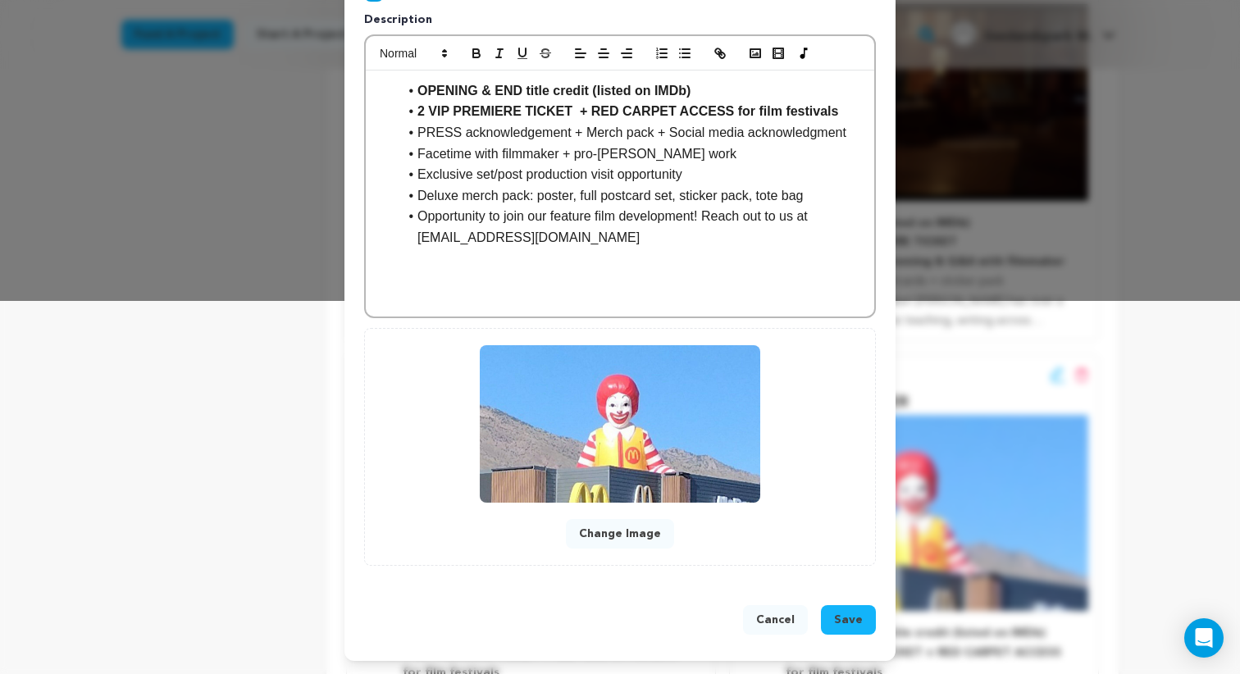
type input "Executive Producer"
click at [832, 616] on button "Save" at bounding box center [848, 620] width 55 height 30
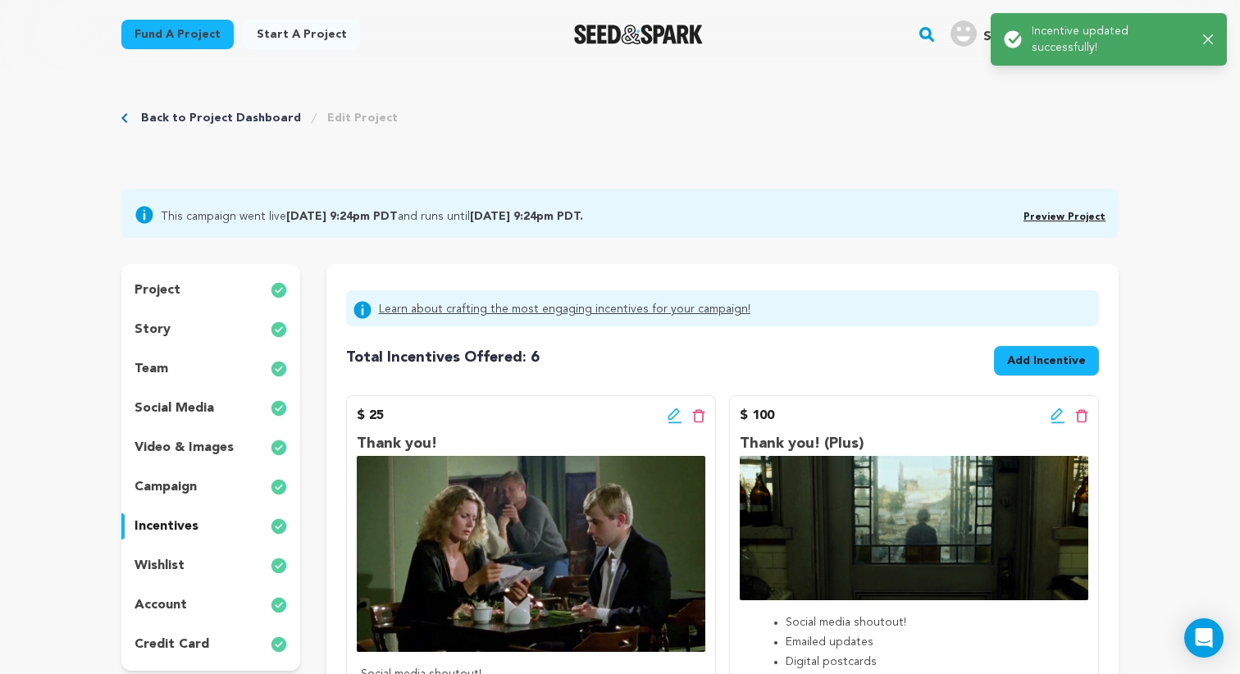
scroll to position [0, 0]
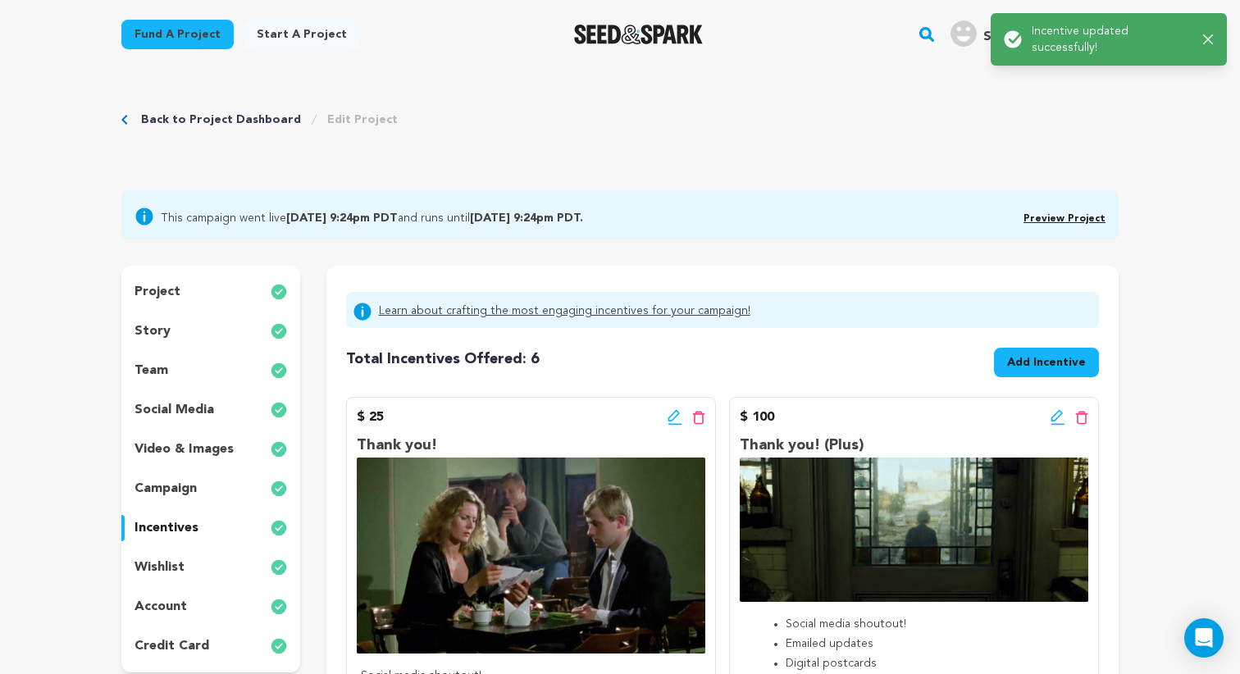
click at [195, 299] on div "project" at bounding box center [210, 292] width 179 height 26
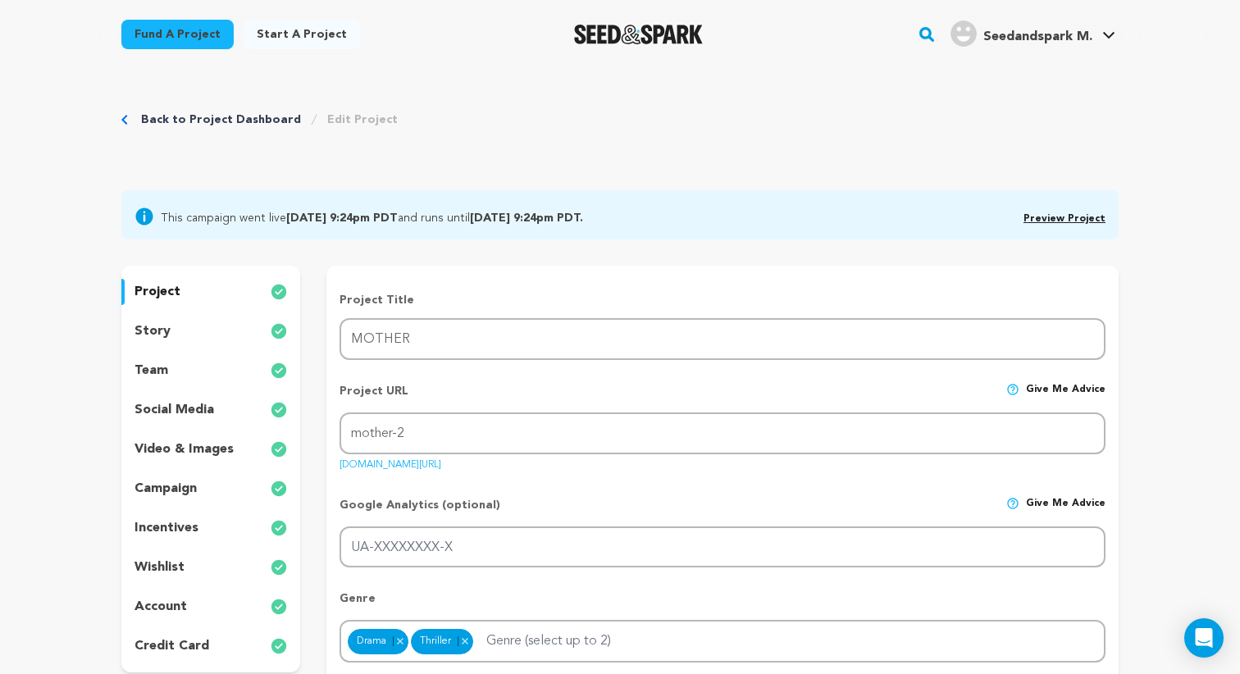
click at [627, 31] on img "Seed&Spark Homepage" at bounding box center [638, 35] width 129 height 20
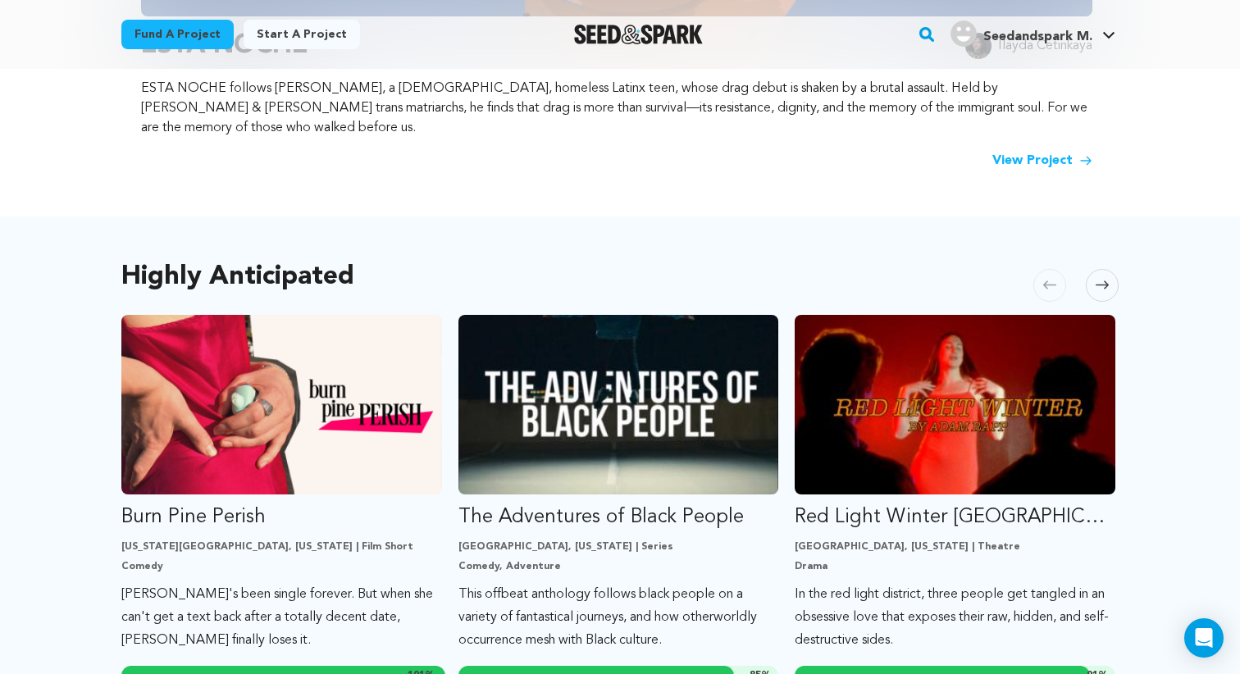
scroll to position [870, 0]
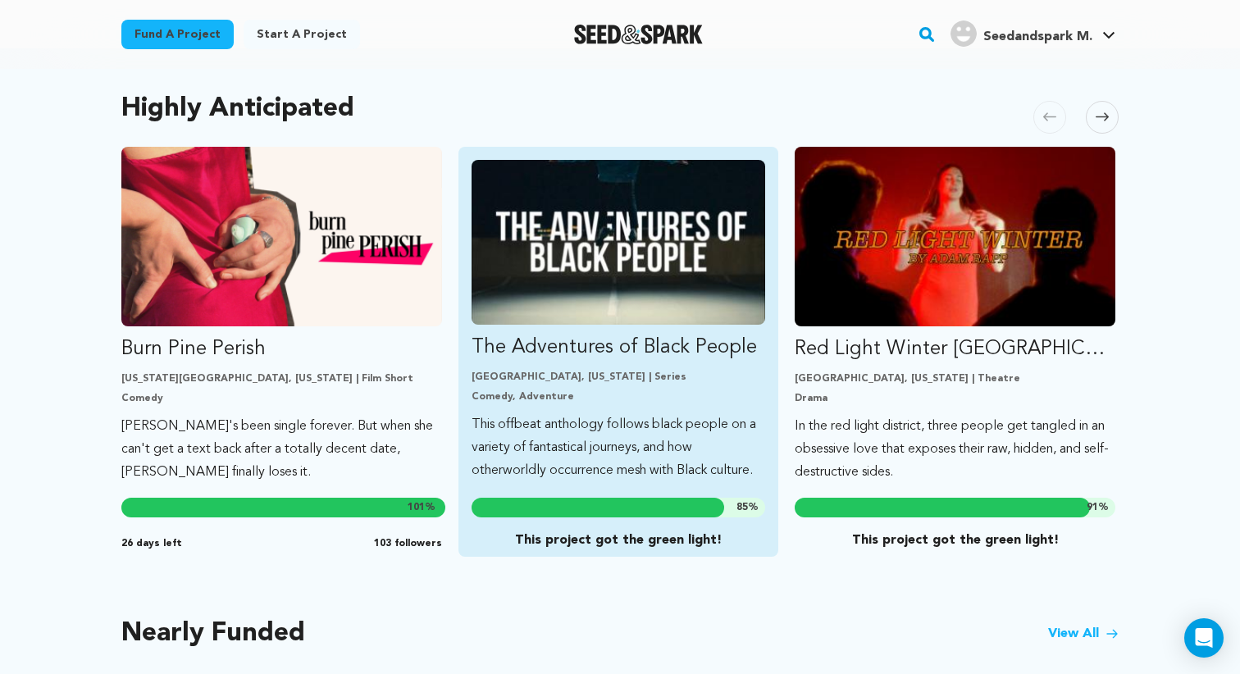
click at [591, 287] on img "Fund The Adventures of Black People" at bounding box center [619, 242] width 294 height 165
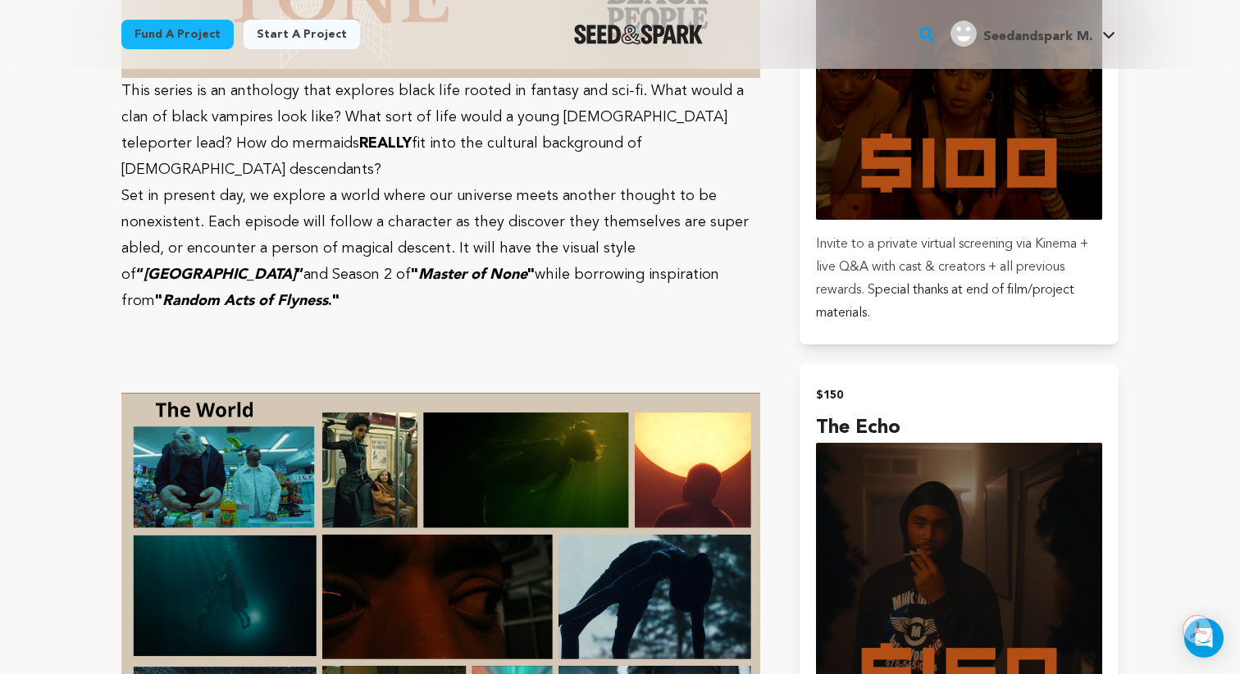
scroll to position [3183, 0]
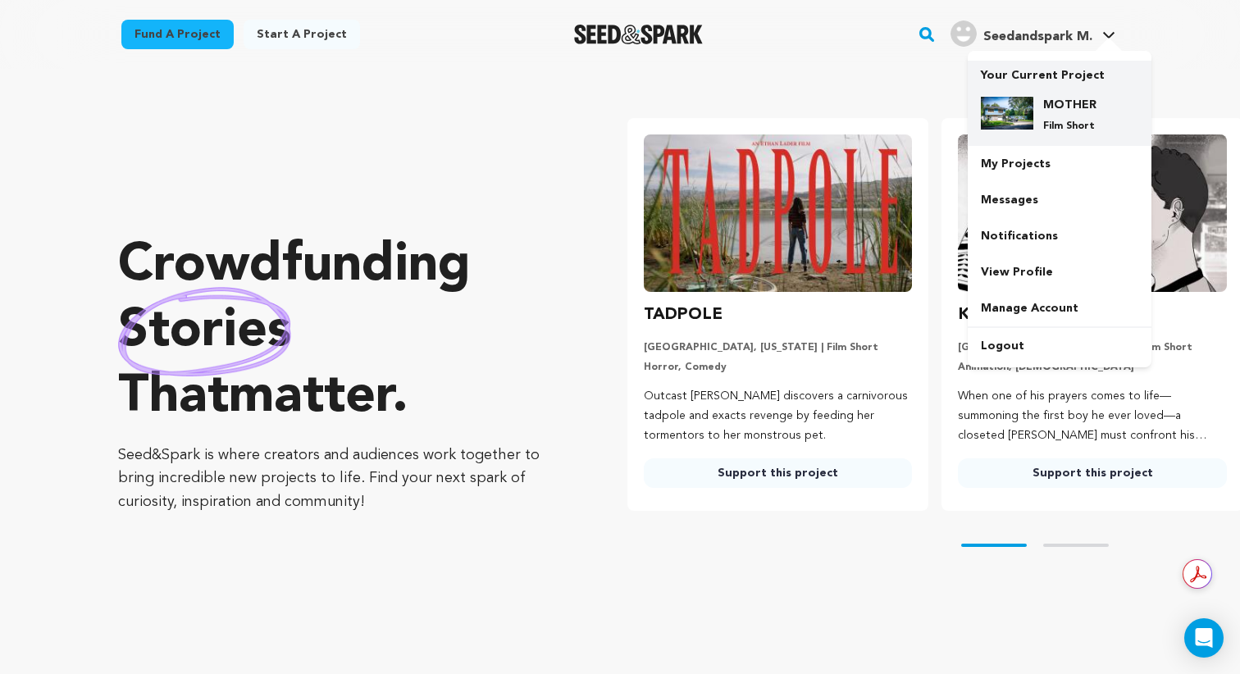
click at [1032, 75] on p "Your Current Project" at bounding box center [1059, 72] width 157 height 23
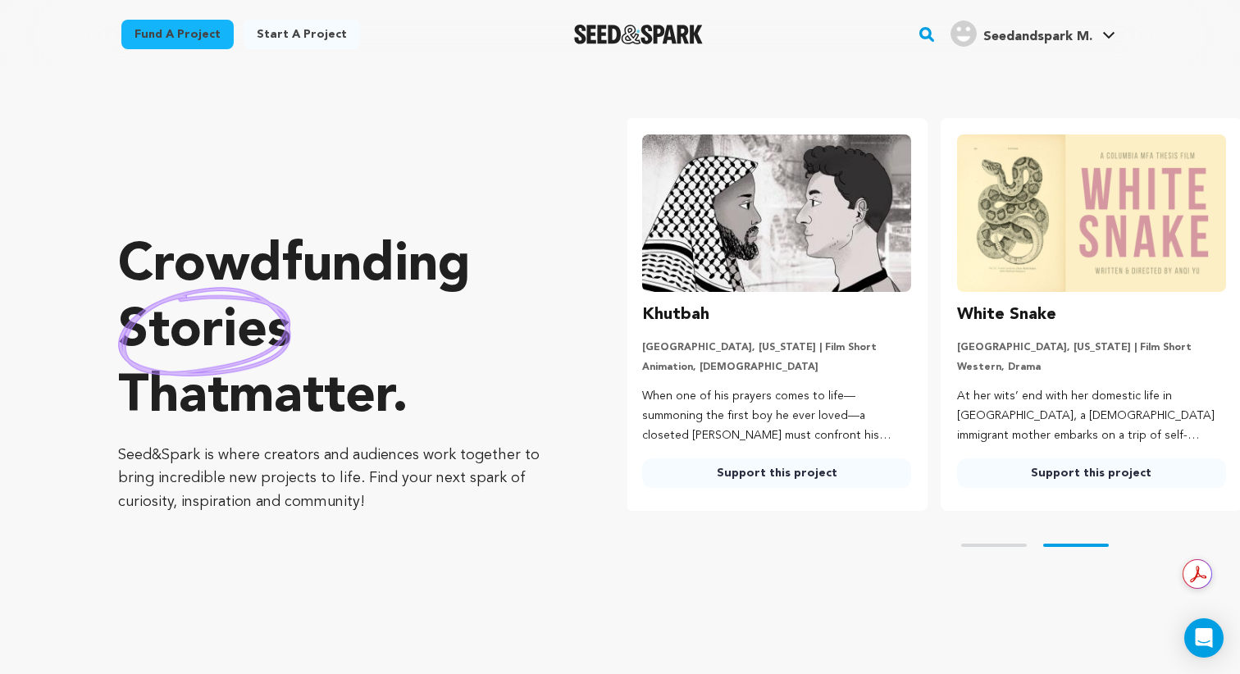
scroll to position [0, 327]
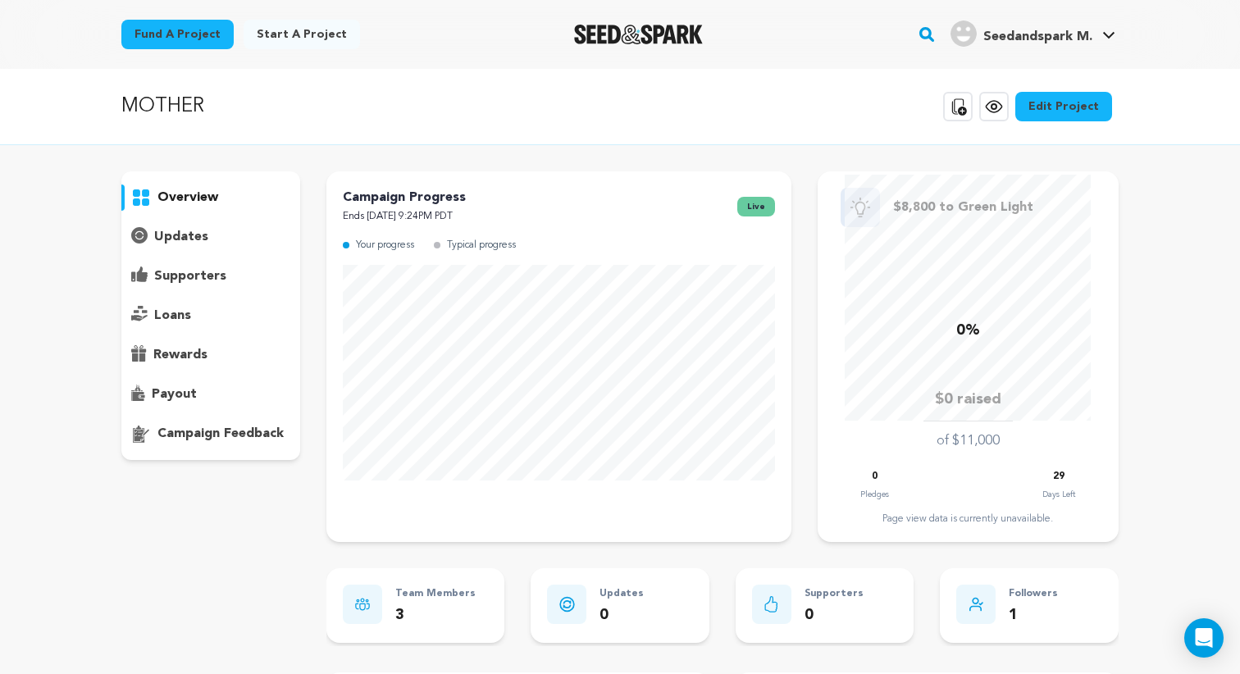
click at [174, 201] on p "overview" at bounding box center [187, 198] width 61 height 20
click at [636, 19] on div at bounding box center [638, 34] width 227 height 43
click at [629, 41] on img "Seed&Spark Homepage" at bounding box center [638, 35] width 129 height 20
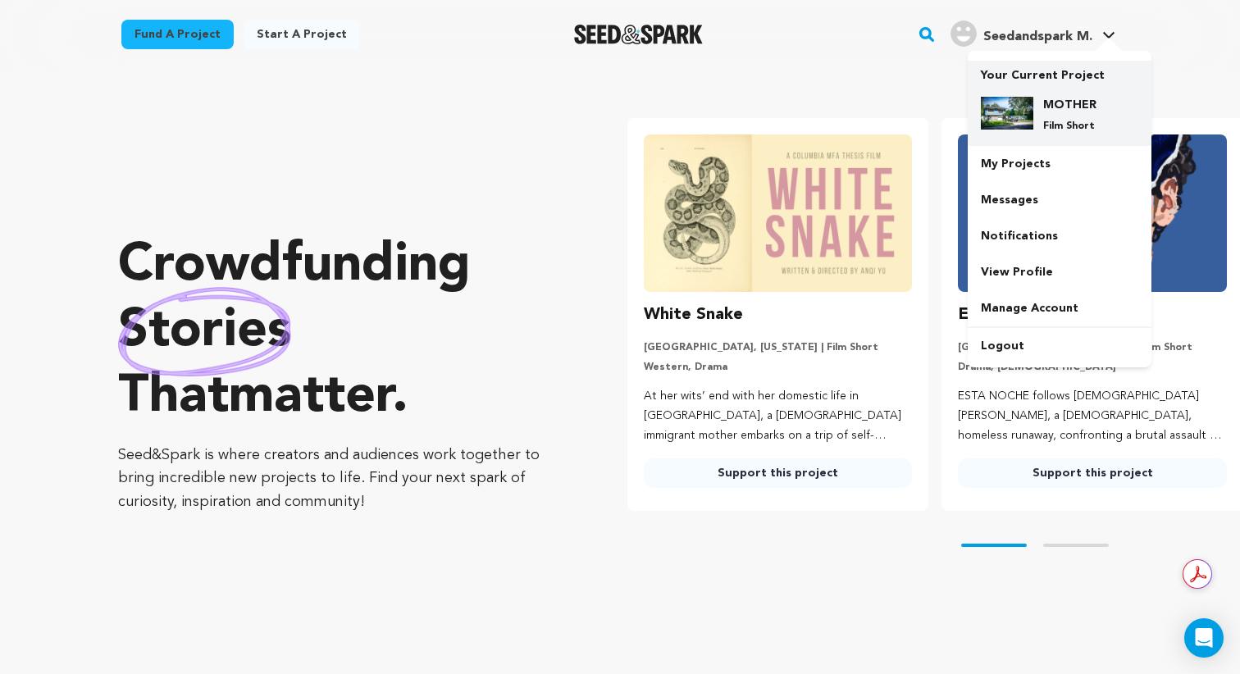
click at [1012, 84] on div "MOTHER Film Short" at bounding box center [1059, 115] width 157 height 62
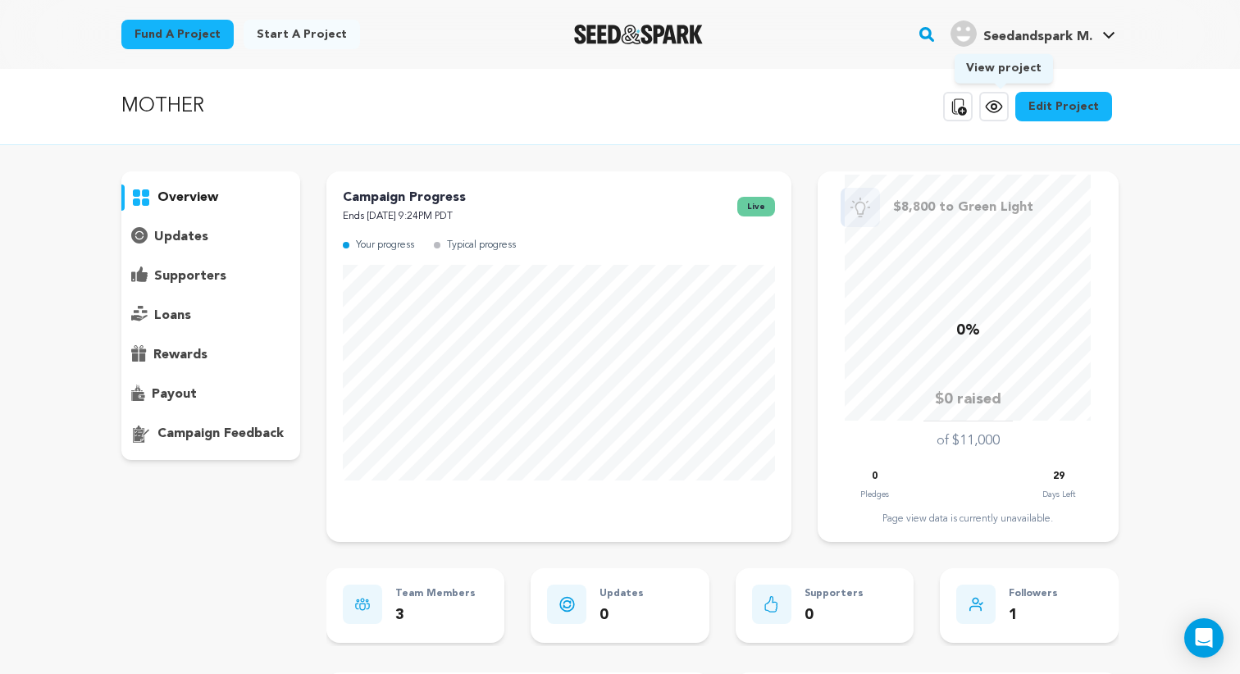
click at [998, 110] on icon at bounding box center [994, 107] width 20 height 20
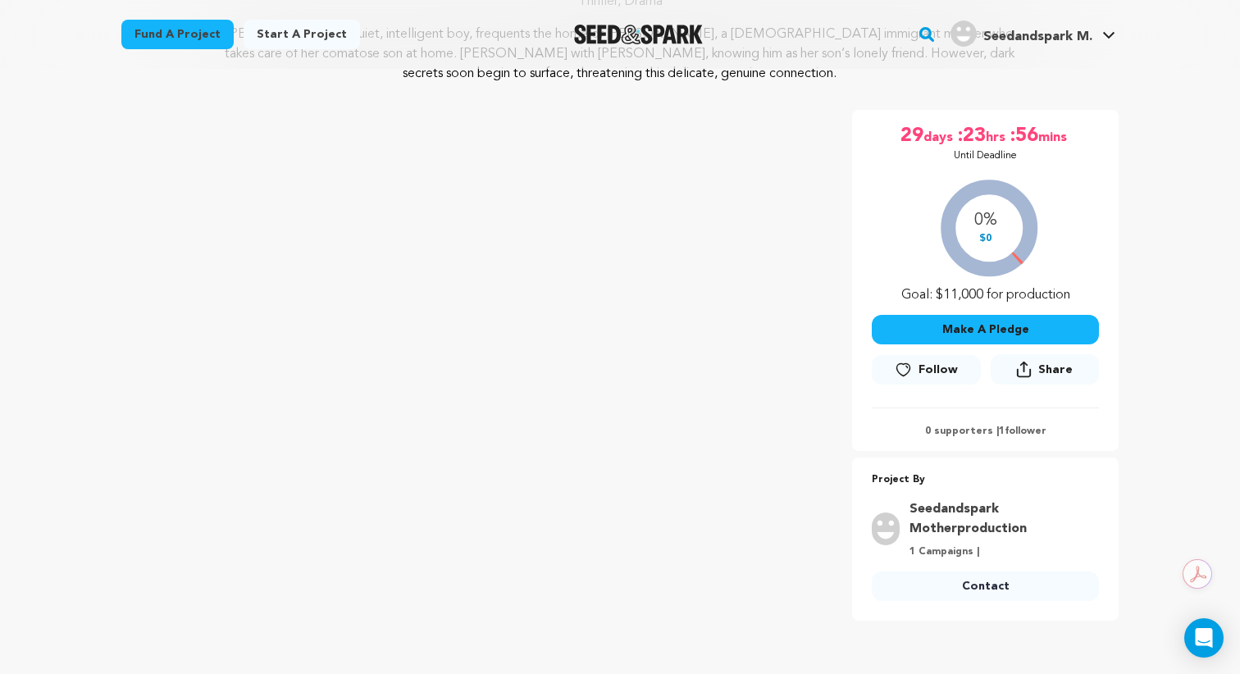
scroll to position [237, 0]
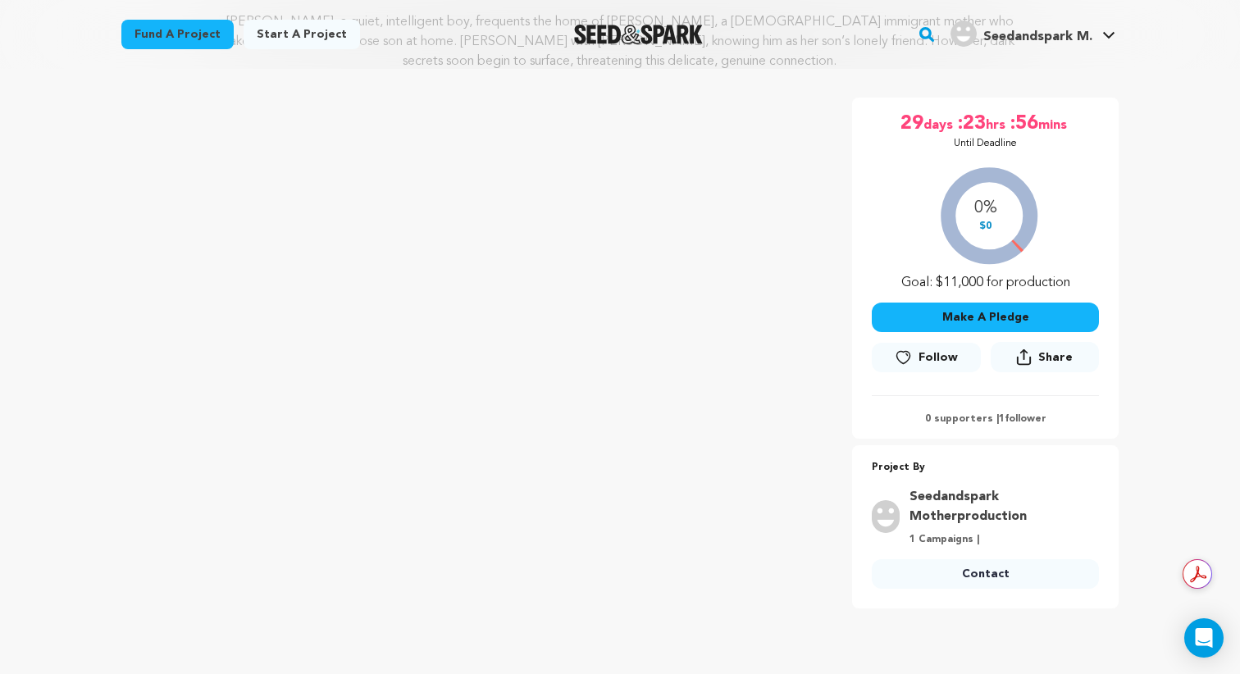
click at [1061, 358] on span "Share" at bounding box center [1055, 357] width 34 height 16
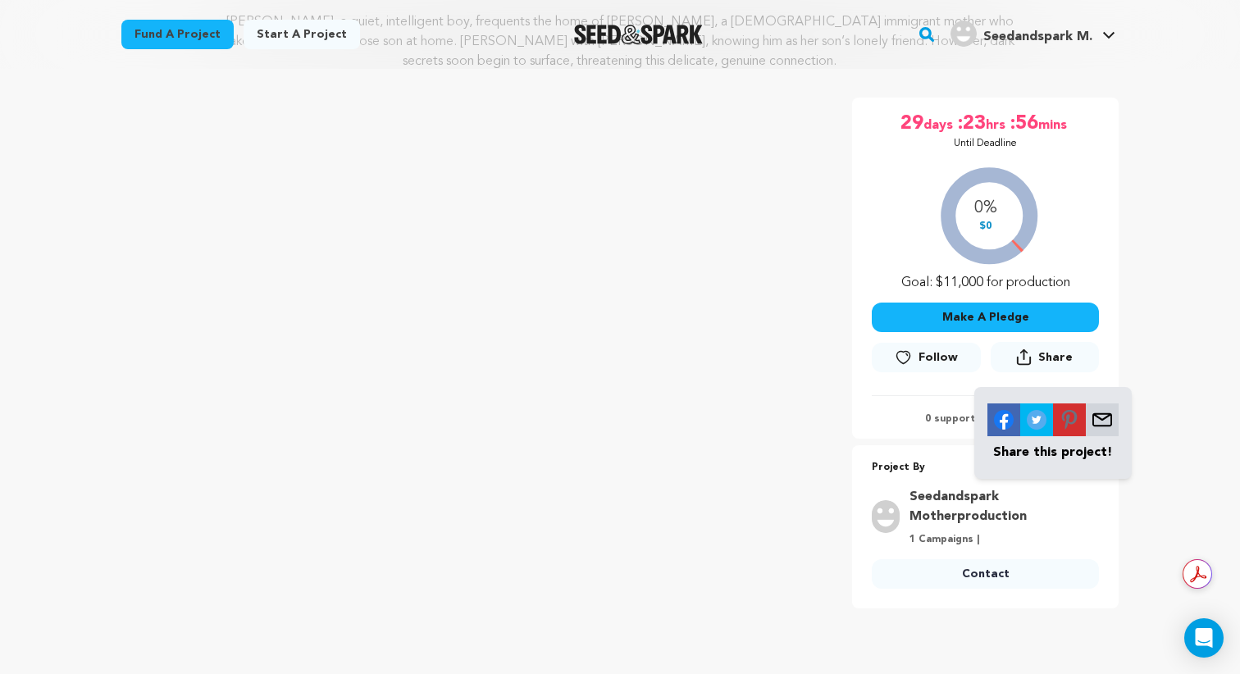
click at [966, 312] on button "Make A Pledge" at bounding box center [985, 318] width 227 height 30
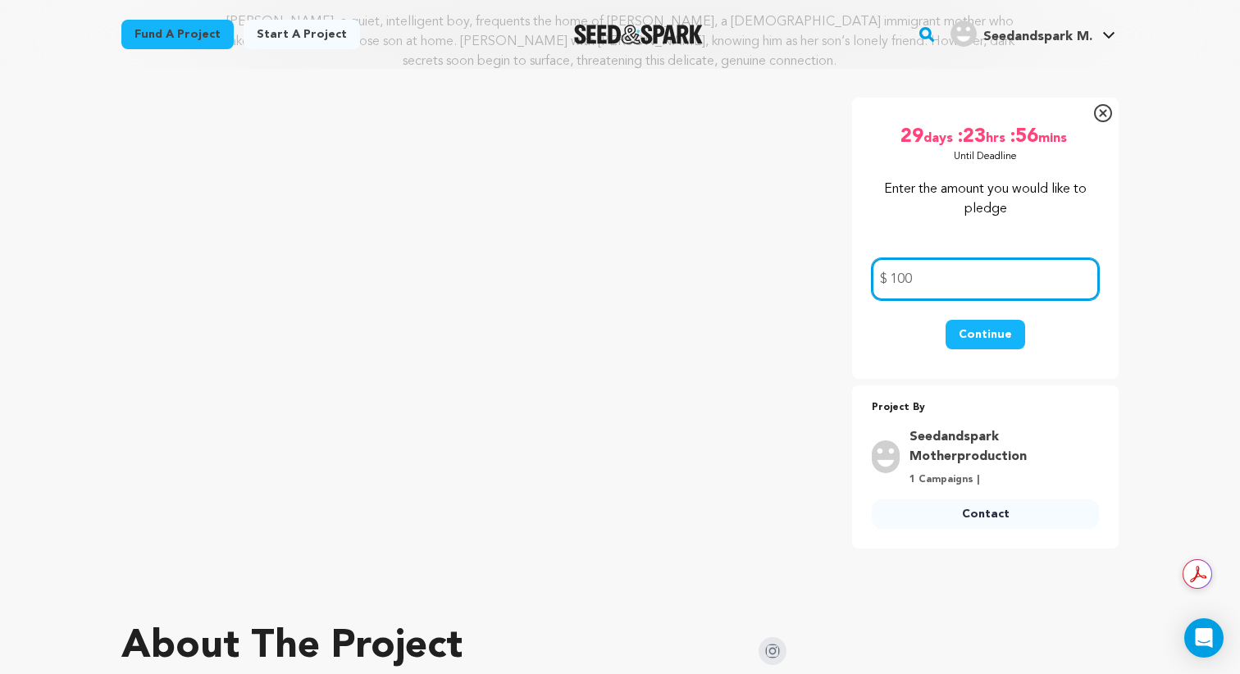
type input "100"
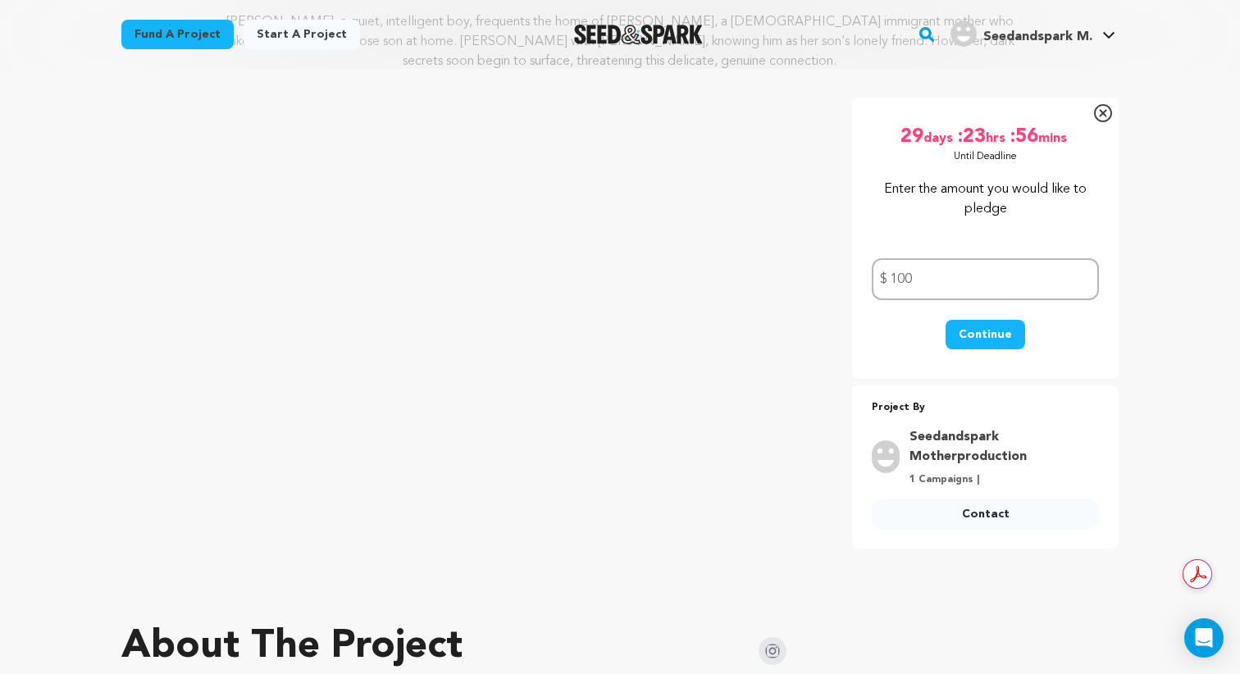
click at [993, 332] on button "Continue" at bounding box center [986, 335] width 80 height 30
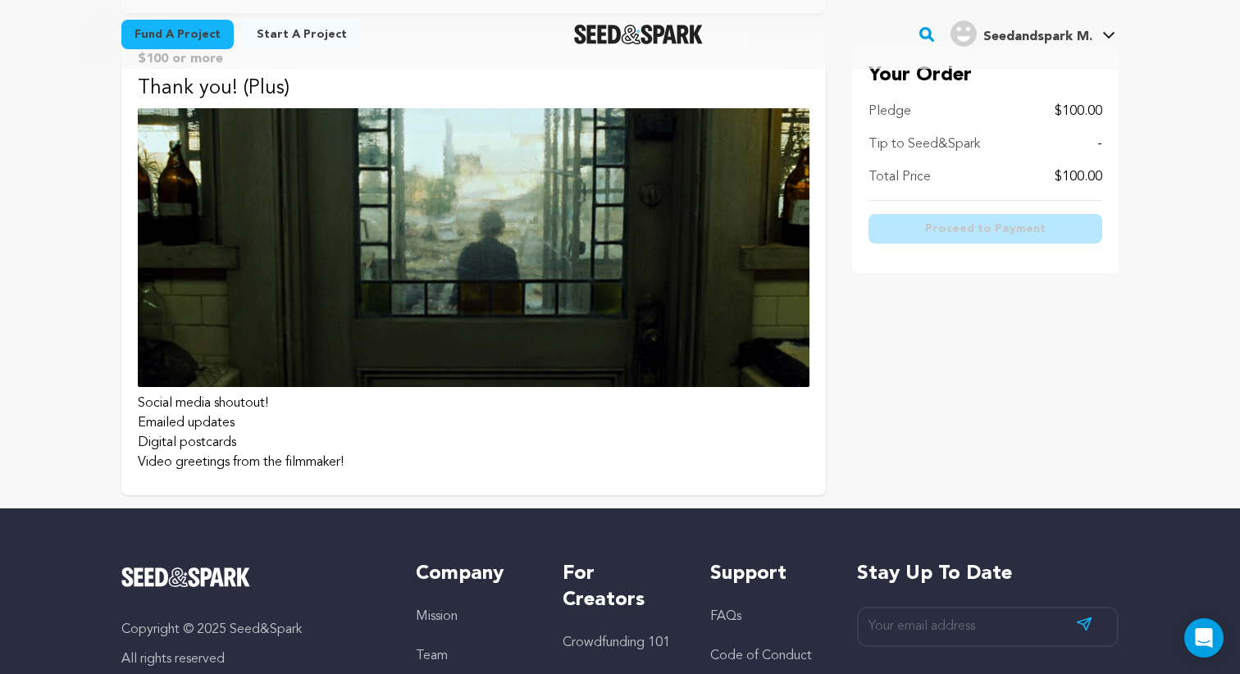
click at [679, 404] on li "Social media shoutout!" at bounding box center [474, 404] width 672 height 20
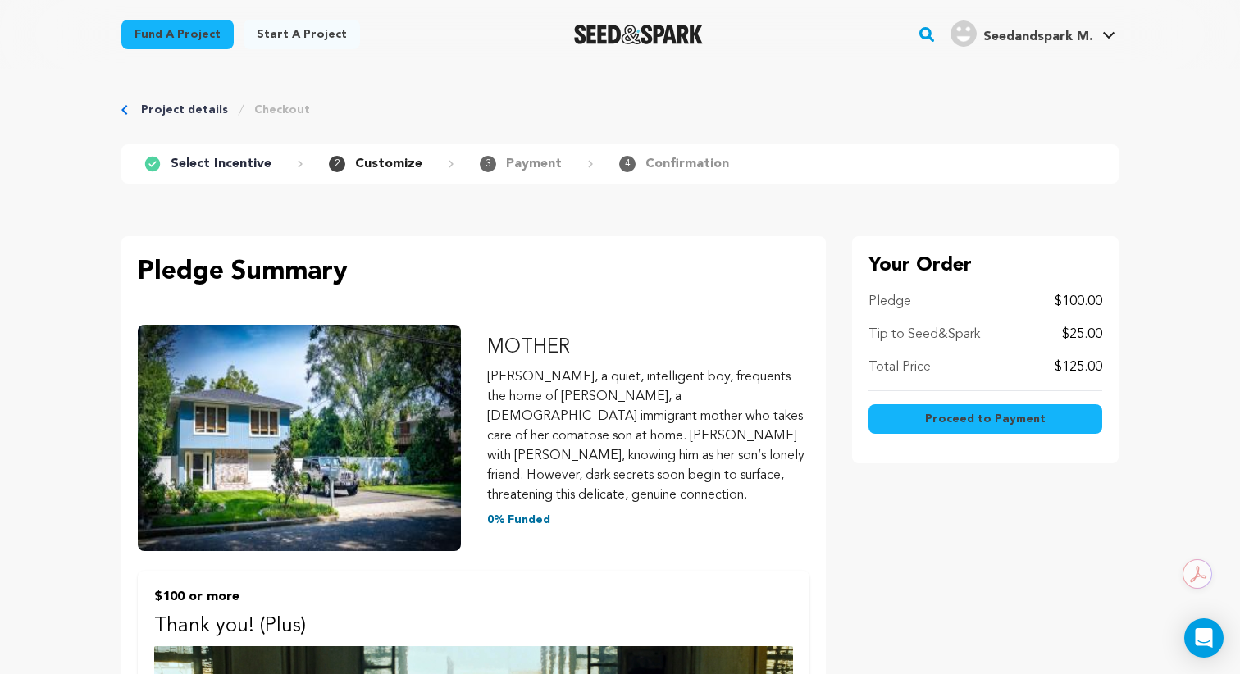
scroll to position [880, 0]
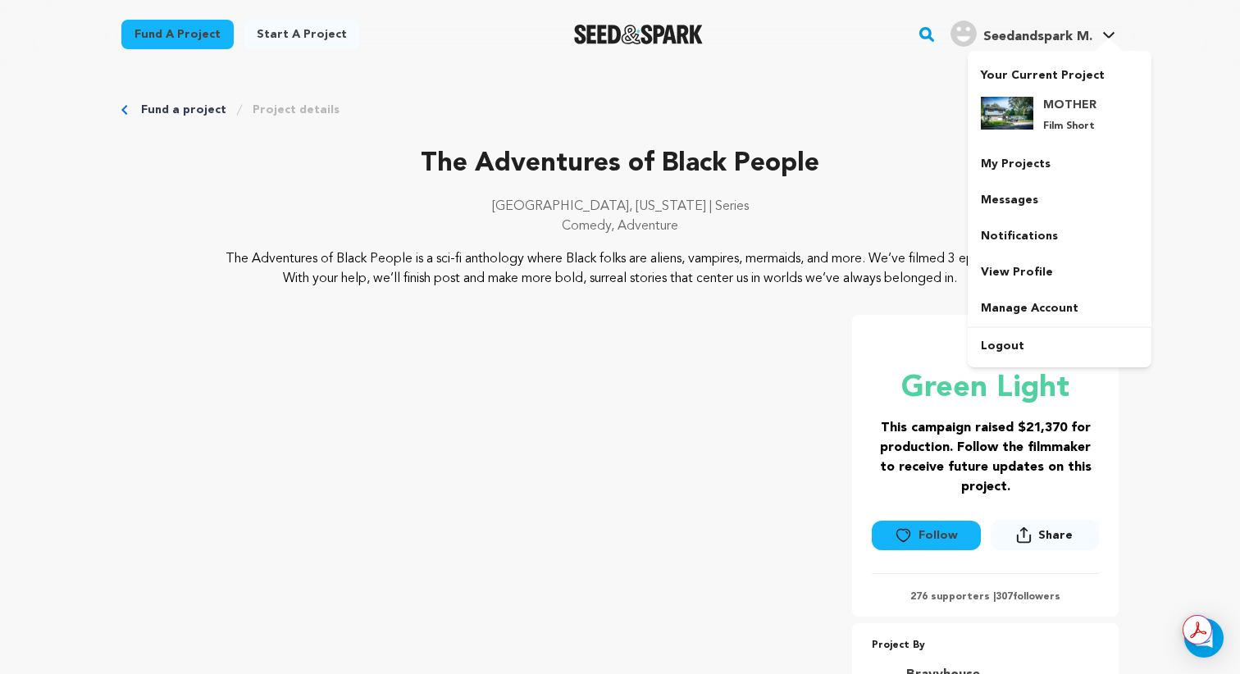
click at [1017, 29] on h4 "Seedandspark M." at bounding box center [1037, 37] width 109 height 20
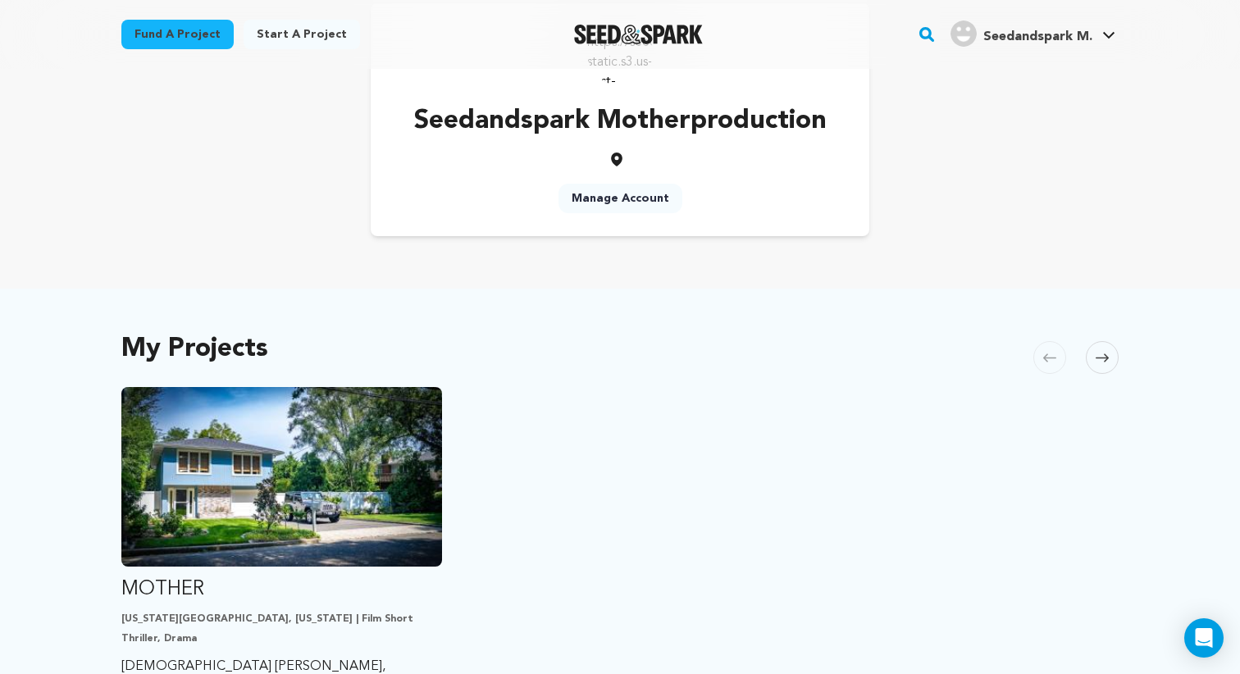
scroll to position [90, 0]
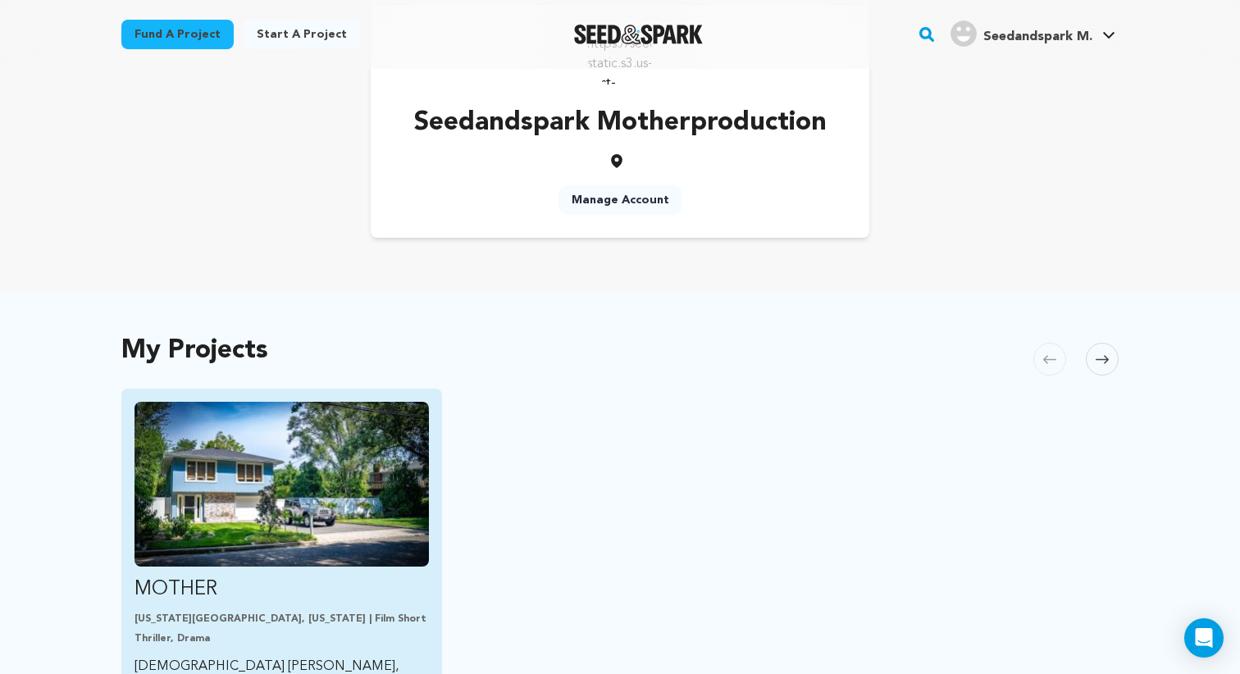
click at [339, 561] on img "Fund MOTHER" at bounding box center [282, 484] width 294 height 165
